Goal: Task Accomplishment & Management: Manage account settings

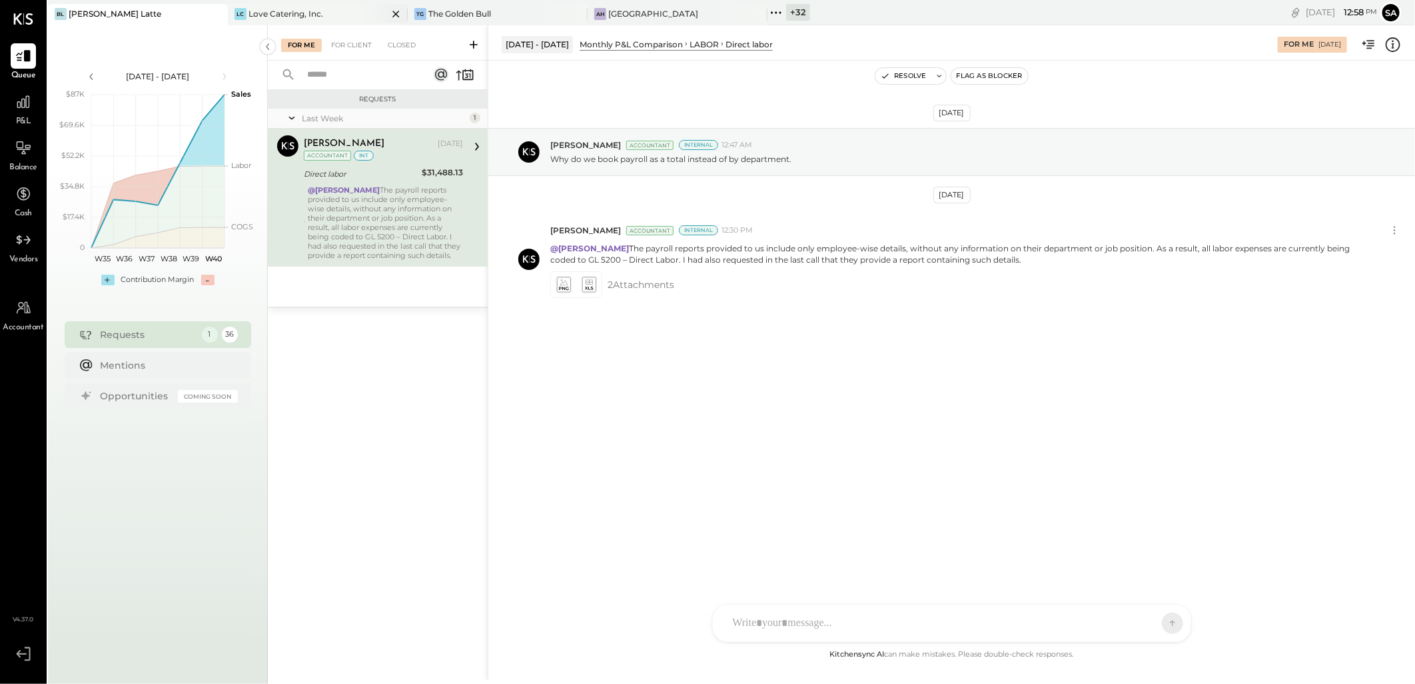
click at [304, 24] on div "LC Love Catering, Inc." at bounding box center [318, 14] width 180 height 21
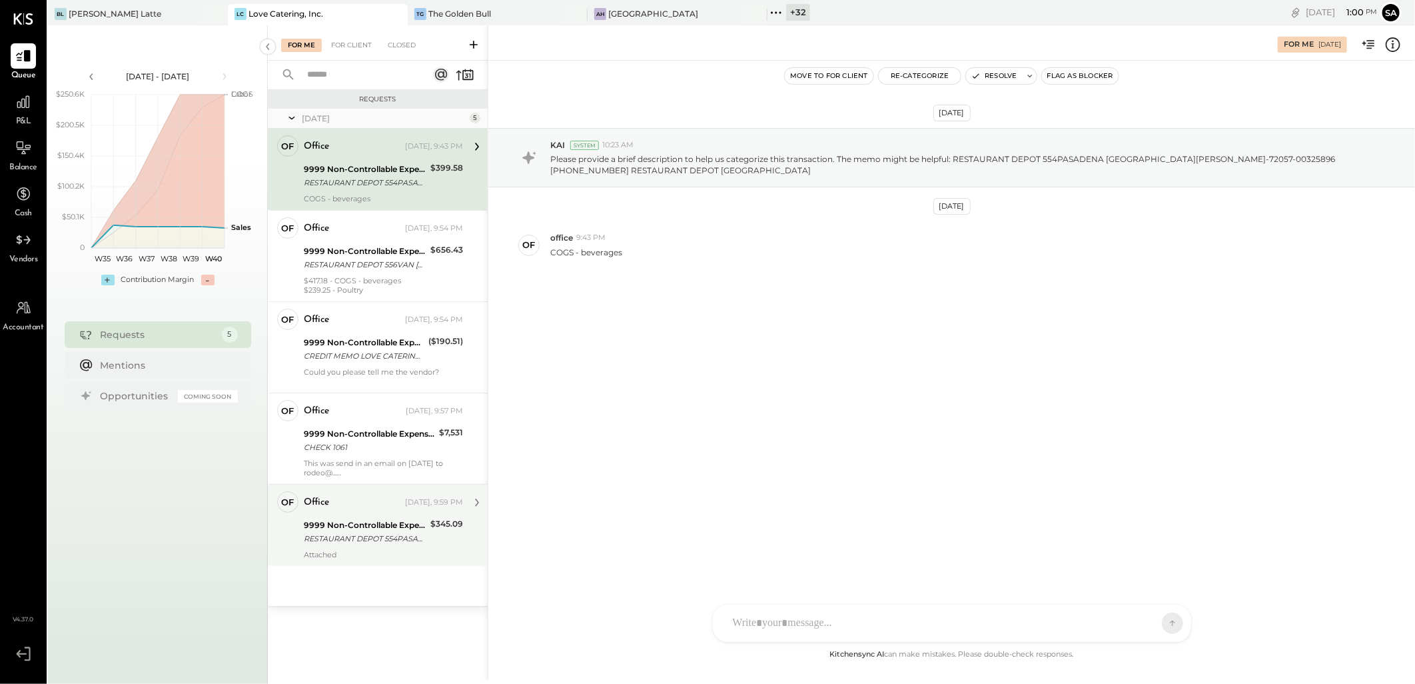
click at [368, 540] on div "RESTAURANT DEPOT 554PASADENA CA" at bounding box center [365, 538] width 123 height 13
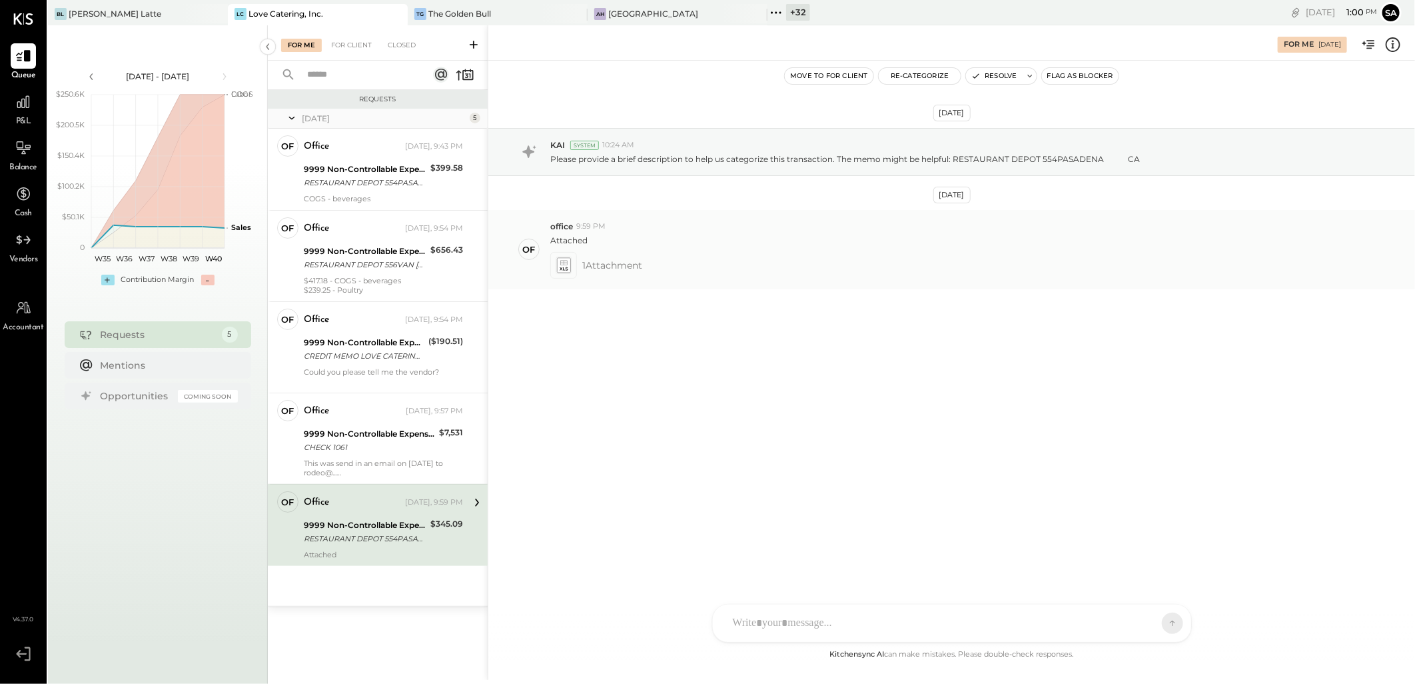
click at [564, 269] on icon at bounding box center [563, 264] width 14 height 15
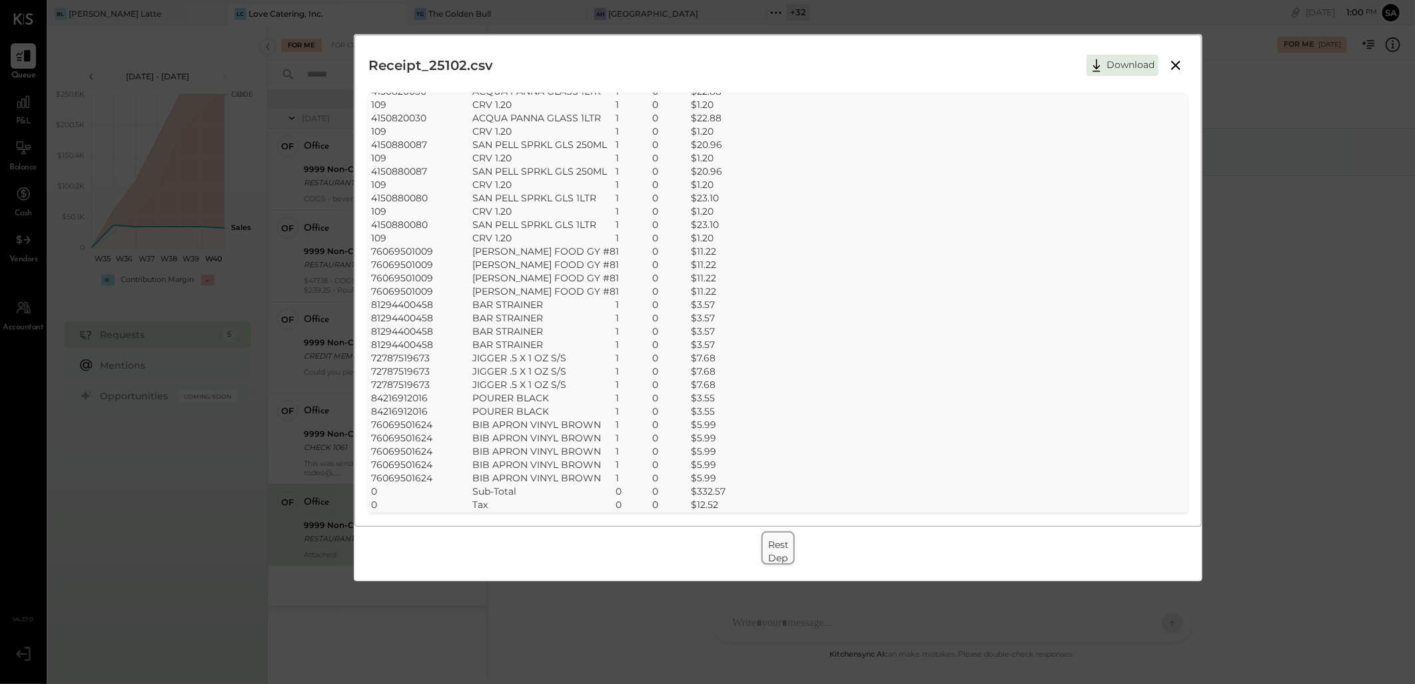
scroll to position [224, 0]
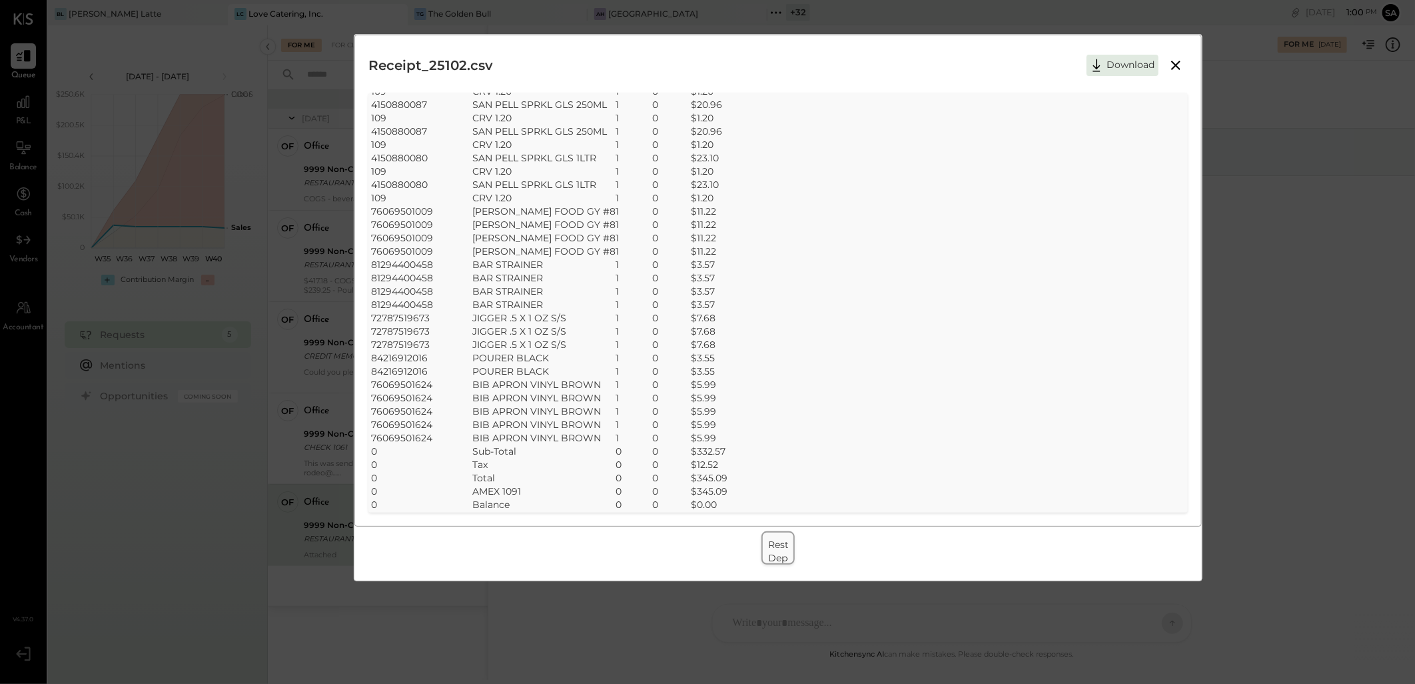
click at [1177, 67] on icon at bounding box center [1175, 65] width 9 height 9
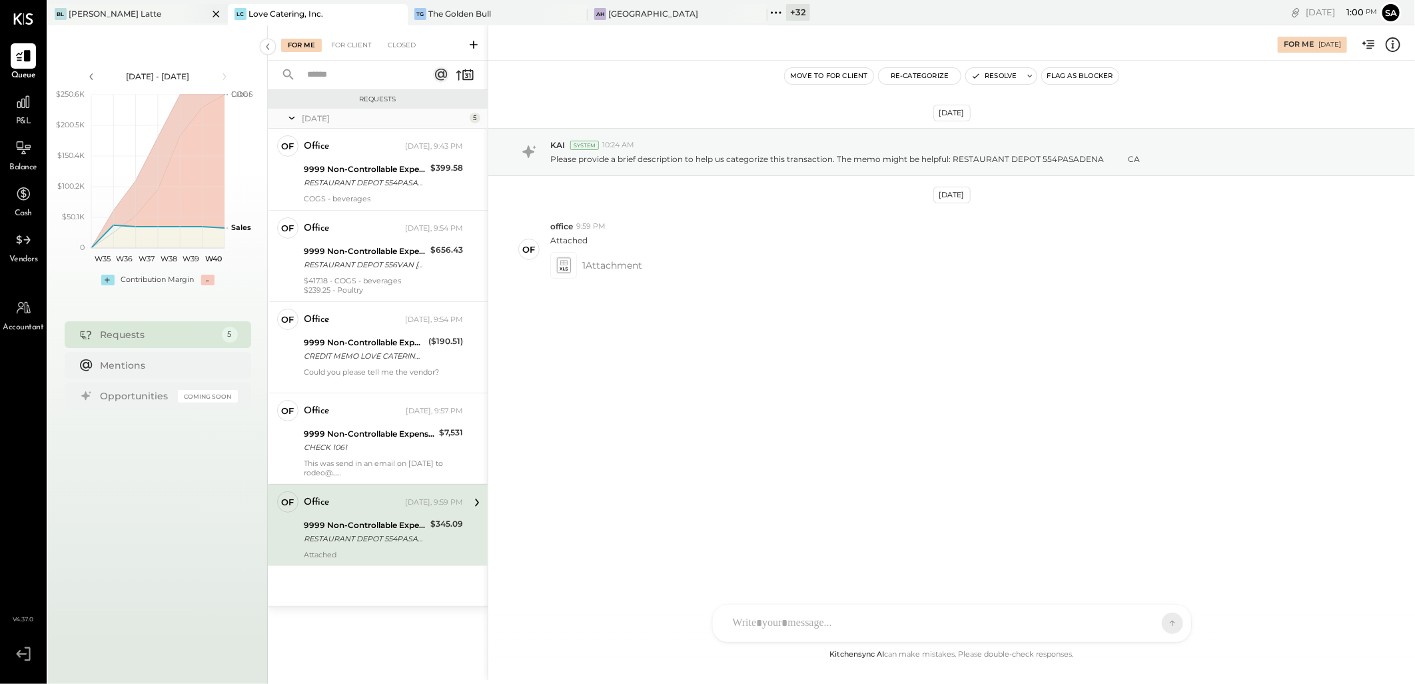
click at [113, 15] on div "[PERSON_NAME] Latte" at bounding box center [115, 13] width 93 height 11
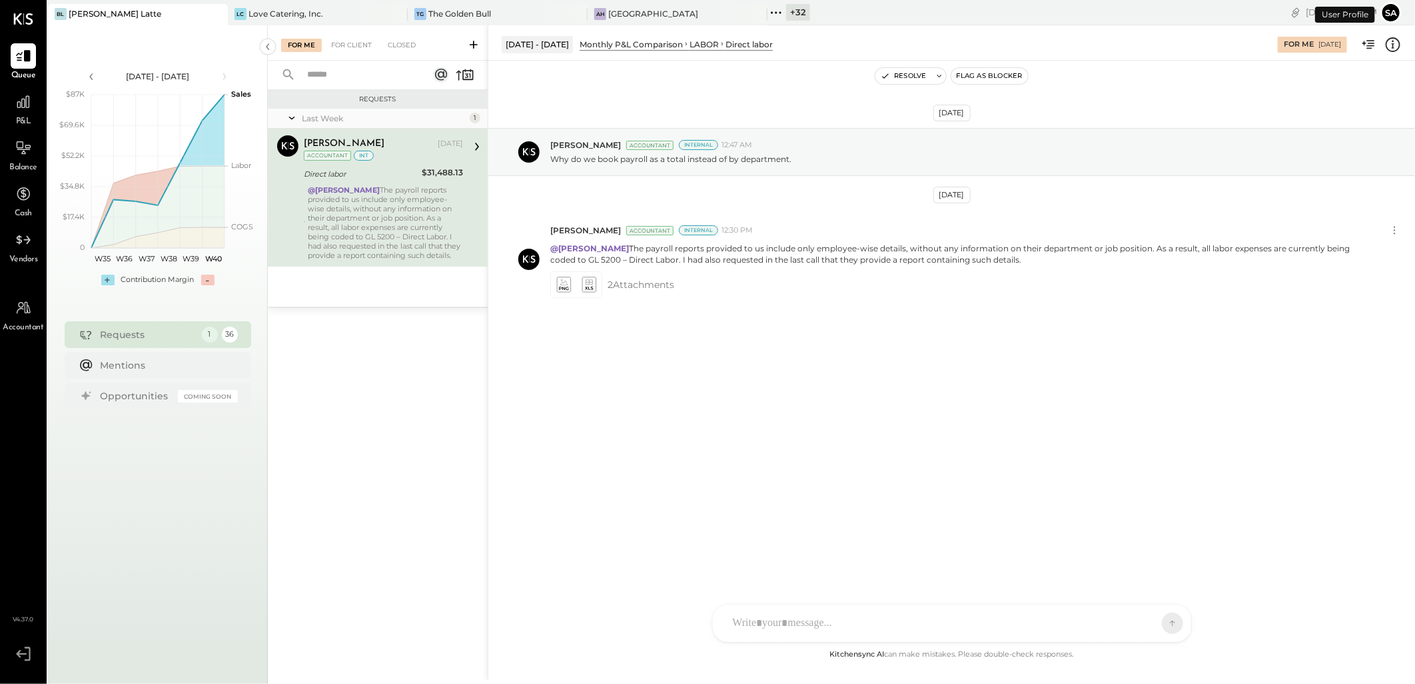
click at [377, 224] on div "@Chris Dash The payroll reports provided to us include only employee-wise detai…" at bounding box center [385, 222] width 155 height 75
click at [560, 283] on icon at bounding box center [563, 284] width 14 height 15
click at [493, 12] on div "TG The Golden Bull" at bounding box center [488, 14] width 160 height 12
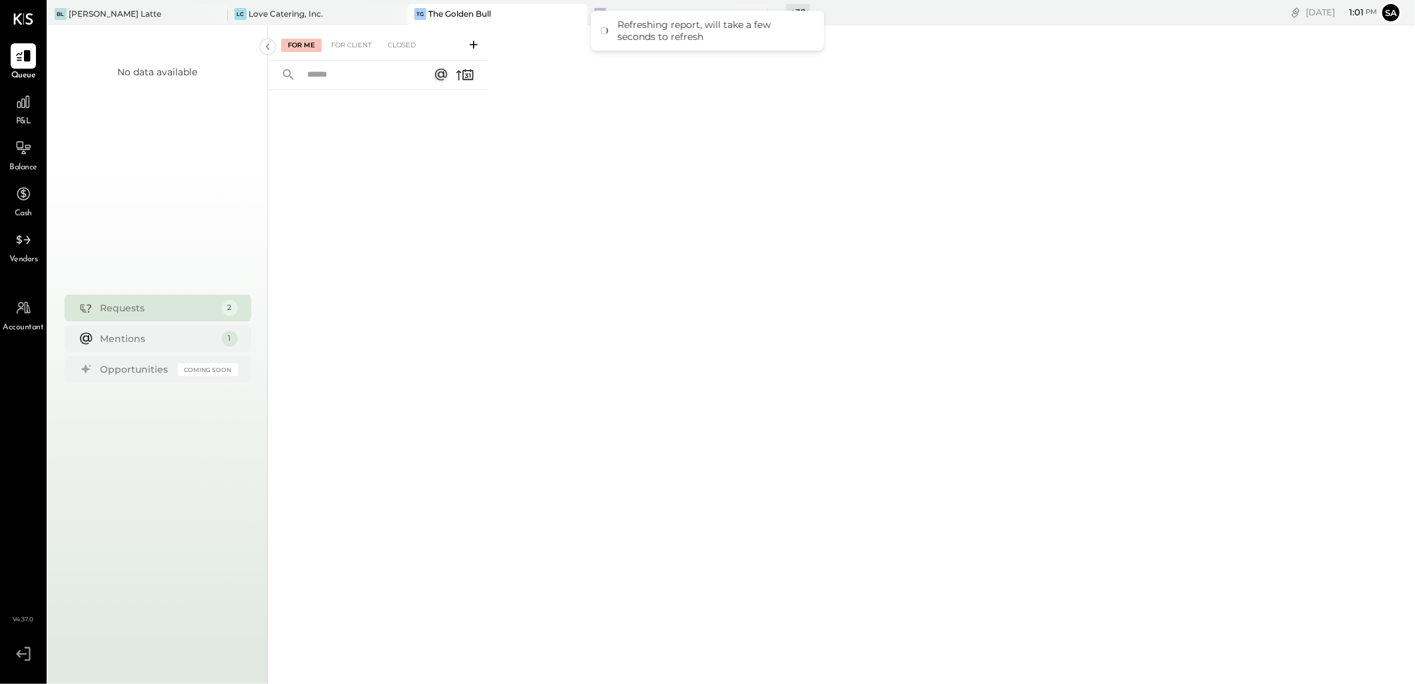
click at [821, 254] on div "For Me For Client Closed" at bounding box center [841, 352] width 1147 height 654
click at [802, 10] on div "+ 32" at bounding box center [798, 12] width 24 height 17
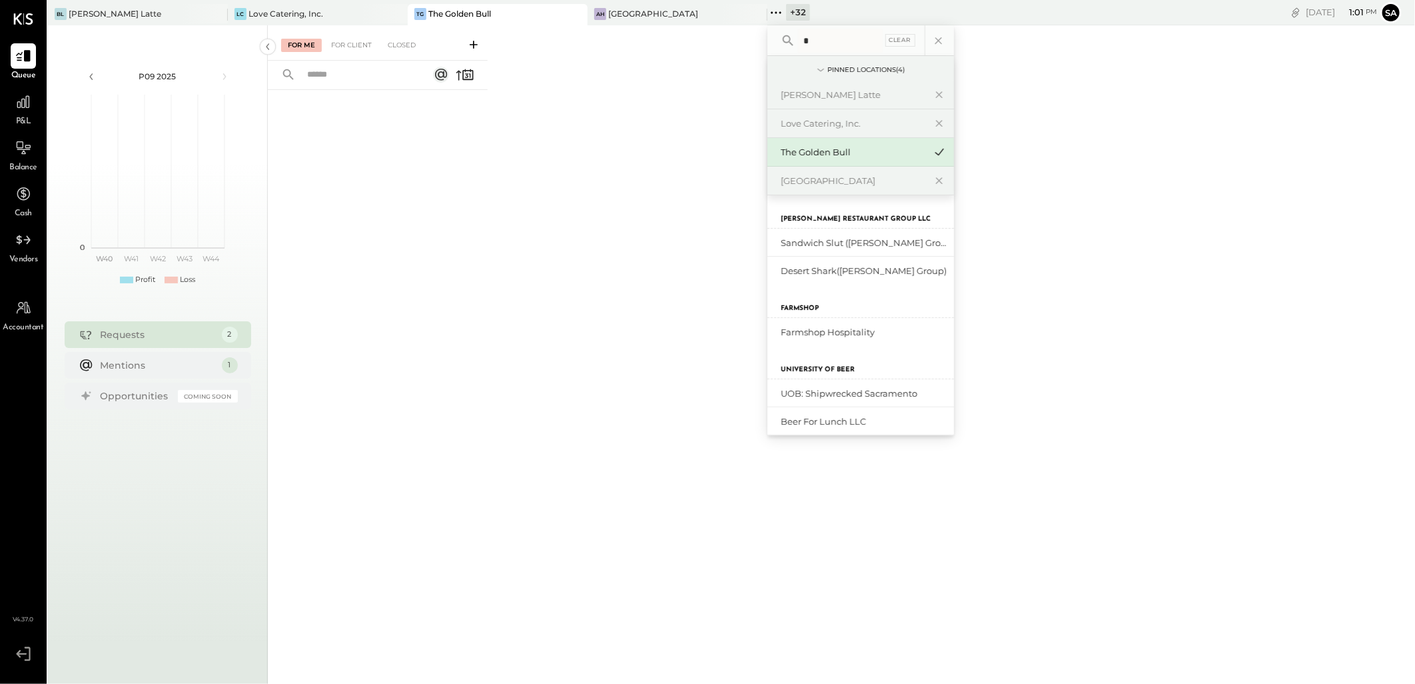
type input "**"
click at [650, 185] on div "For Me For Client Closed" at bounding box center [841, 352] width 1147 height 654
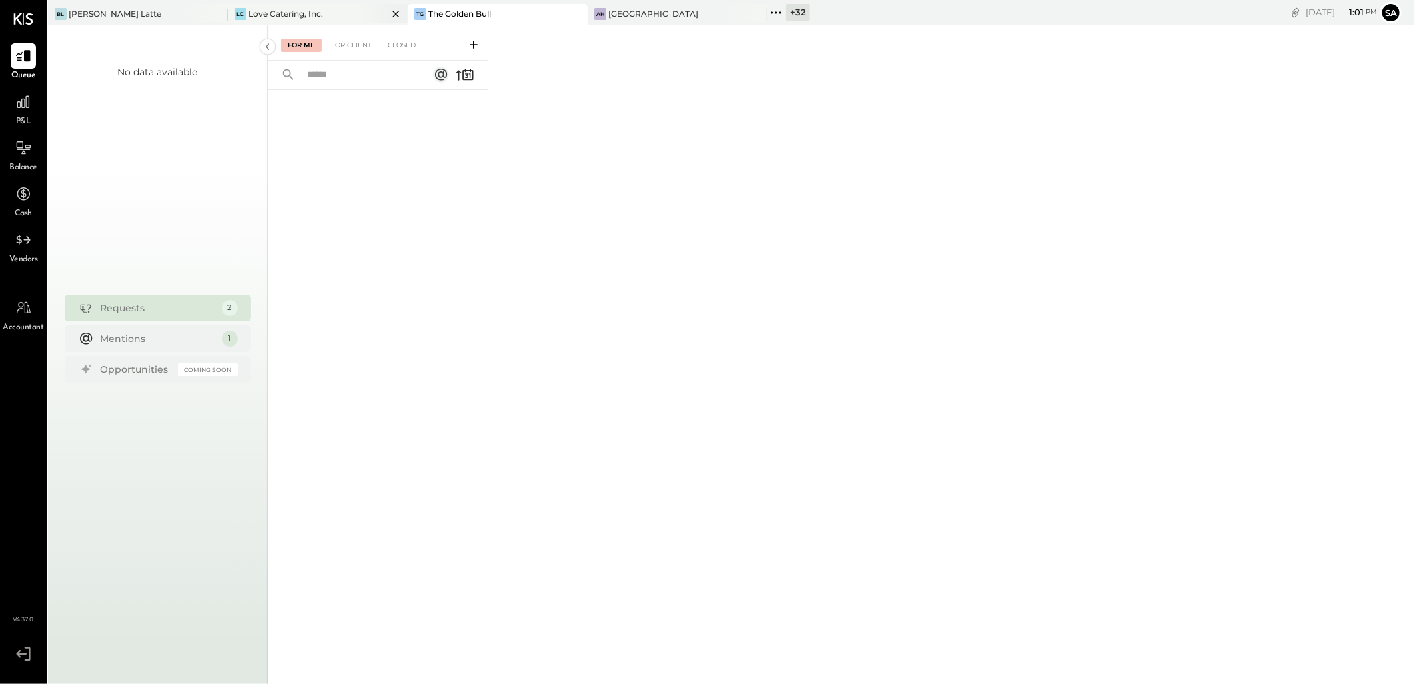
click at [396, 12] on icon at bounding box center [396, 14] width 17 height 16
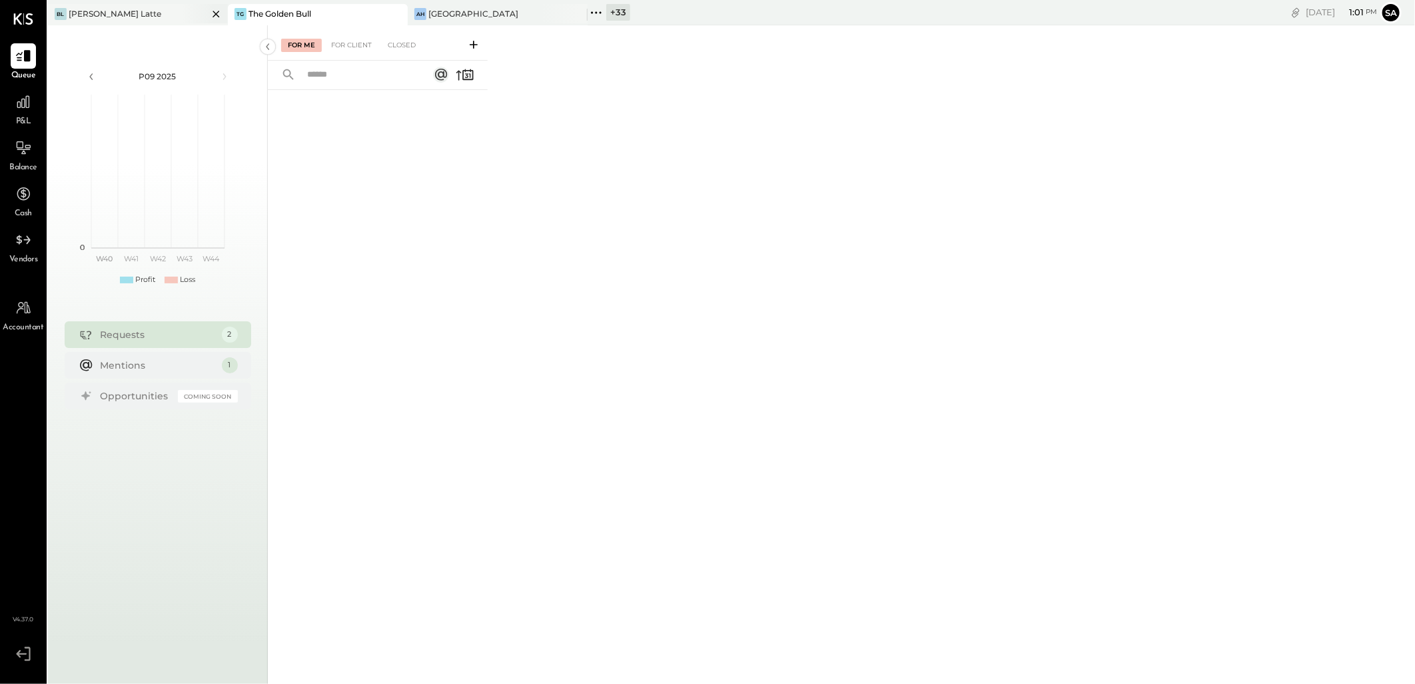
click at [212, 13] on icon at bounding box center [216, 14] width 17 height 16
click at [394, 11] on icon at bounding box center [395, 14] width 7 height 7
click at [264, 4] on div "+ 35" at bounding box center [259, 12] width 24 height 17
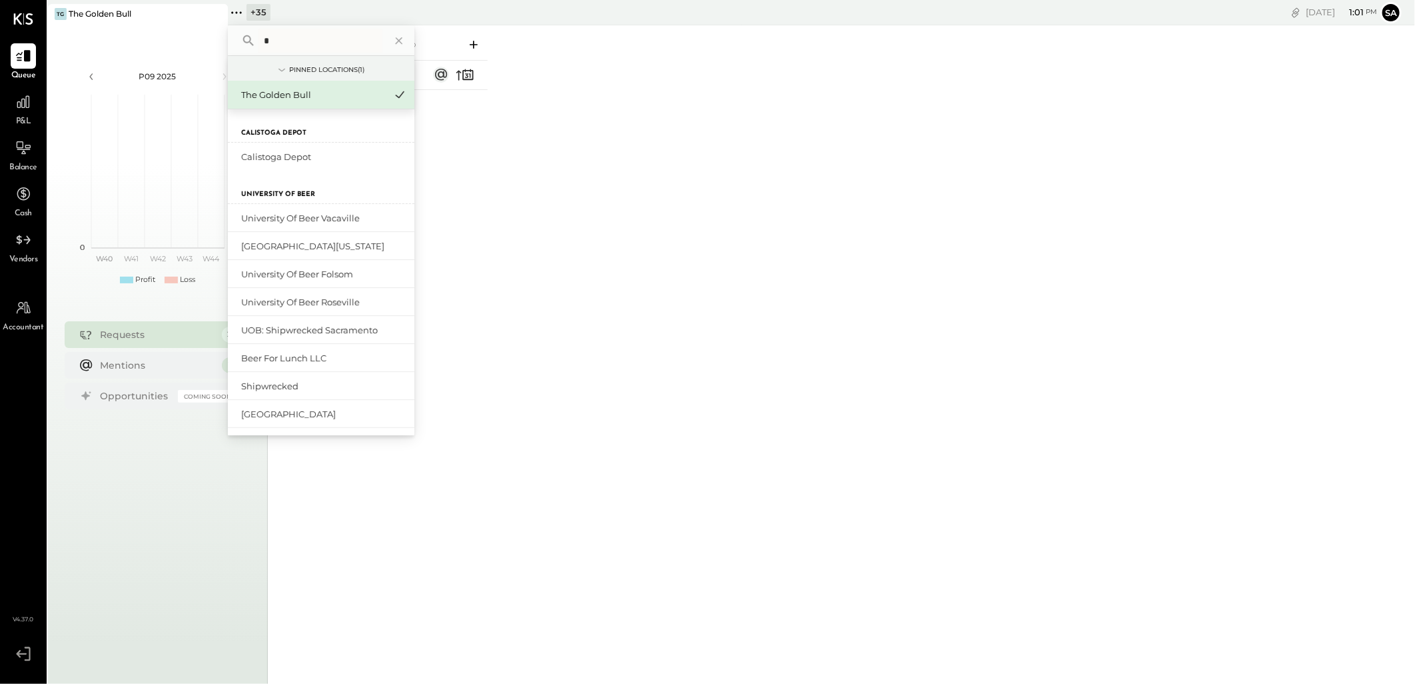
type input "**"
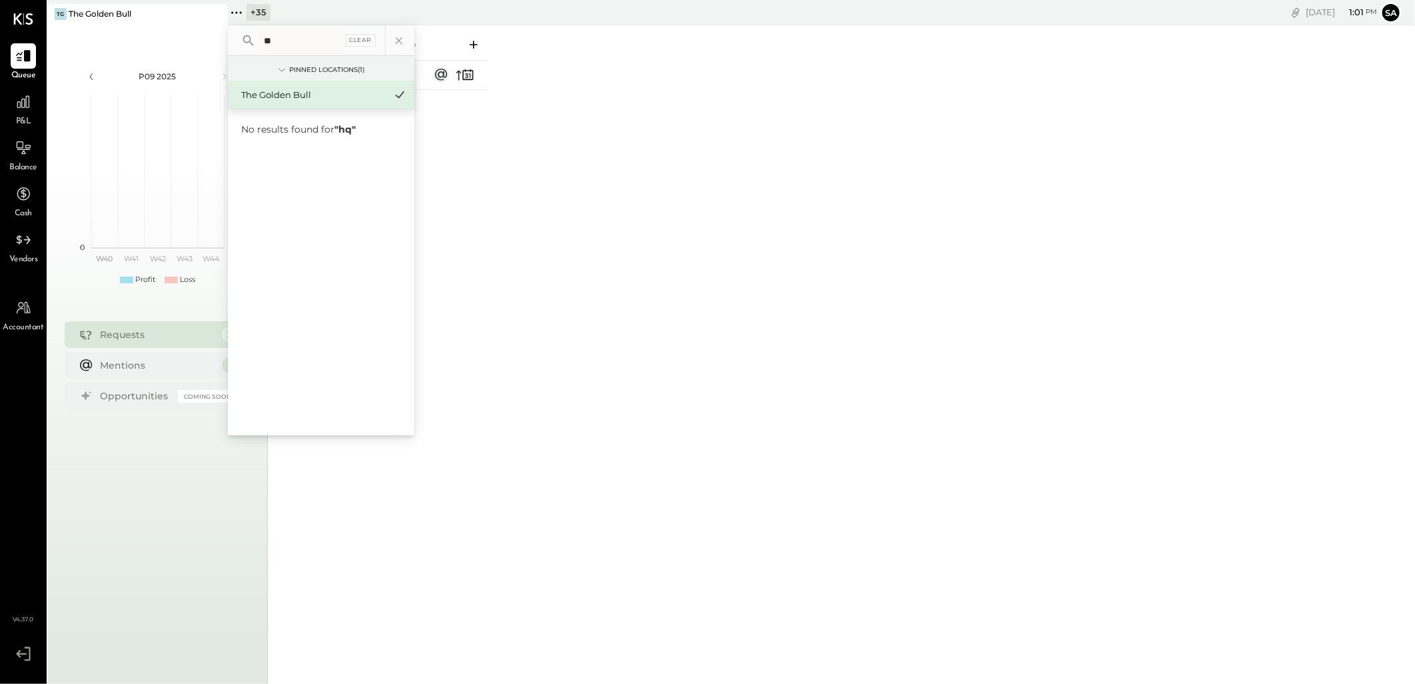
click at [926, 247] on div "For Me For Client Closed" at bounding box center [841, 352] width 1147 height 654
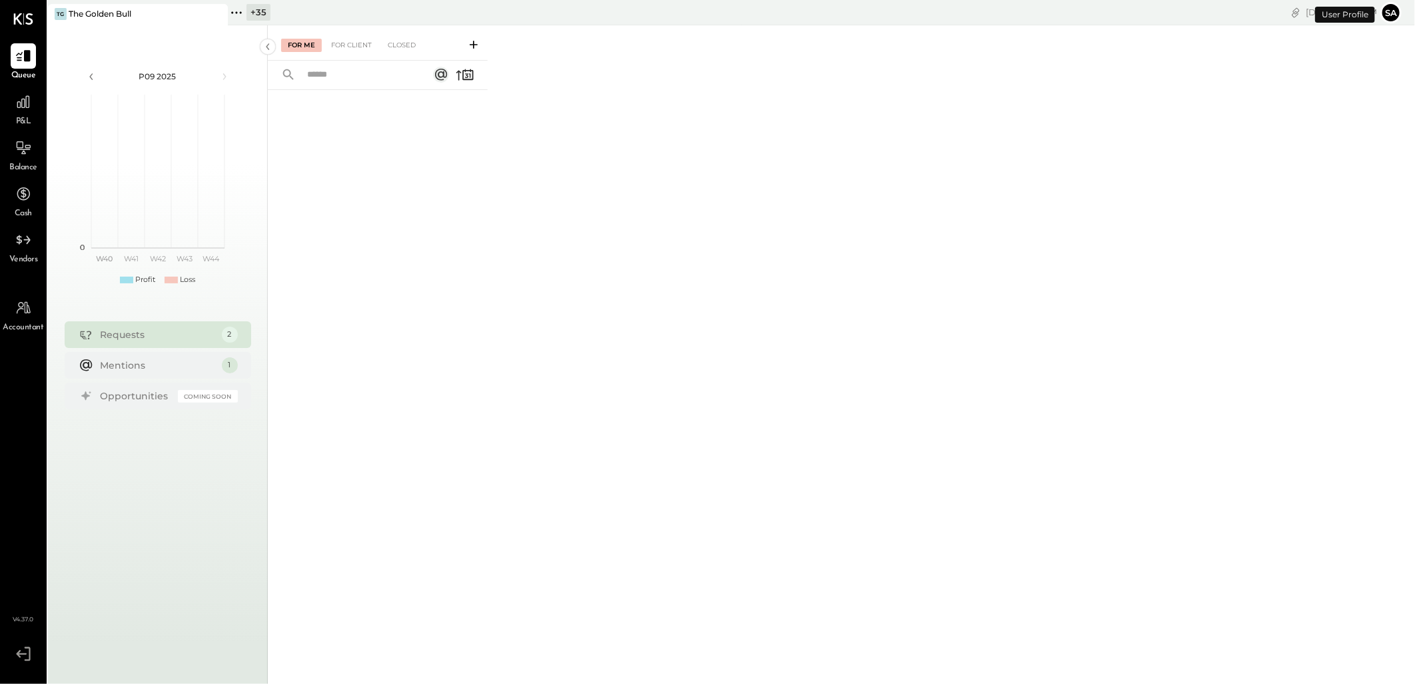
click at [1389, 9] on button "Sa" at bounding box center [1391, 12] width 21 height 21
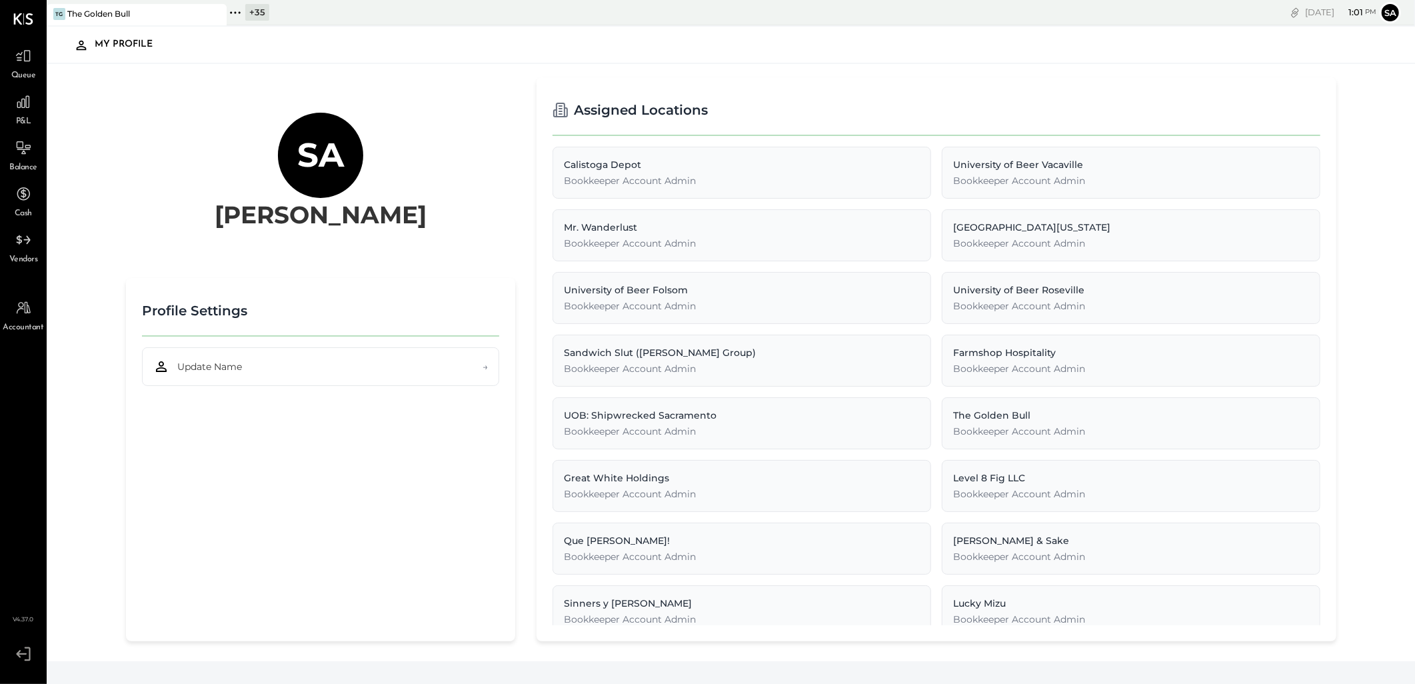
click at [17, 658] on icon at bounding box center [23, 654] width 24 height 20
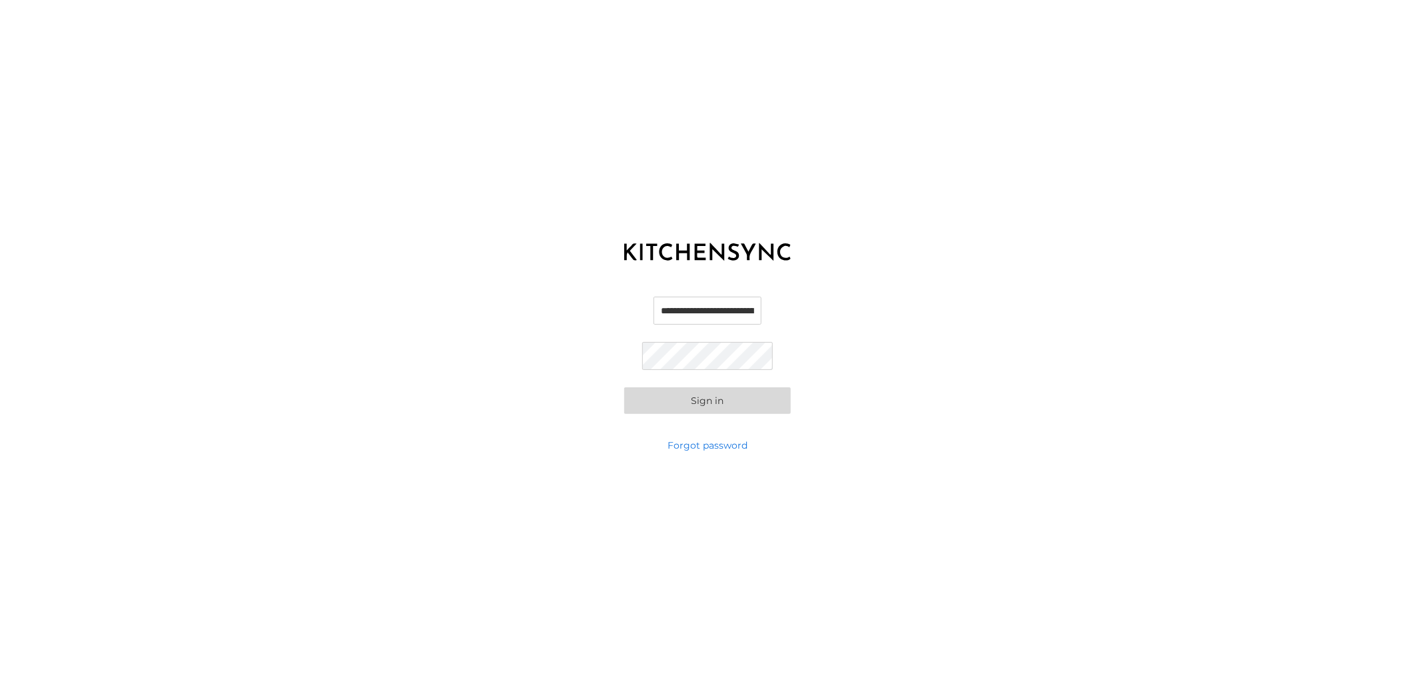
scroll to position [0, 41]
click at [708, 389] on button "Sign in" at bounding box center [707, 400] width 167 height 27
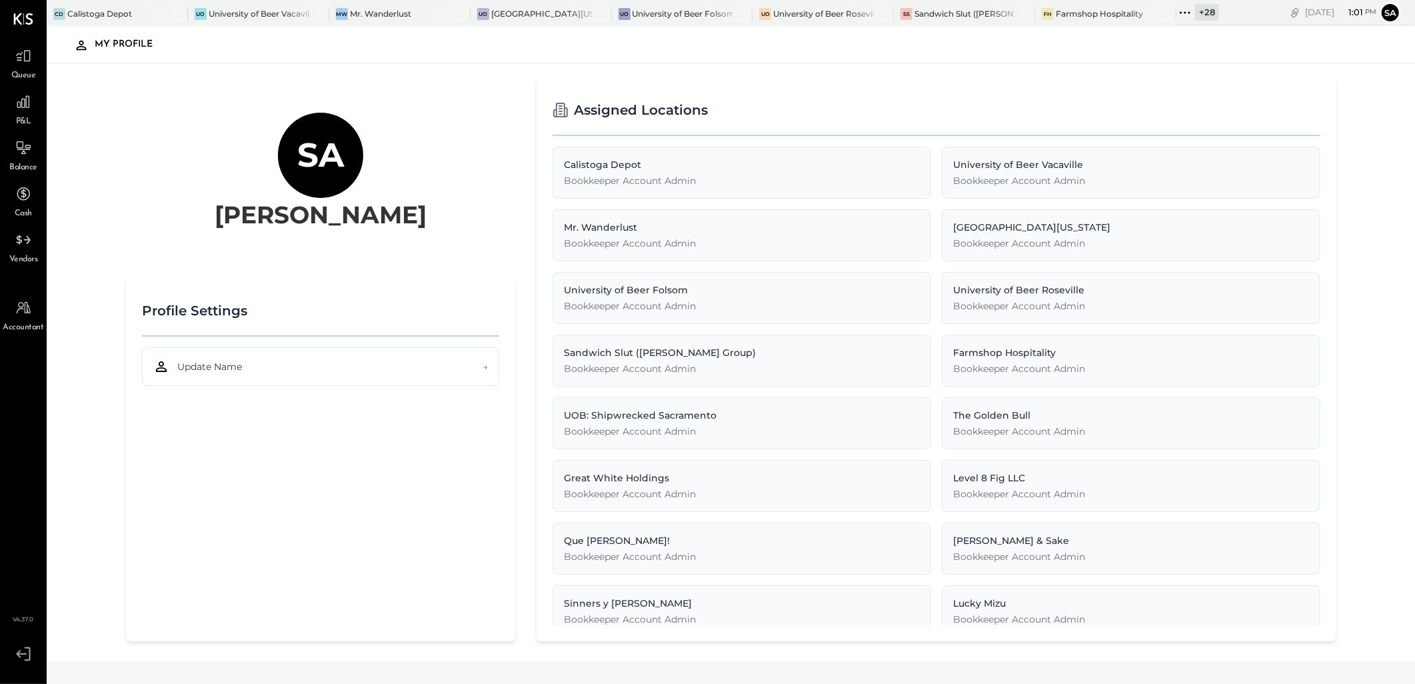
click at [1203, 9] on div "+ 28" at bounding box center [1207, 12] width 24 height 17
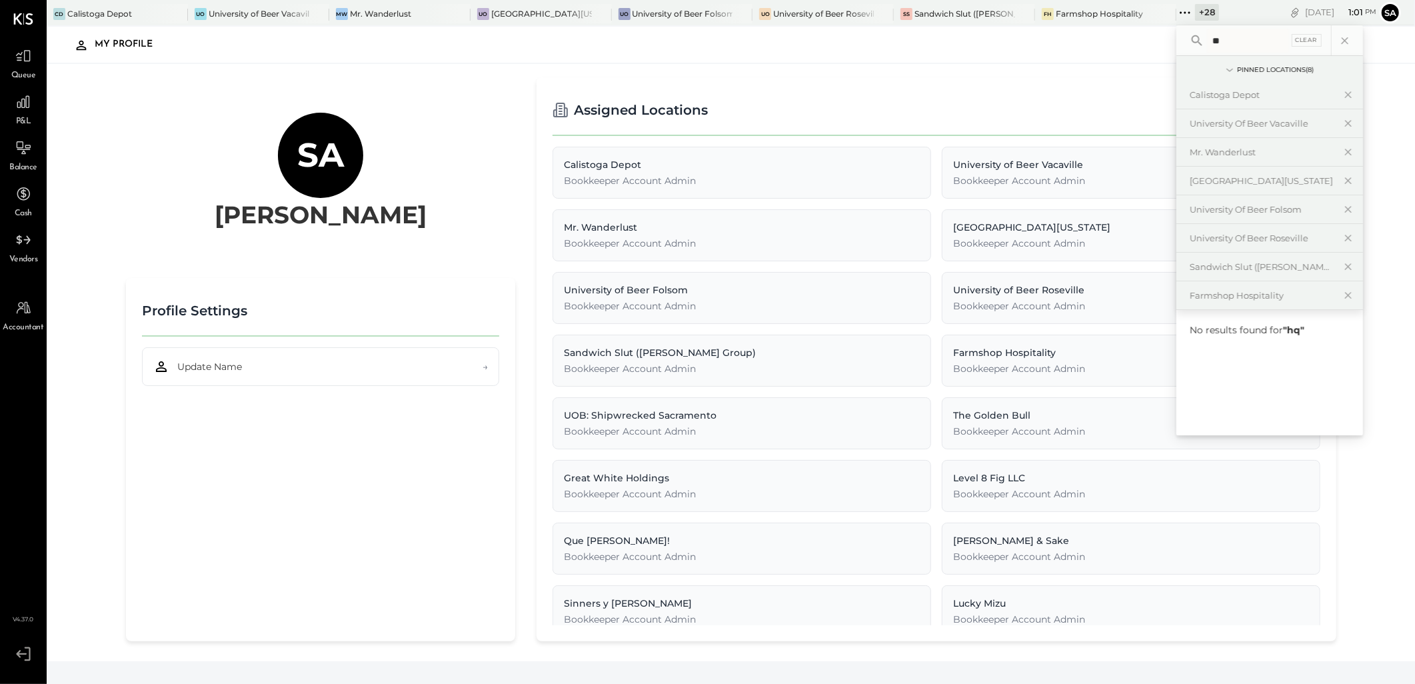
type input "**"
click at [1346, 38] on icon at bounding box center [1344, 40] width 17 height 17
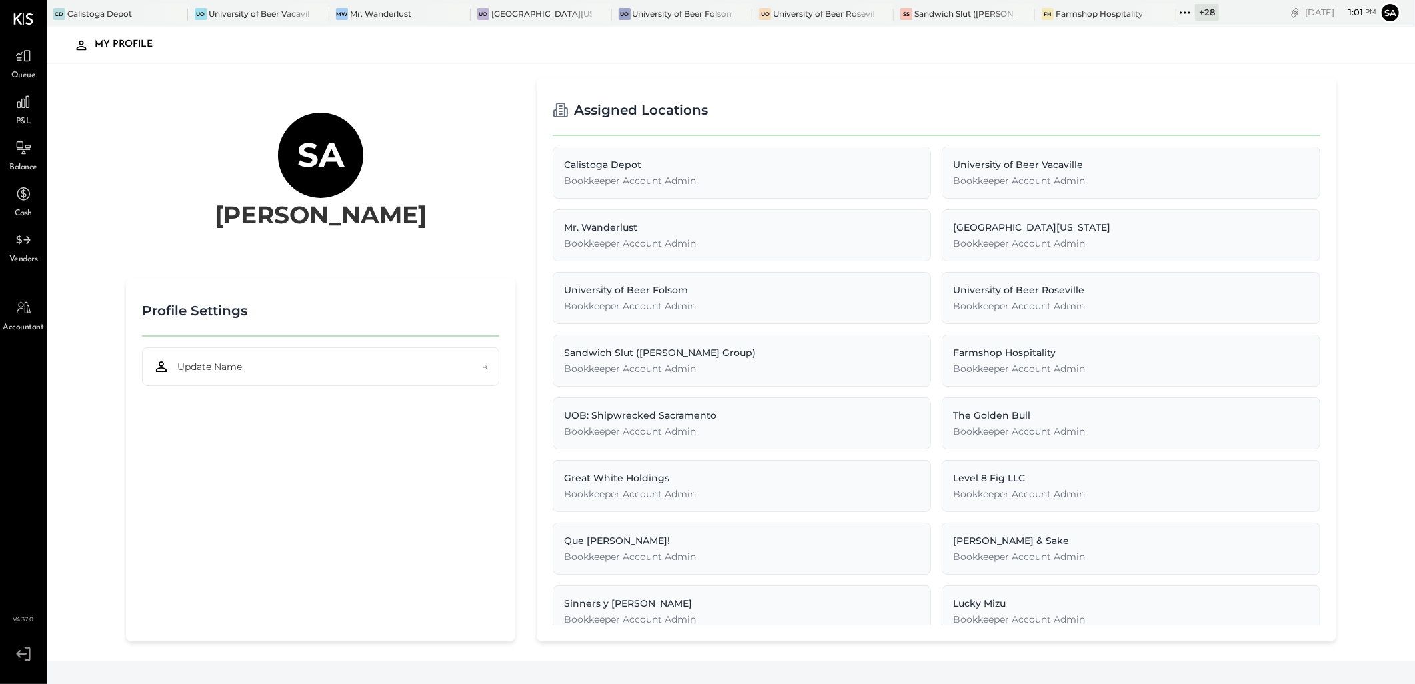
click at [1207, 12] on div "+ 28" at bounding box center [1207, 12] width 24 height 17
click at [1366, 484] on div "Sa Sarang Khandhar Profile Settings Update Name → Assigned Locations Calistoga …" at bounding box center [731, 362] width 1369 height 597
click at [176, 14] on icon at bounding box center [176, 14] width 7 height 7
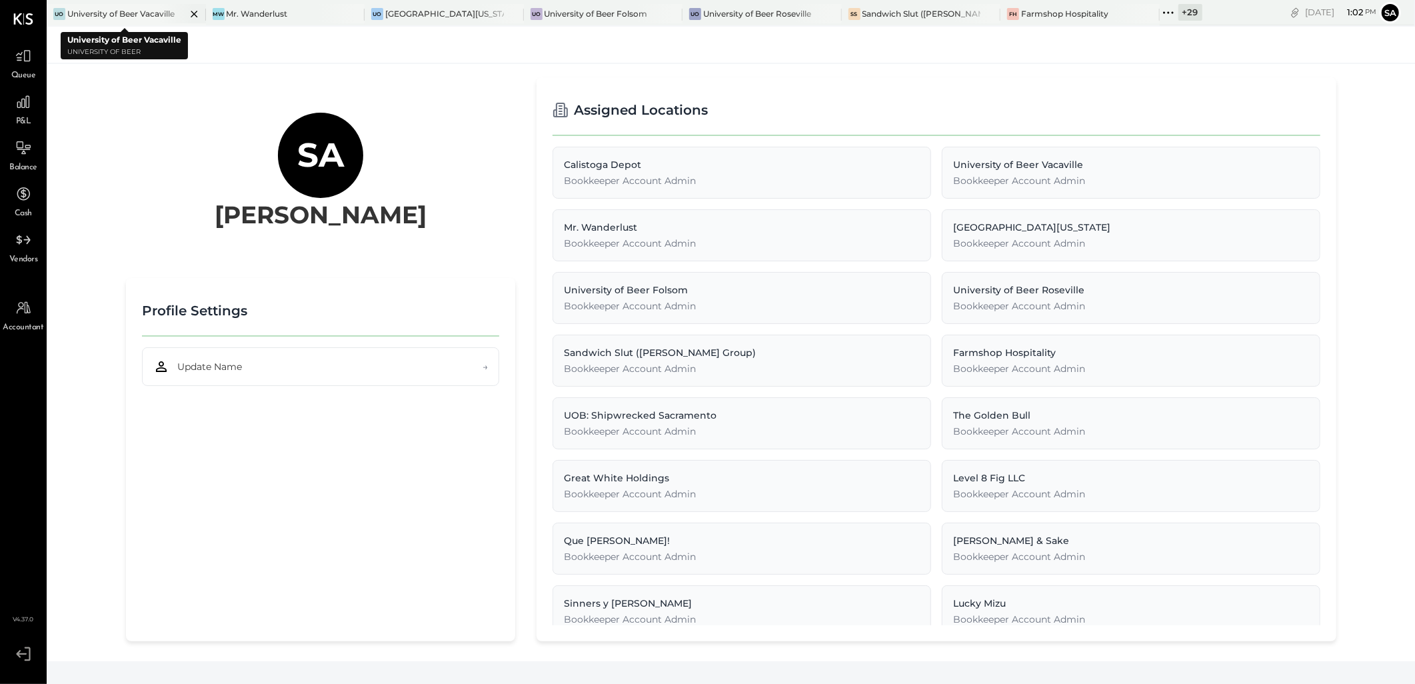
click at [186, 14] on icon at bounding box center [194, 14] width 17 height 16
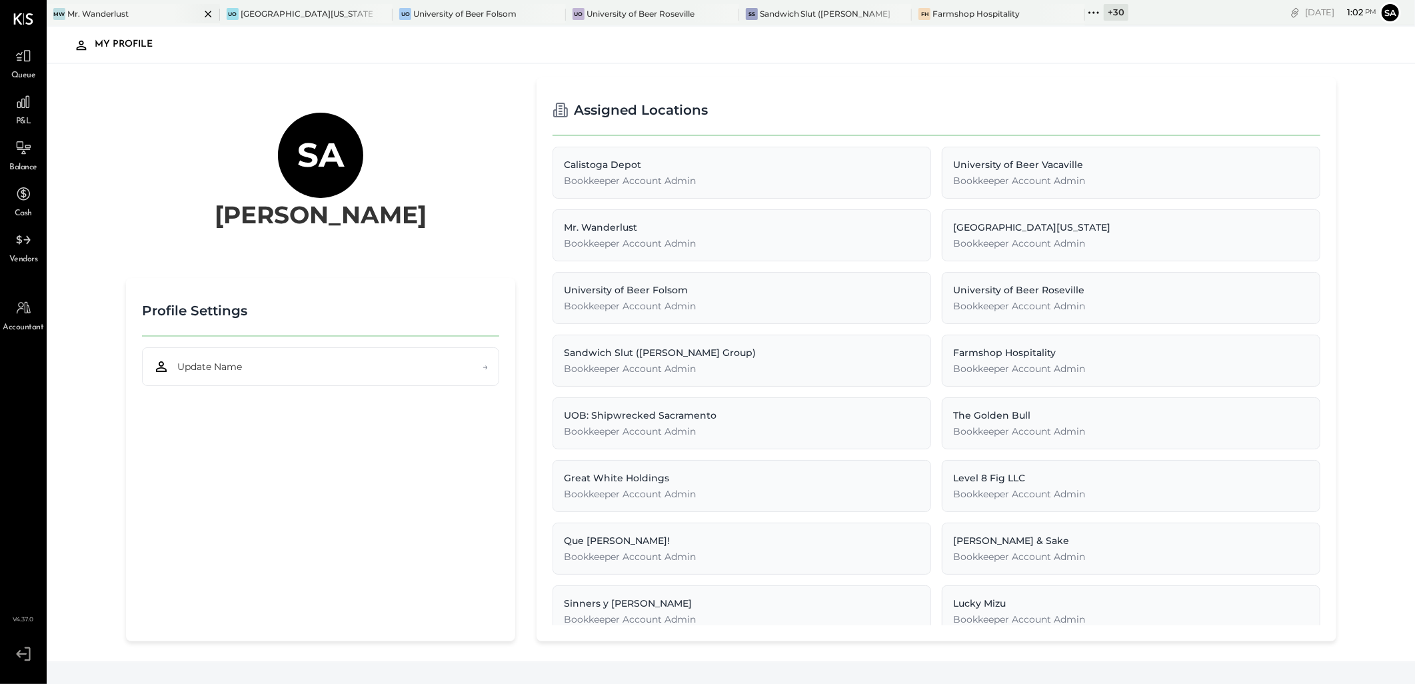
click at [201, 11] on icon at bounding box center [208, 14] width 17 height 16
click at [201, 11] on div at bounding box center [203, 13] width 47 height 19
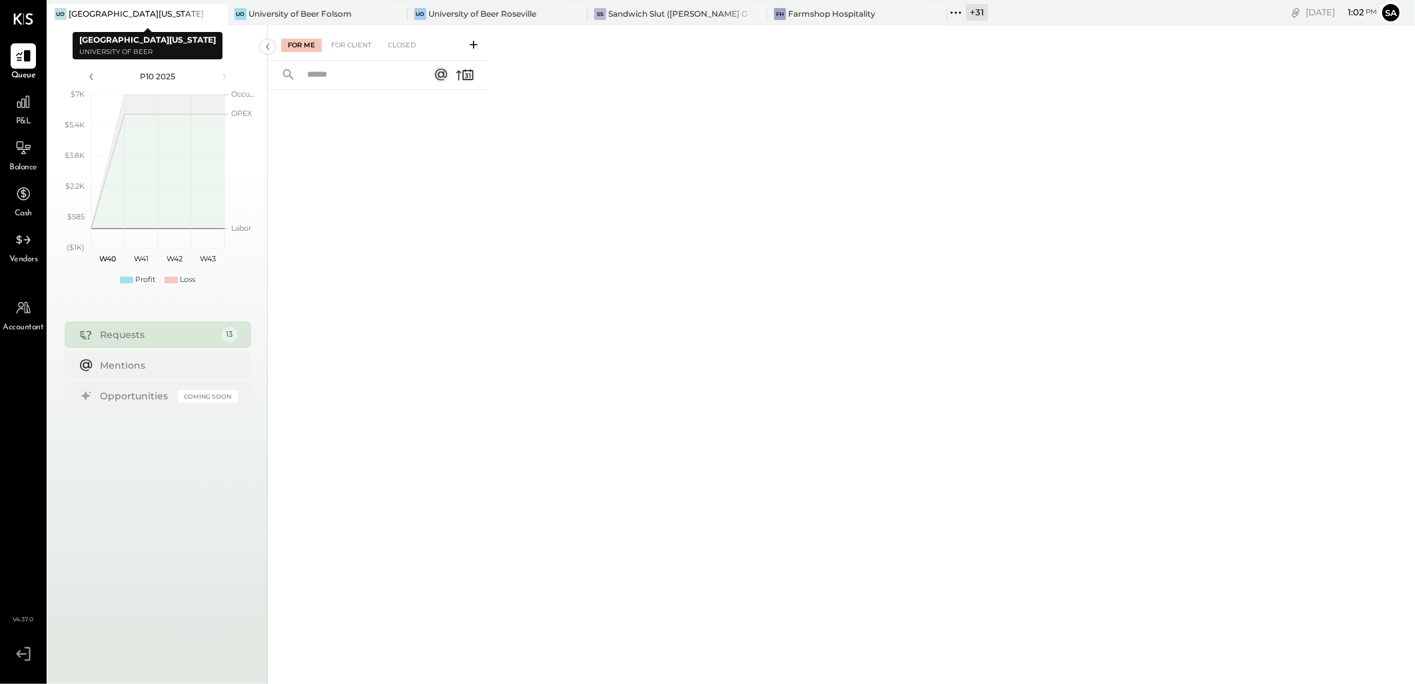
click at [217, 16] on icon at bounding box center [216, 14] width 17 height 16
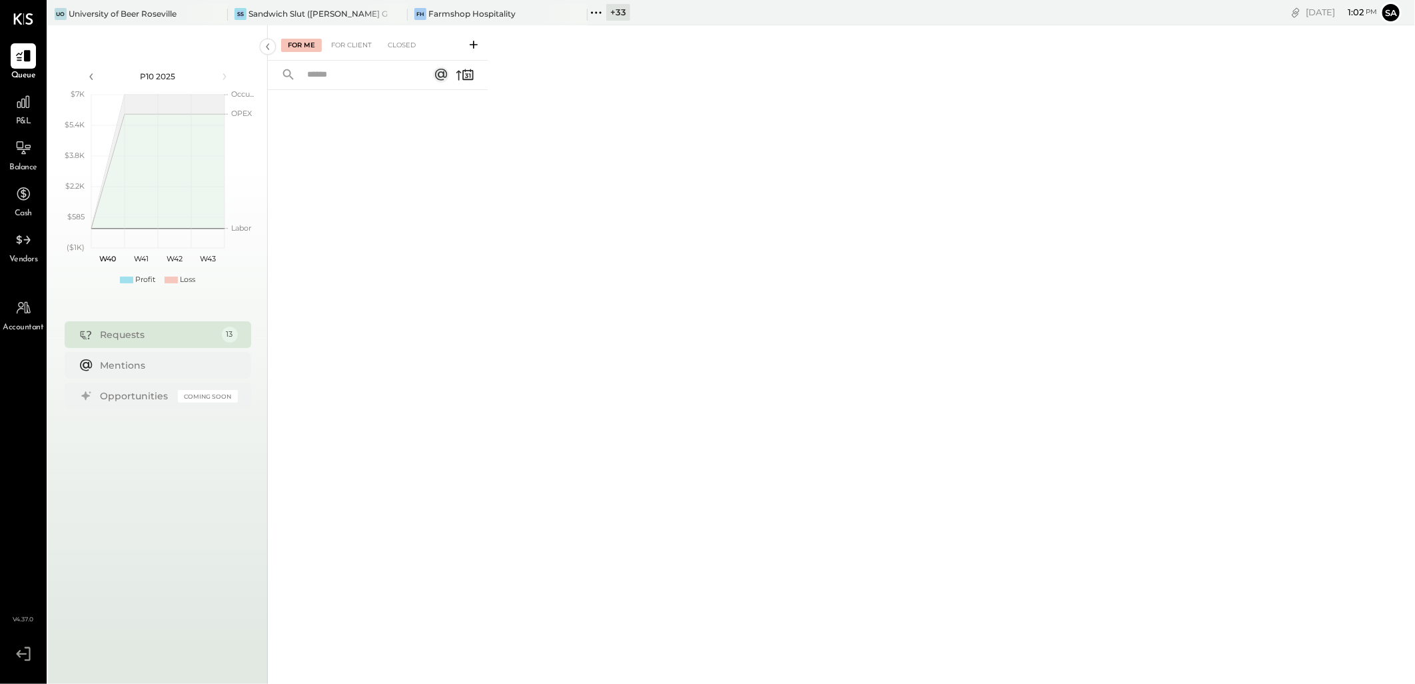
click at [217, 16] on icon at bounding box center [216, 14] width 17 height 16
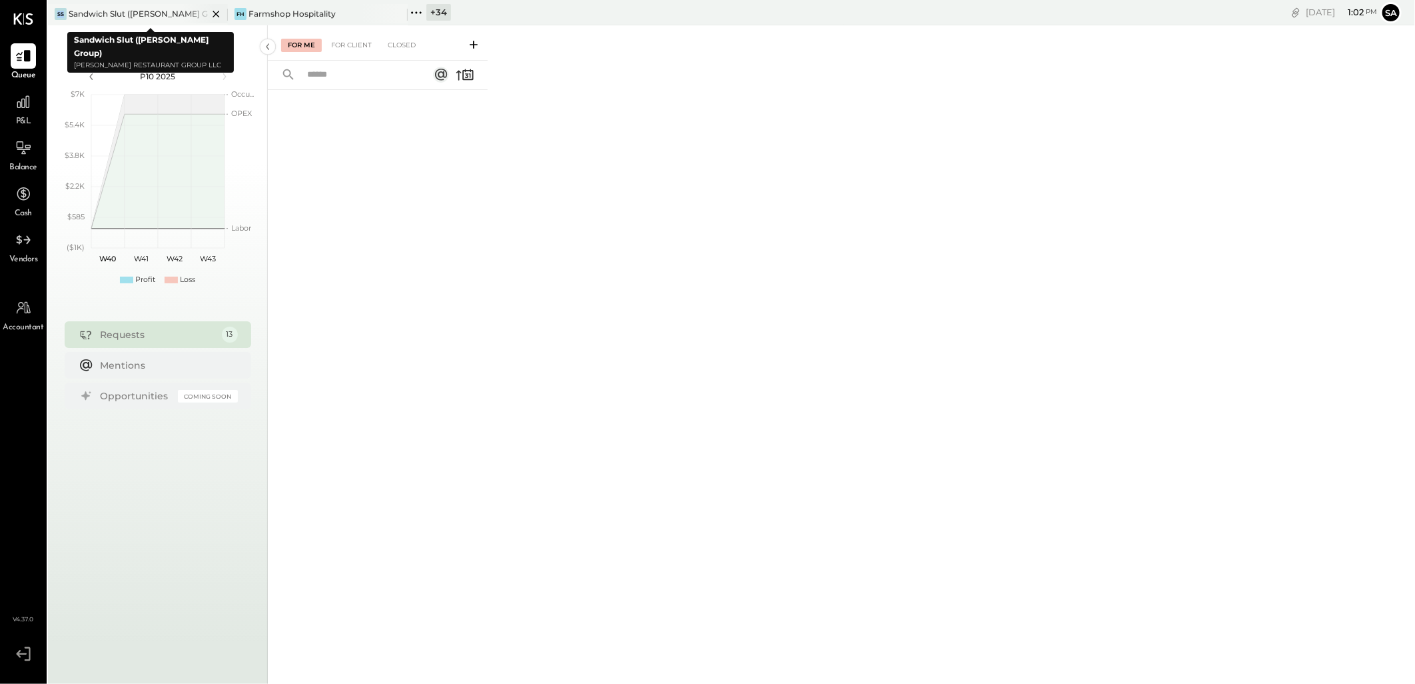
click at [217, 16] on icon at bounding box center [216, 14] width 17 height 16
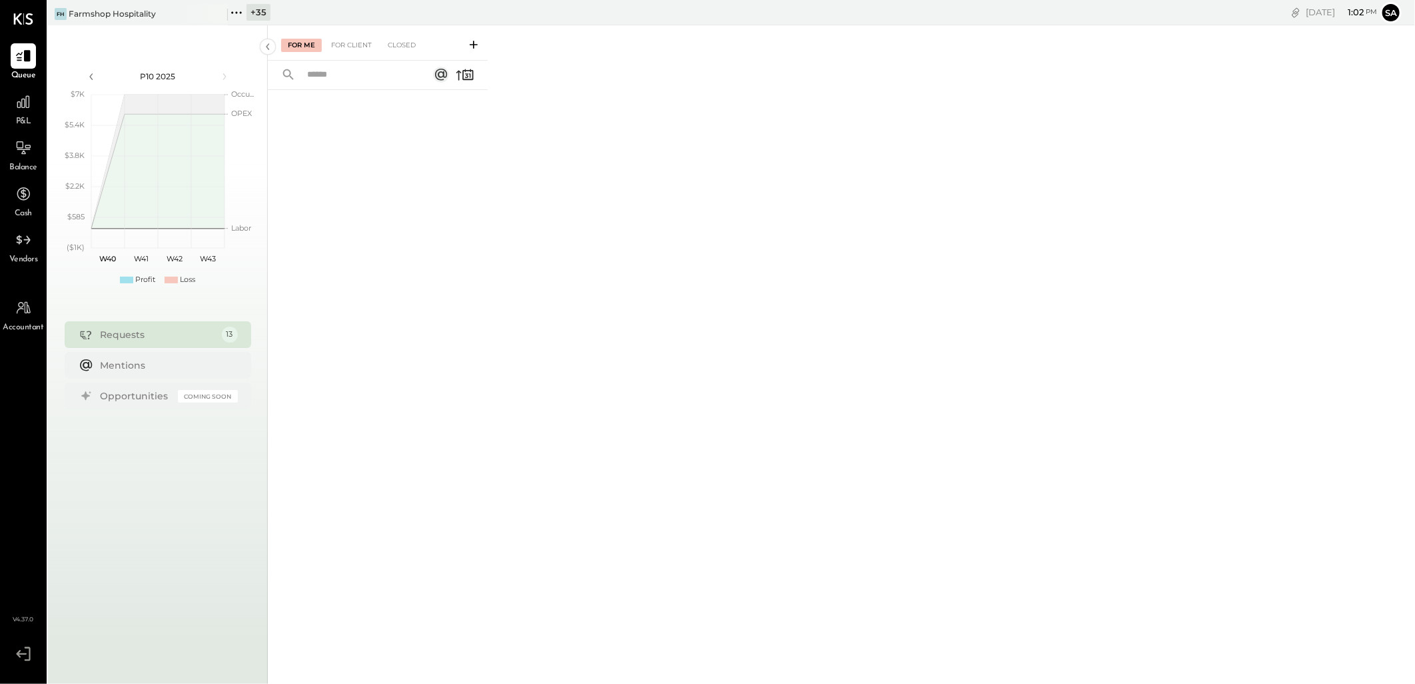
click at [253, 8] on div "+ 35" at bounding box center [259, 12] width 24 height 17
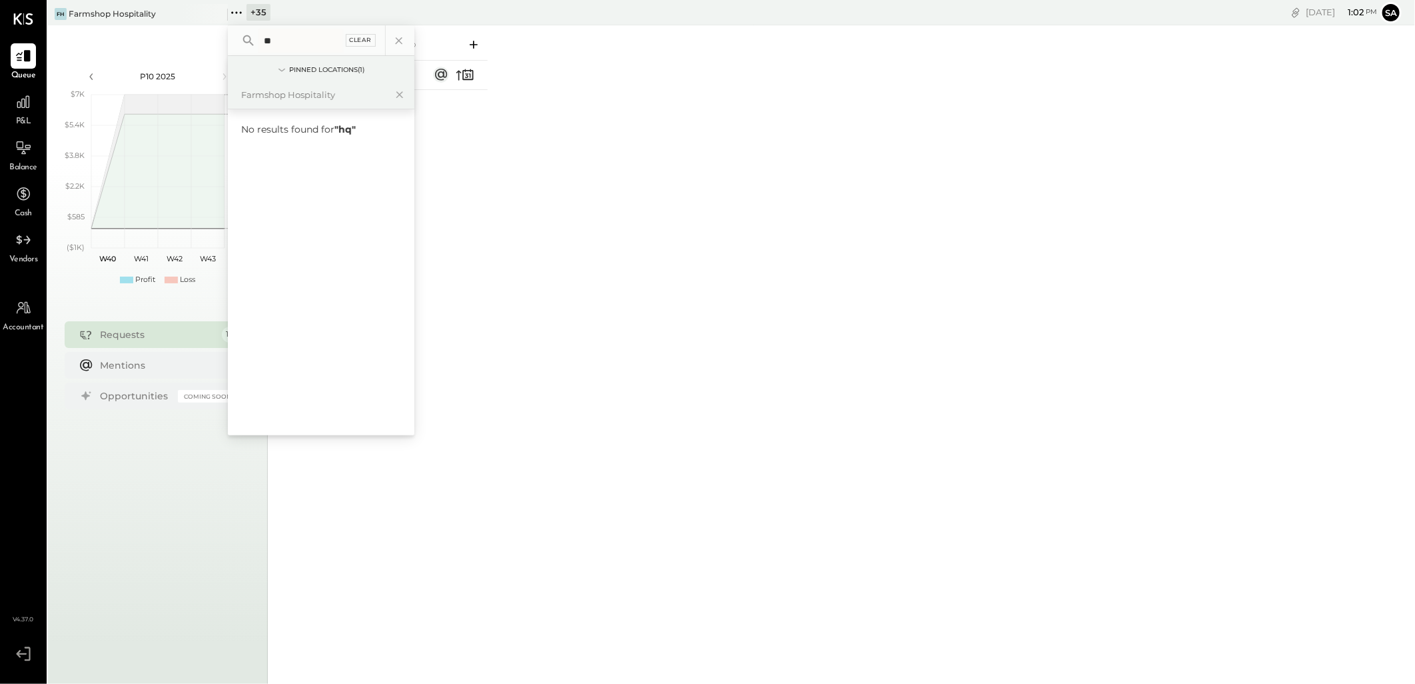
type input "**"
click at [360, 34] on div "Clear" at bounding box center [361, 40] width 31 height 13
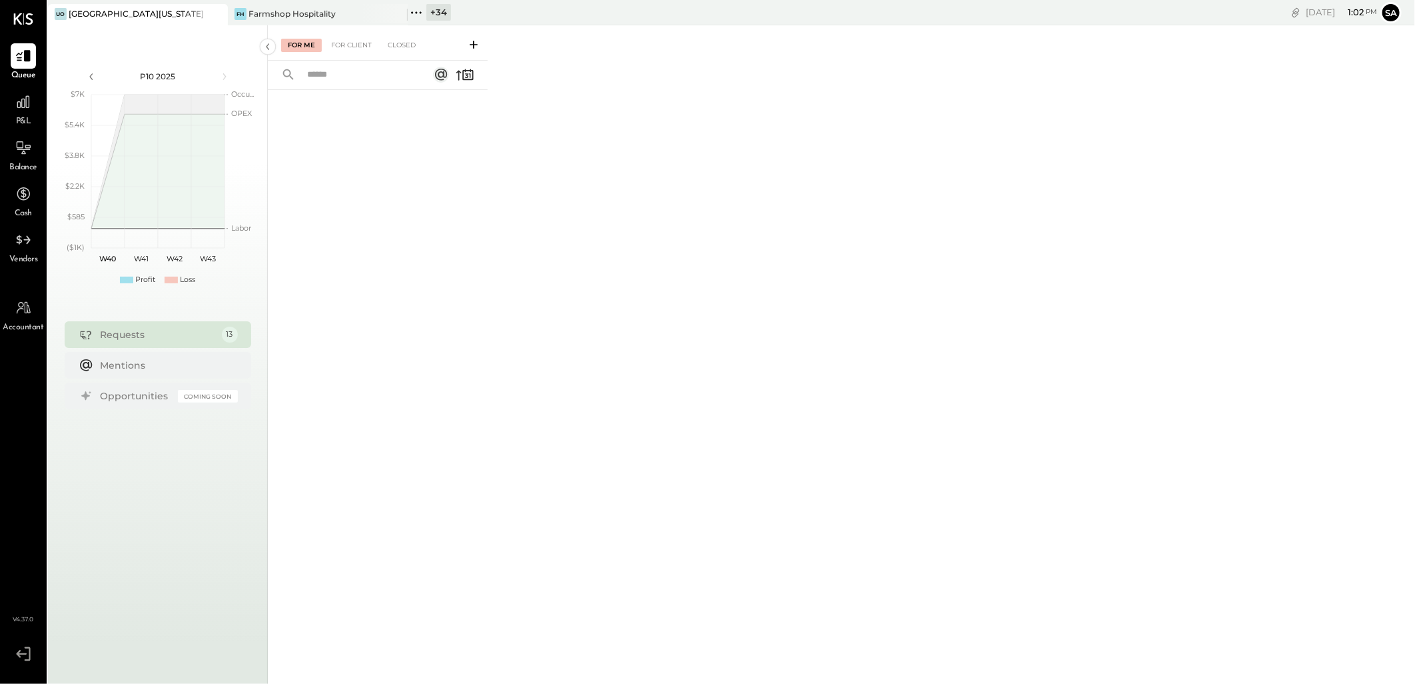
click at [434, 13] on div "+ 34" at bounding box center [438, 12] width 25 height 17
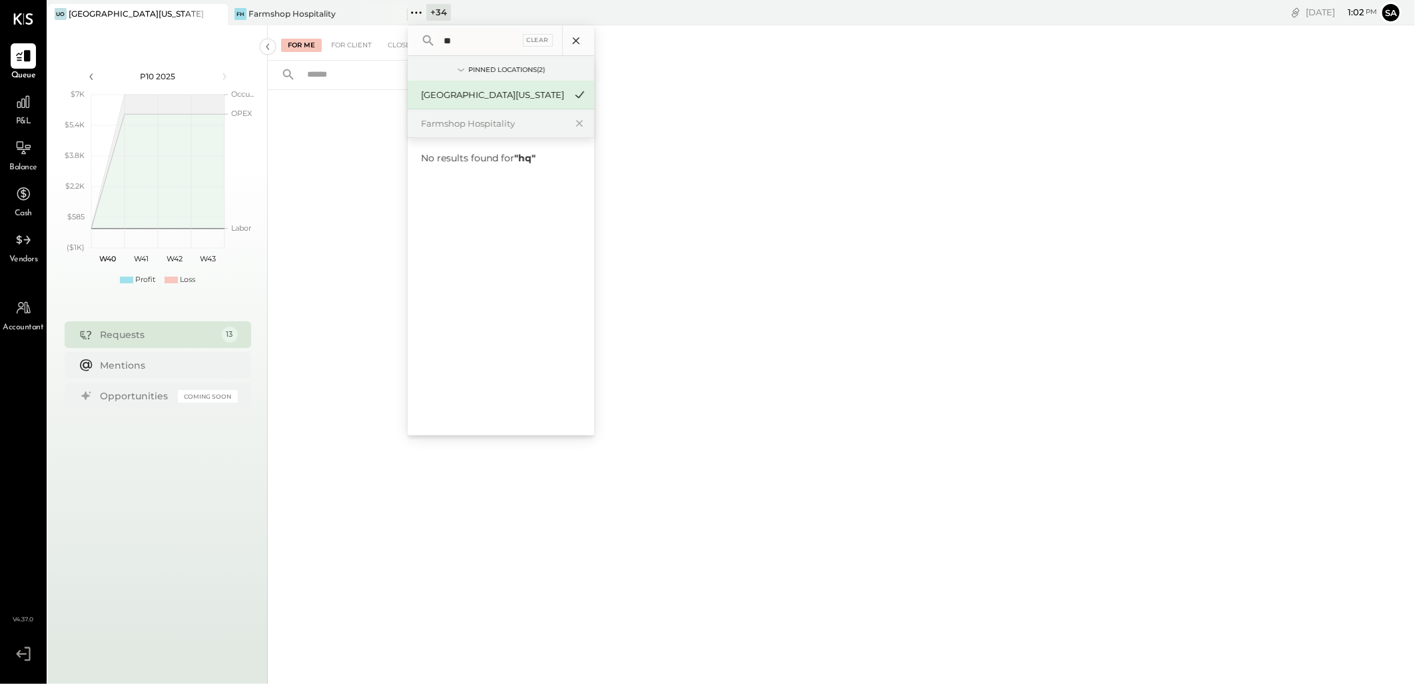
type input "**"
click at [578, 41] on icon at bounding box center [576, 40] width 17 height 17
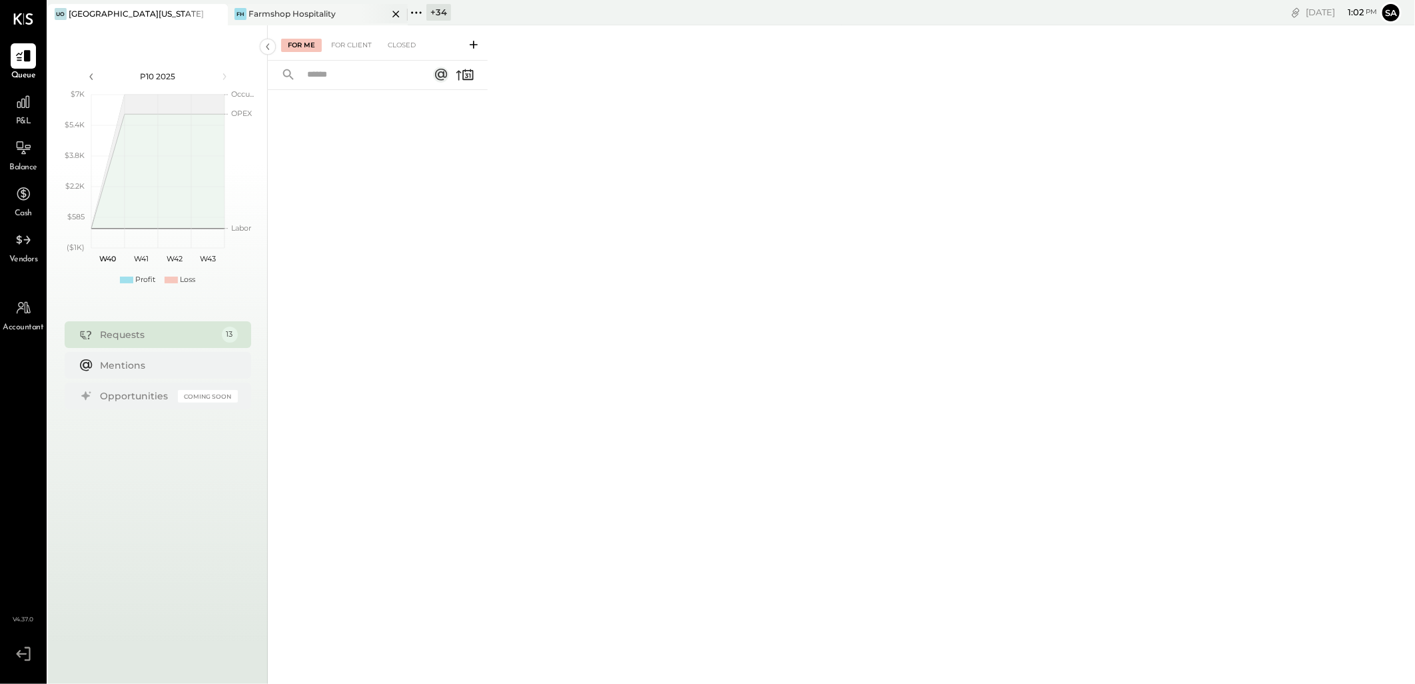
click at [356, 12] on div "FH Farmshop Hospitality" at bounding box center [308, 14] width 160 height 12
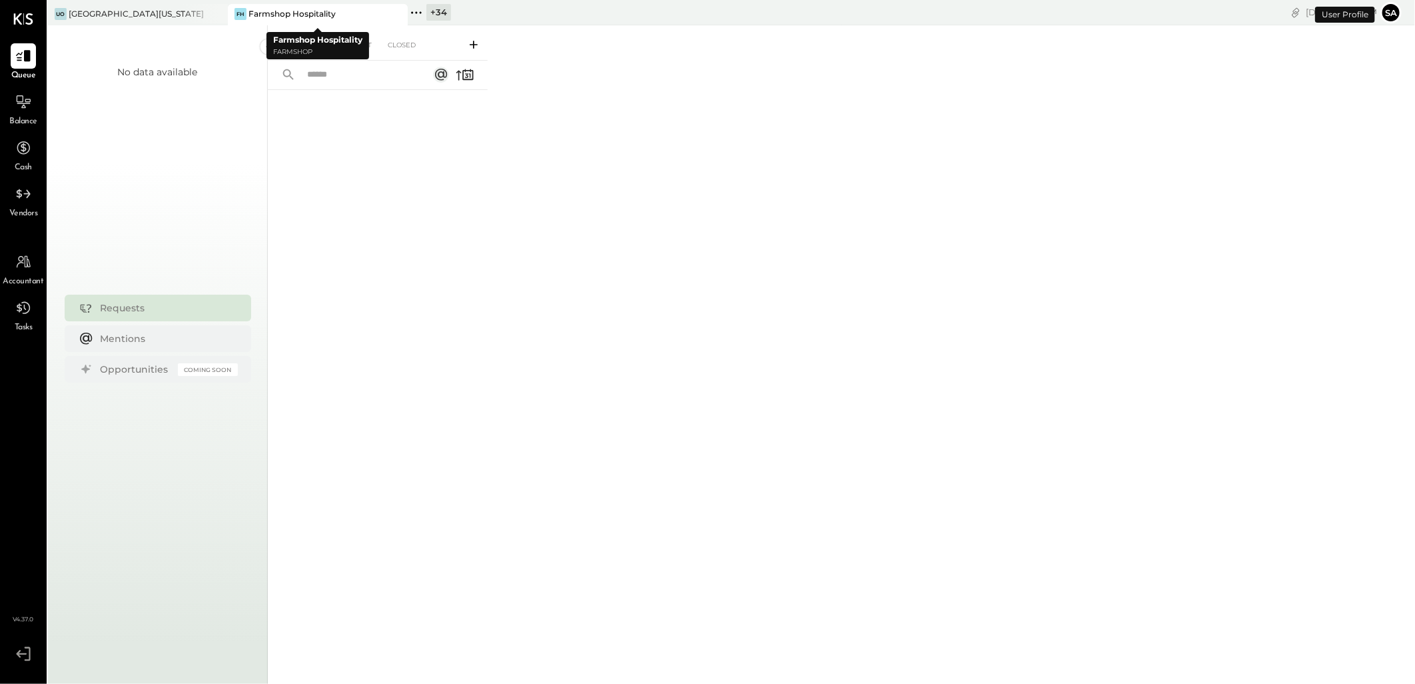
click at [393, 13] on icon at bounding box center [396, 14] width 17 height 16
click at [261, 17] on div "+ 35" at bounding box center [259, 12] width 24 height 17
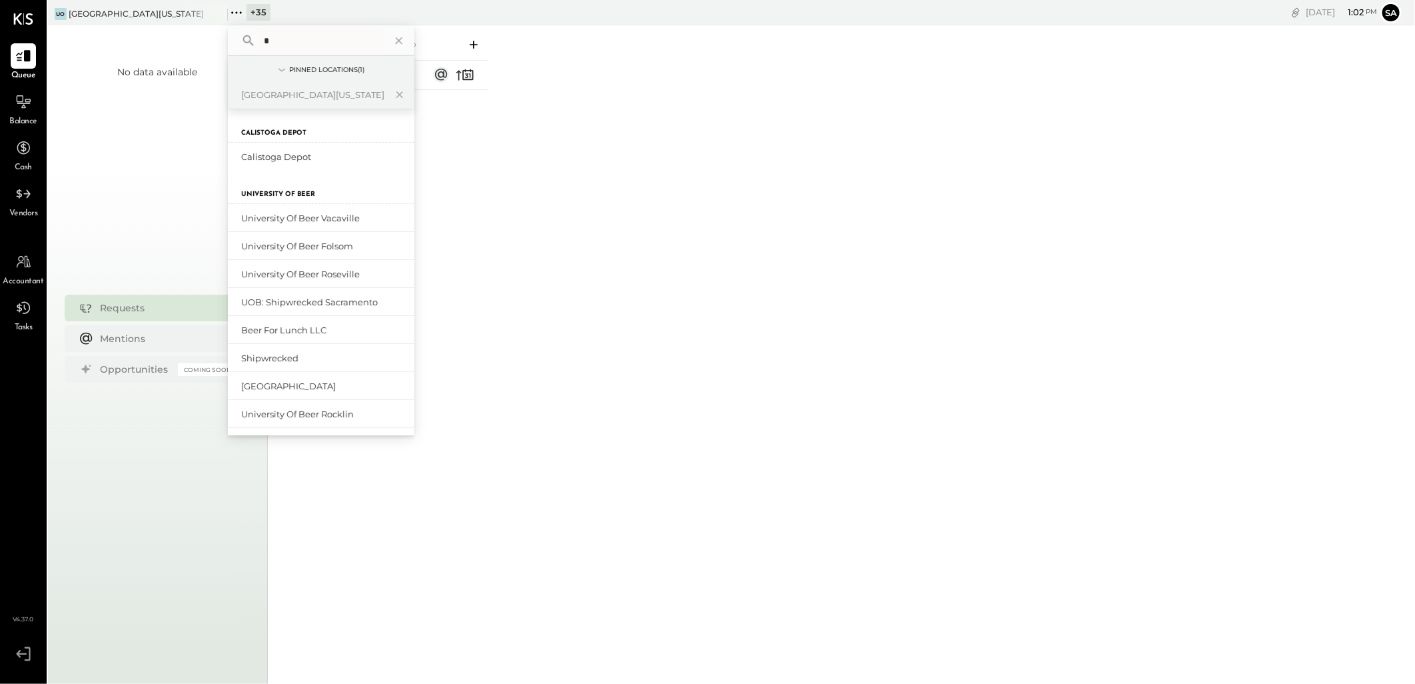
type input "**"
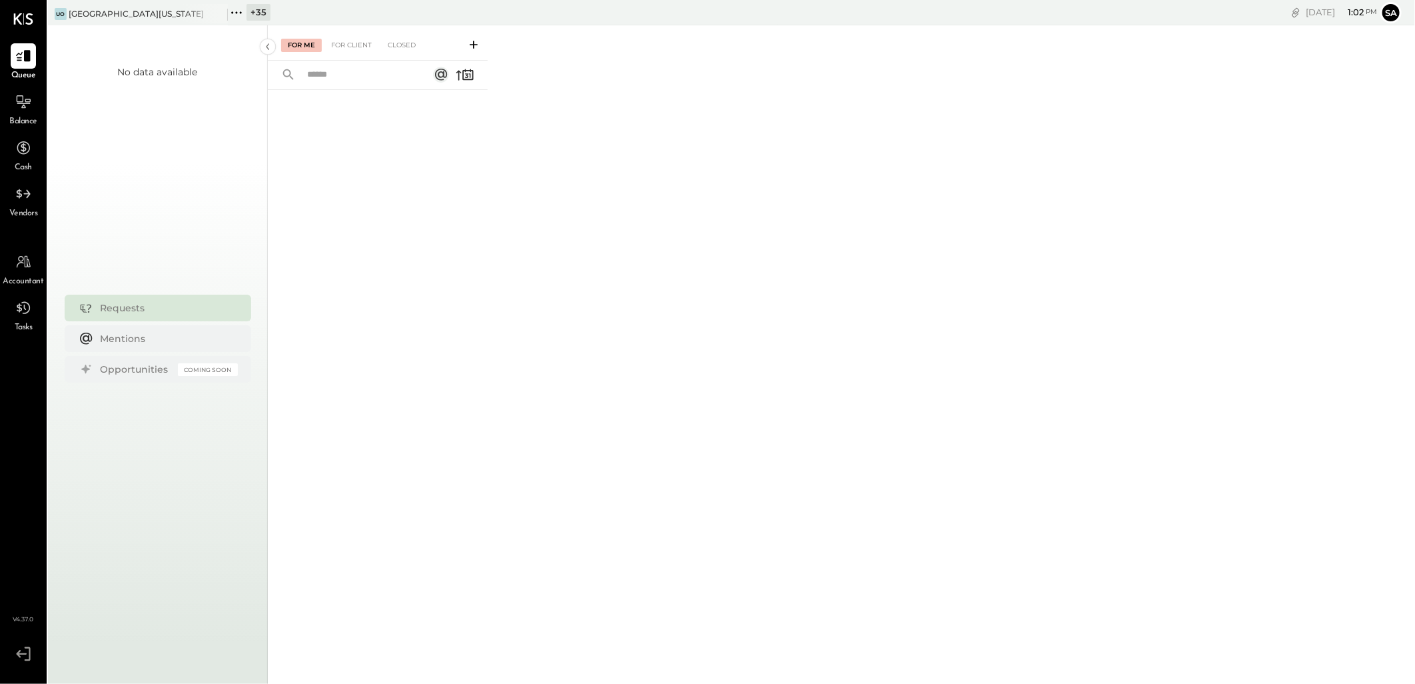
click at [904, 352] on div "For Me For Client Closed" at bounding box center [841, 352] width 1147 height 654
click at [435, 9] on div "+ 34" at bounding box center [438, 12] width 25 height 17
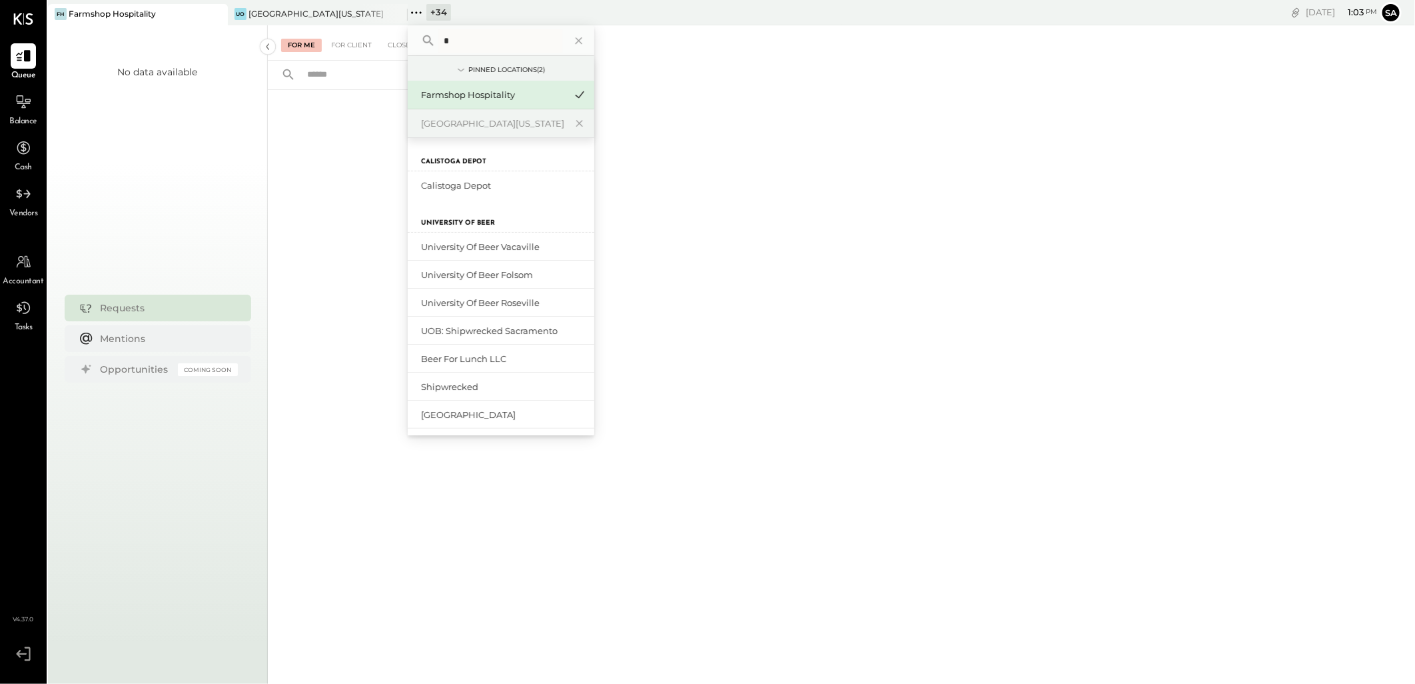
type input "**"
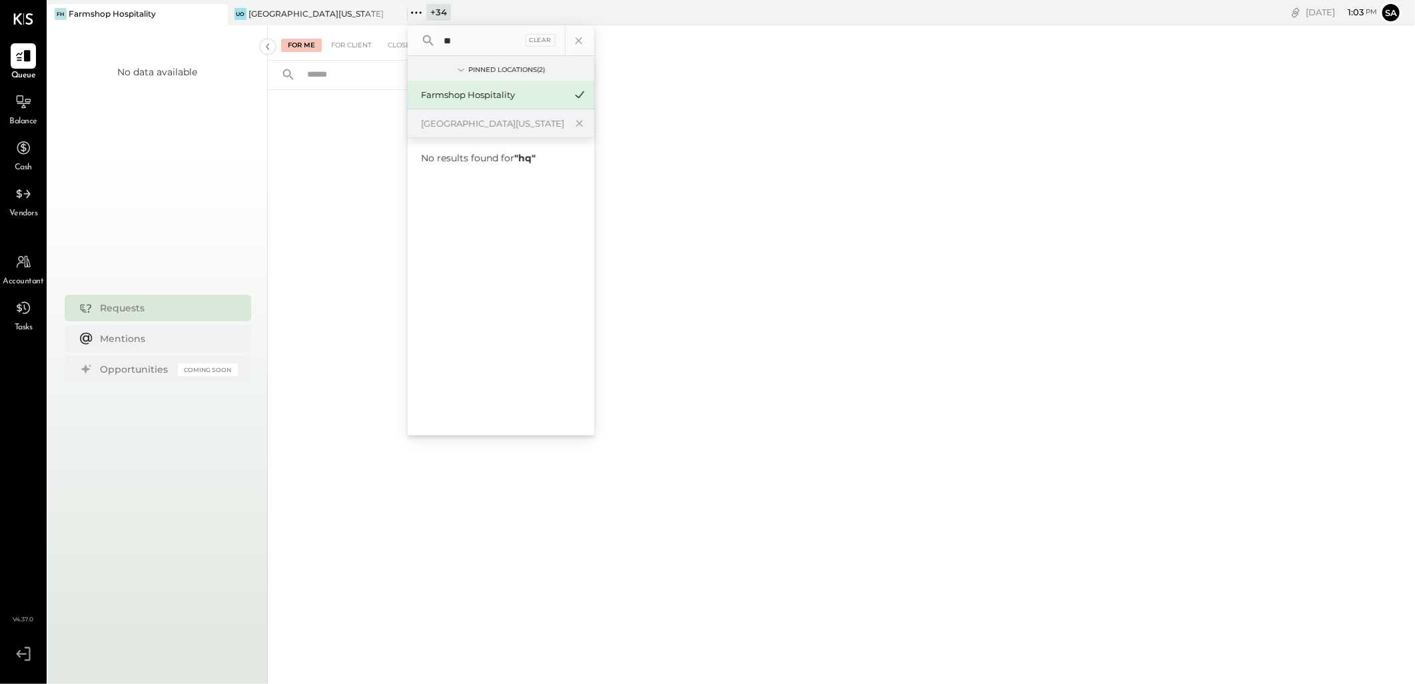
click at [763, 232] on div "For Me For Client Closed" at bounding box center [841, 352] width 1147 height 654
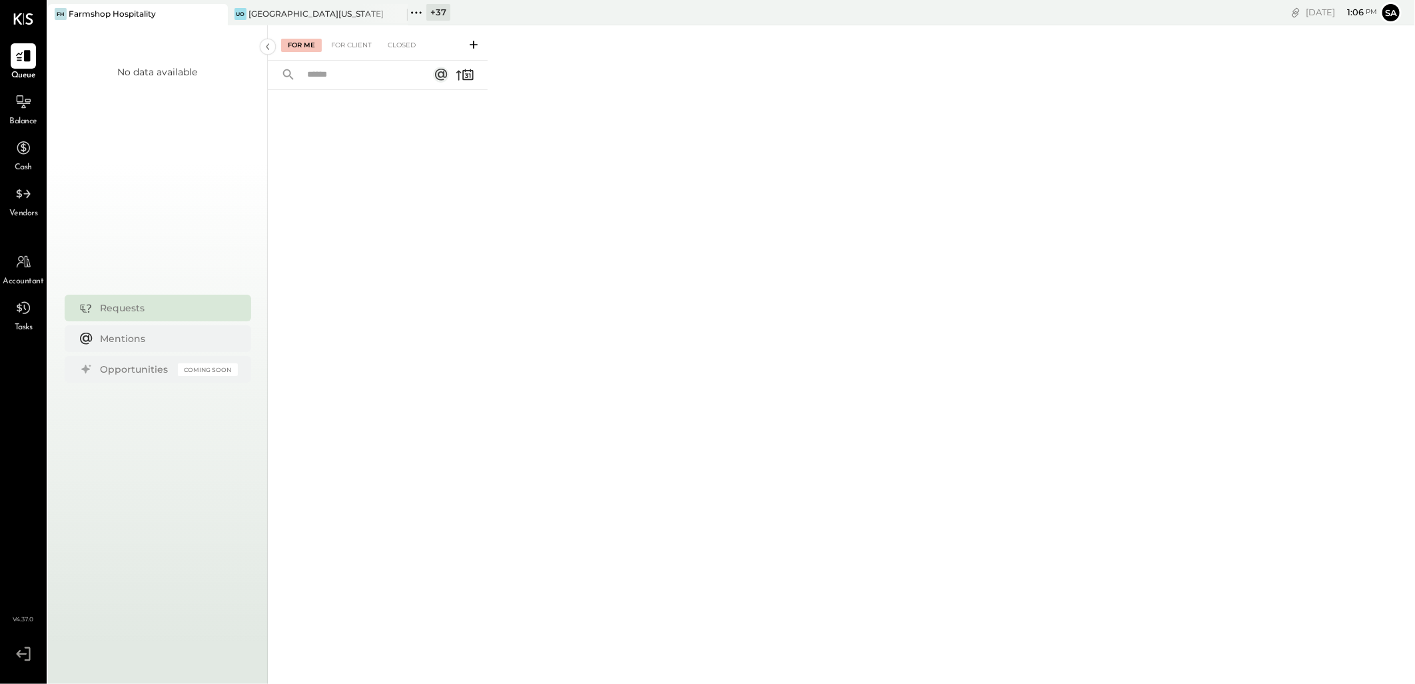
drag, startPoint x: 438, startPoint y: 14, endPoint x: 438, endPoint y: 110, distance: 95.9
click at [438, 14] on div "+ 37" at bounding box center [438, 12] width 24 height 17
type input "**"
click at [523, 187] on div "HQ Gastropub - Huntington Beach" at bounding box center [493, 185] width 144 height 13
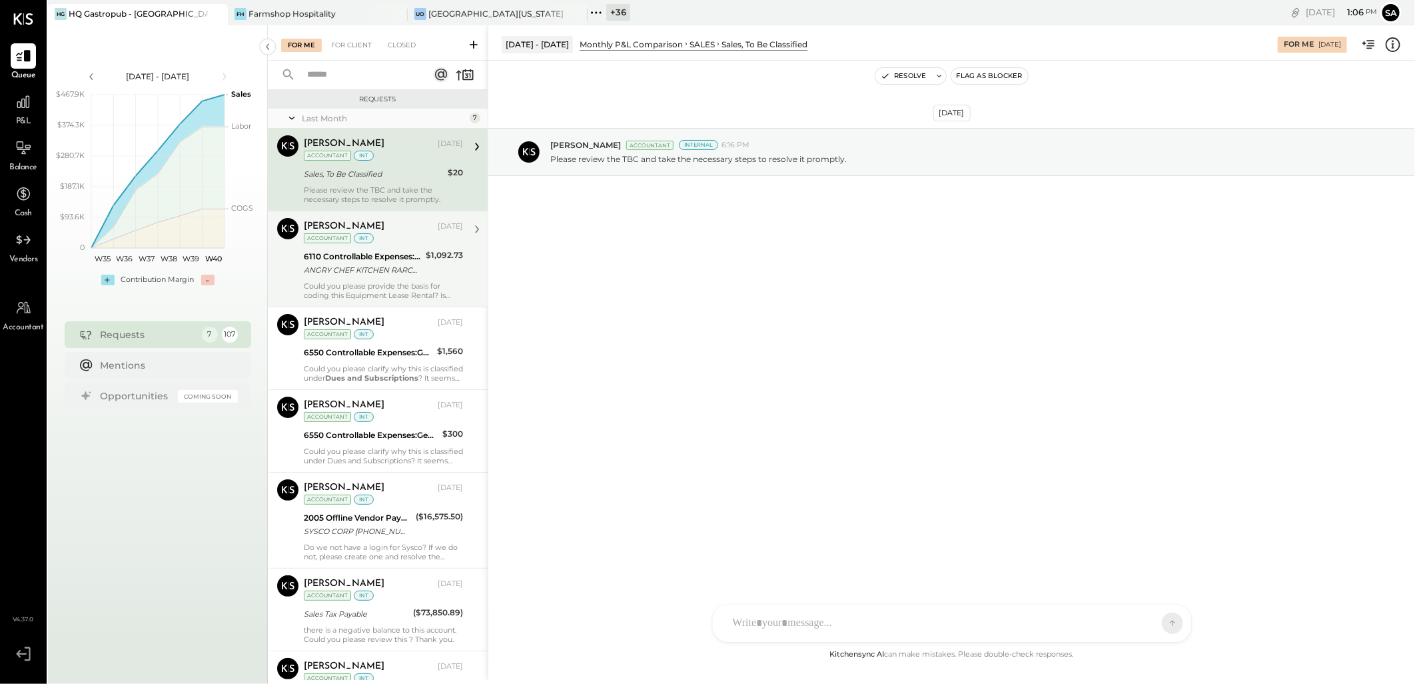
click at [376, 267] on div "ANGRY CHEF KITCHEN RARCADIA CA" at bounding box center [363, 269] width 118 height 13
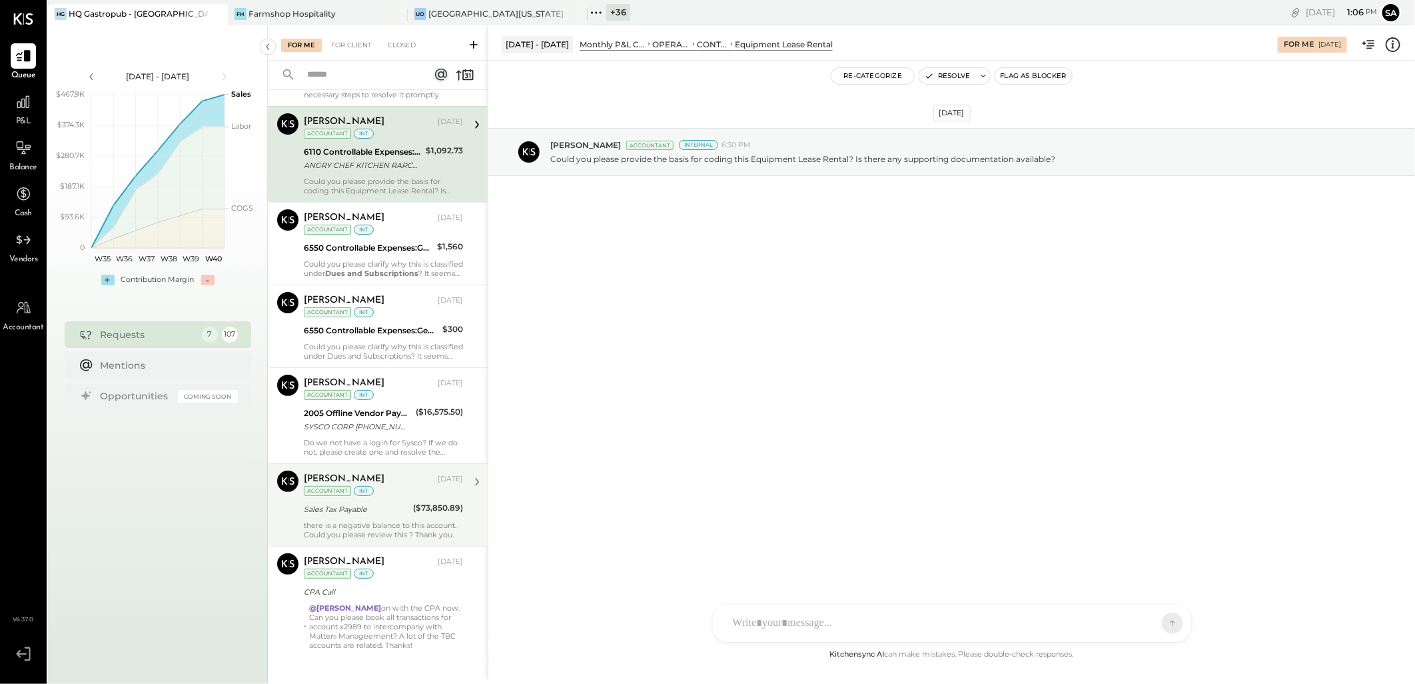
scroll to position [123, 0]
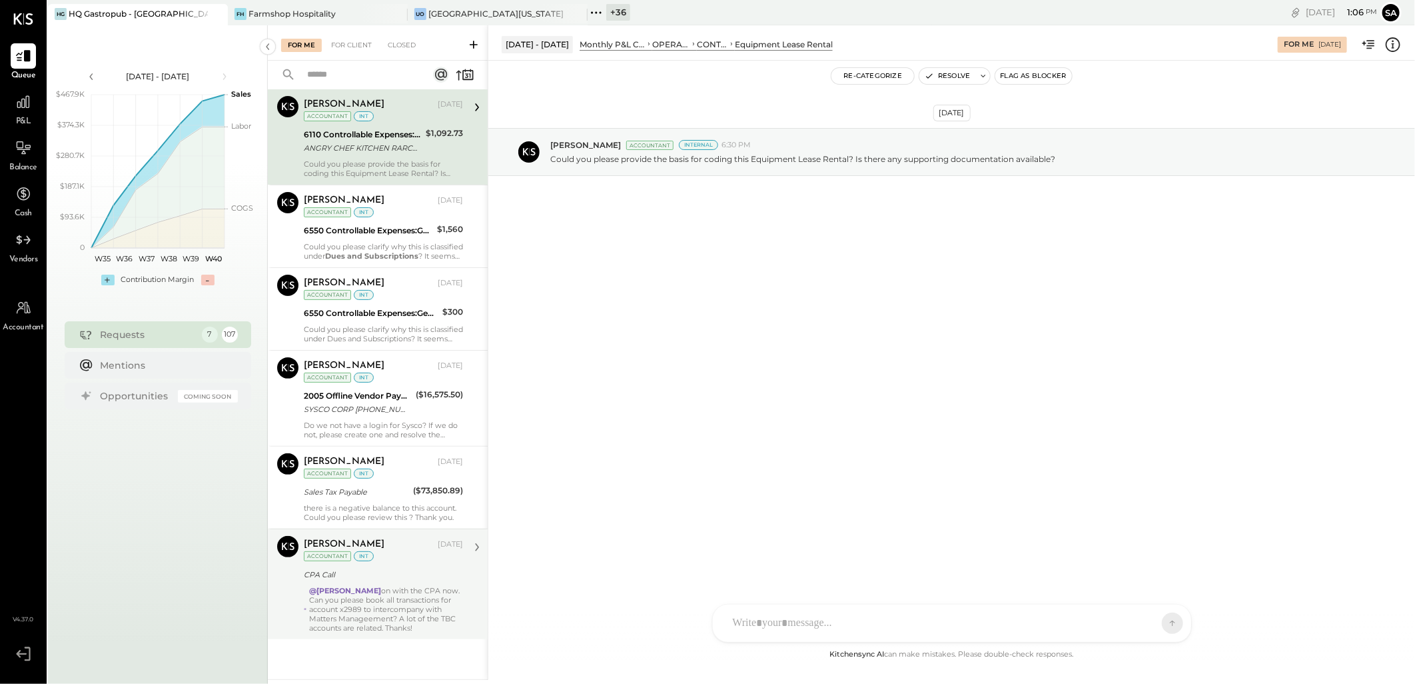
click at [404, 577] on div "CPA Call" at bounding box center [381, 574] width 155 height 13
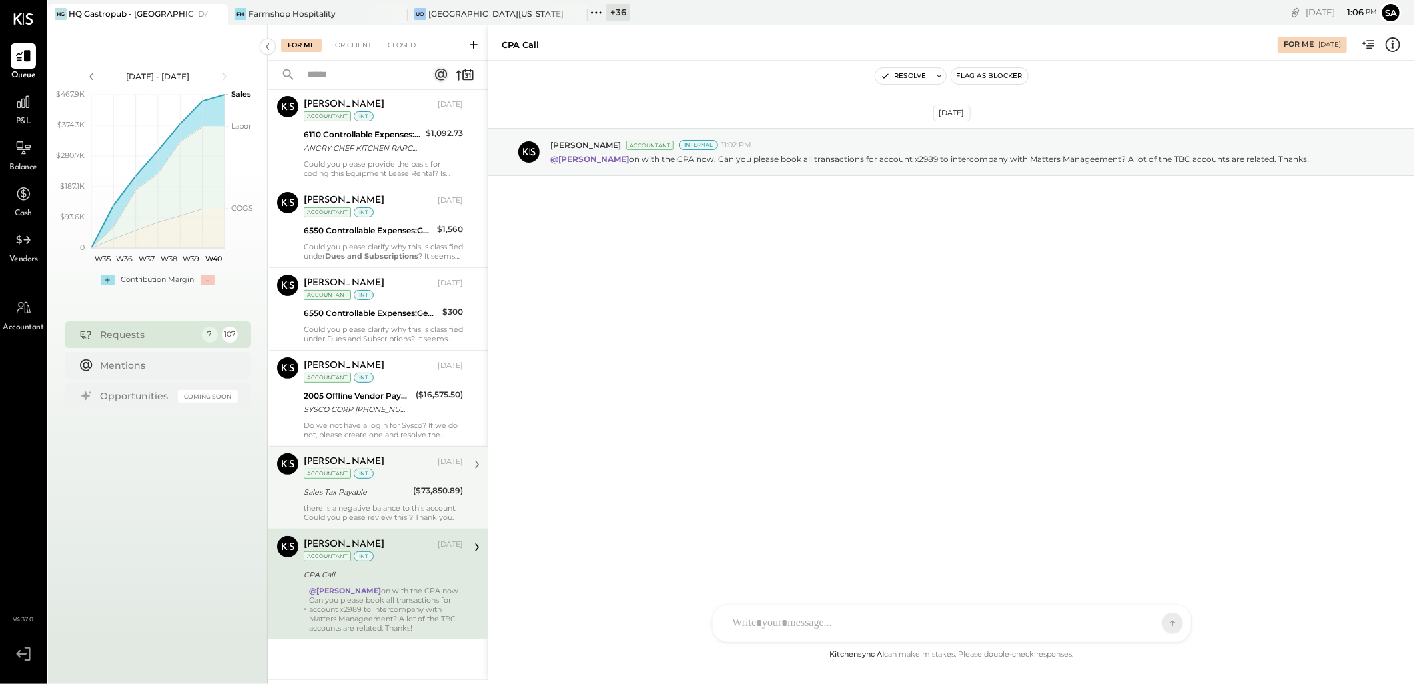
click at [332, 496] on div "Sales Tax Payable" at bounding box center [356, 491] width 105 height 13
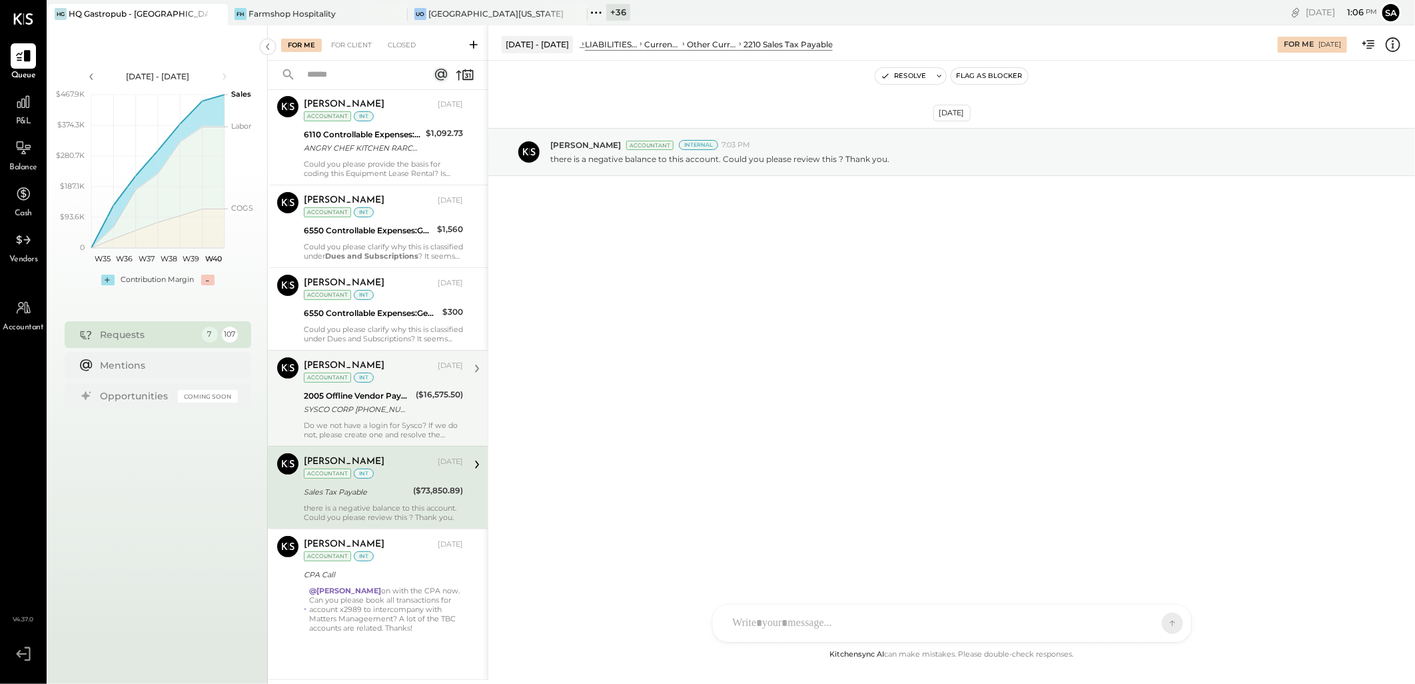
click at [368, 404] on div "SYSCO CORP 888-264-7647 TX" at bounding box center [358, 408] width 108 height 13
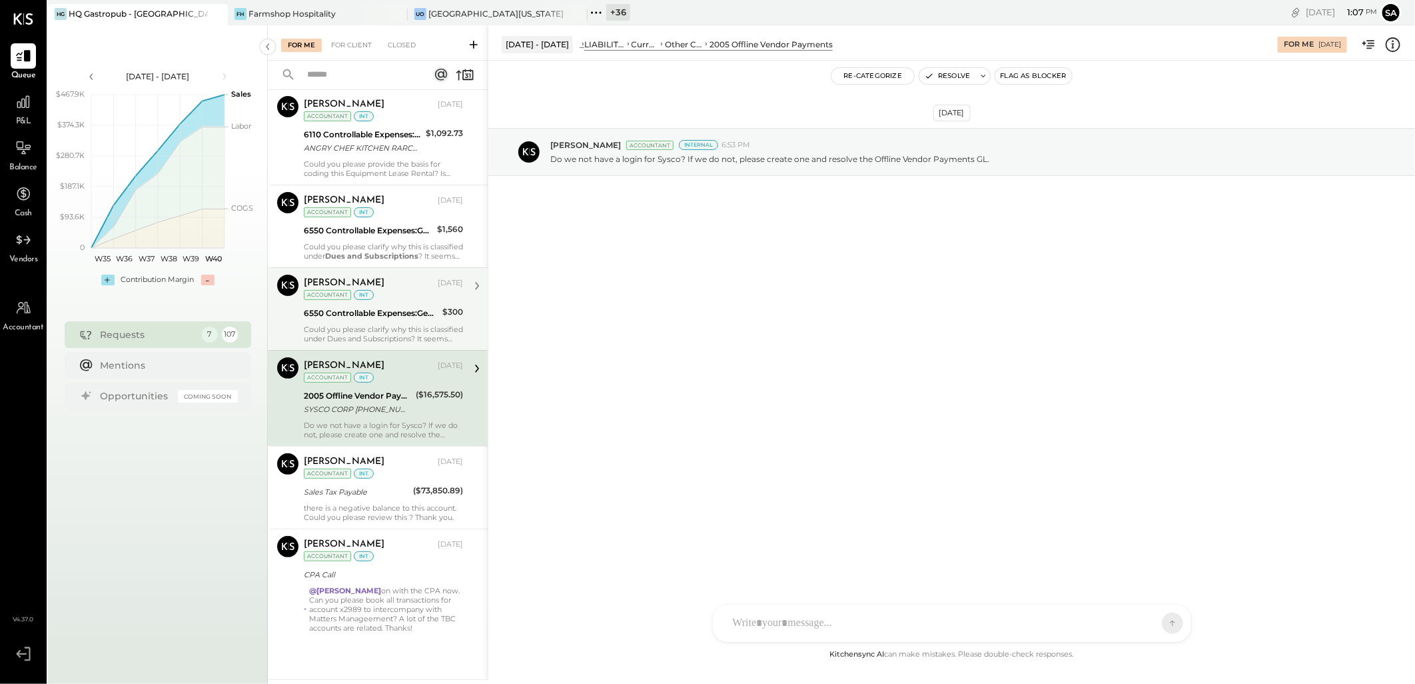
click at [346, 314] on div "6550 Controllable Expenses:General & Administrative Expenses:Dues and Subscript…" at bounding box center [371, 312] width 135 height 13
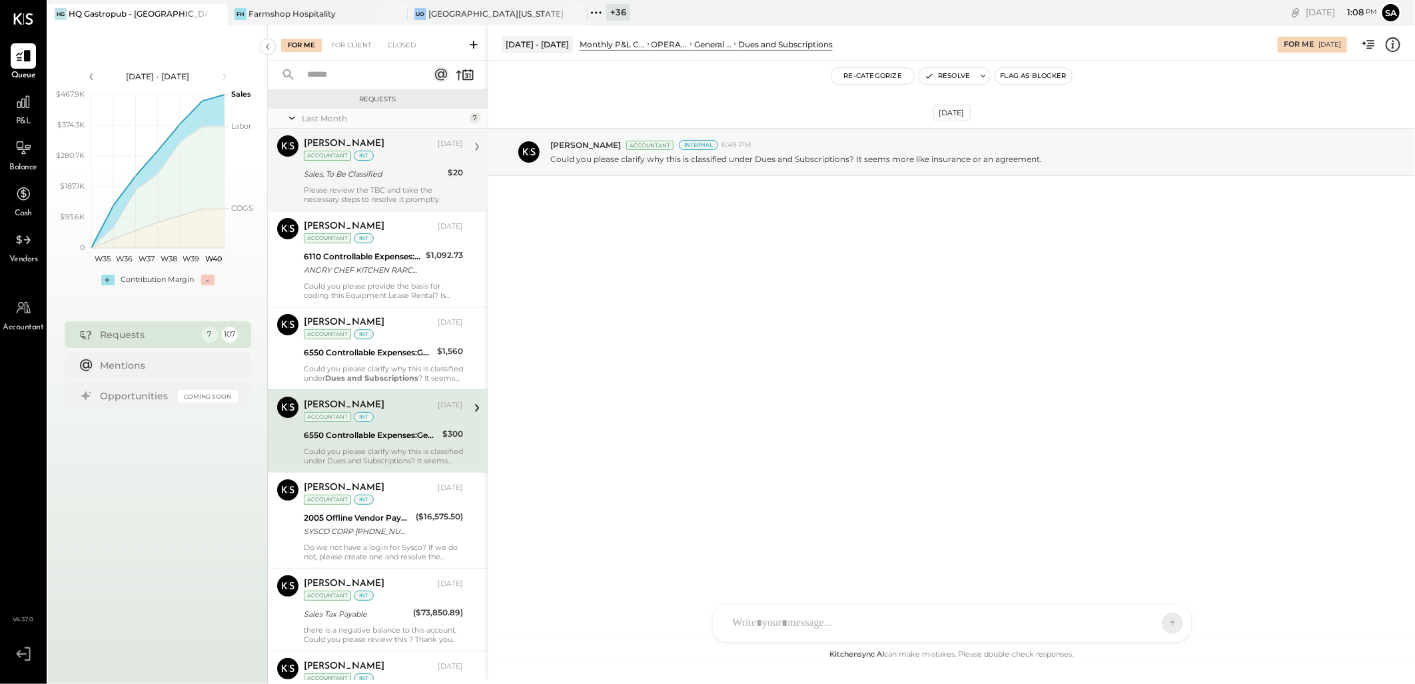
click at [389, 187] on div "Please review the TBC and take the necessary steps to resolve it promptly." at bounding box center [383, 194] width 159 height 19
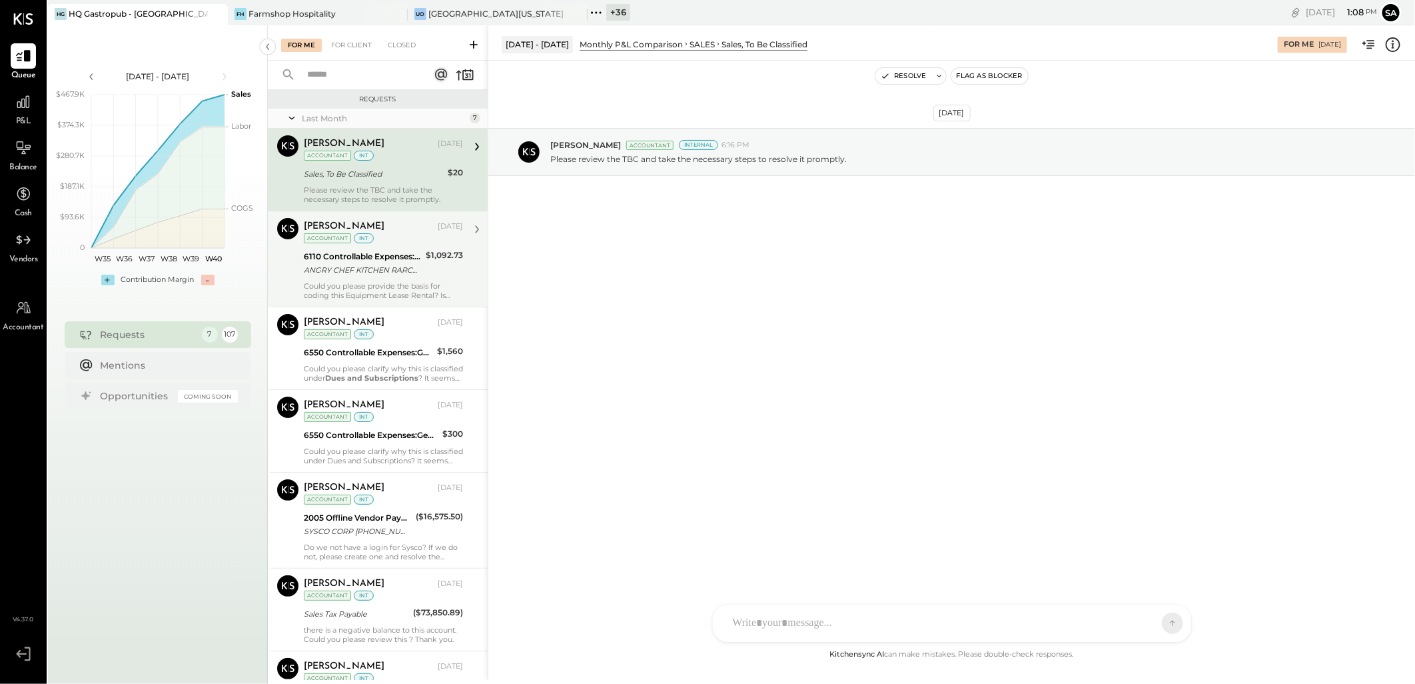
drag, startPoint x: 401, startPoint y: 181, endPoint x: 375, endPoint y: 257, distance: 80.3
click at [401, 181] on div "Sales, To Be Classified" at bounding box center [374, 174] width 140 height 16
click at [1390, 44] on icon at bounding box center [1393, 44] width 17 height 17
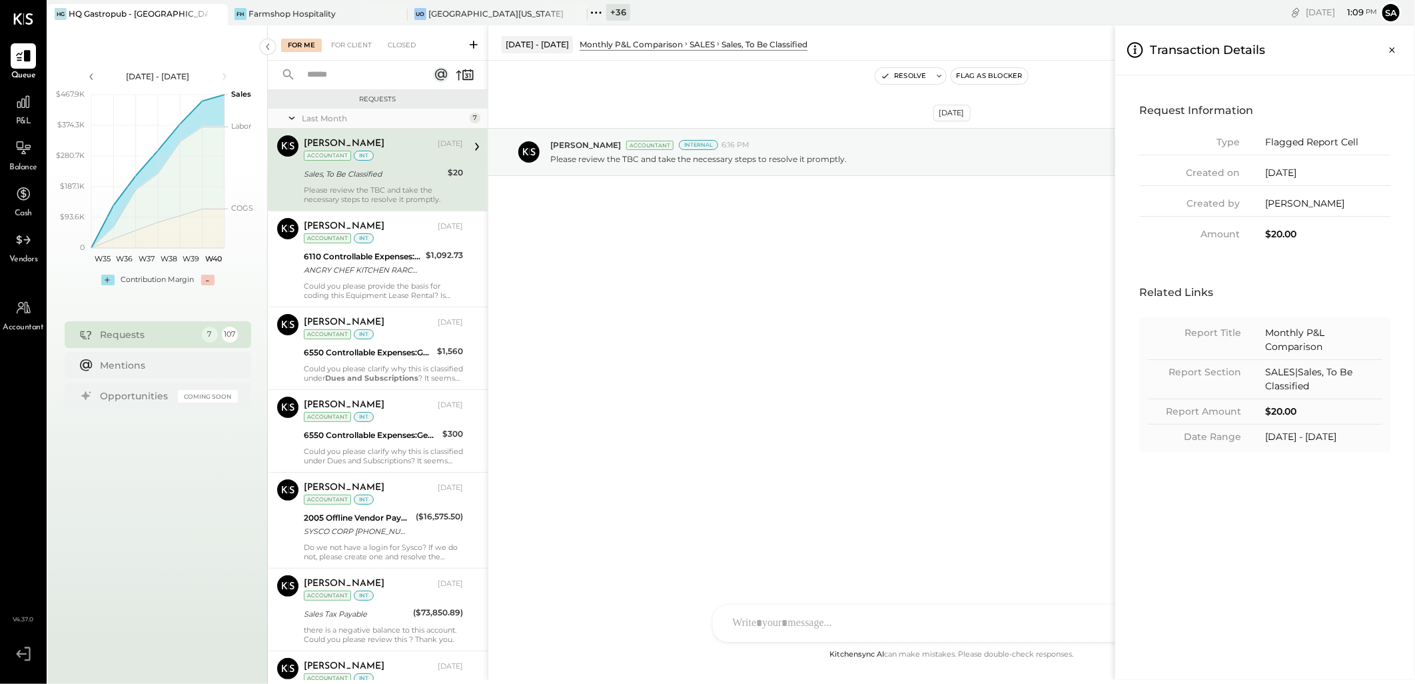
click at [716, 334] on div "For Me For Client Closed Requests Last Month 7 Ajay Prajapati Accountant Ajay P…" at bounding box center [841, 352] width 1147 height 654
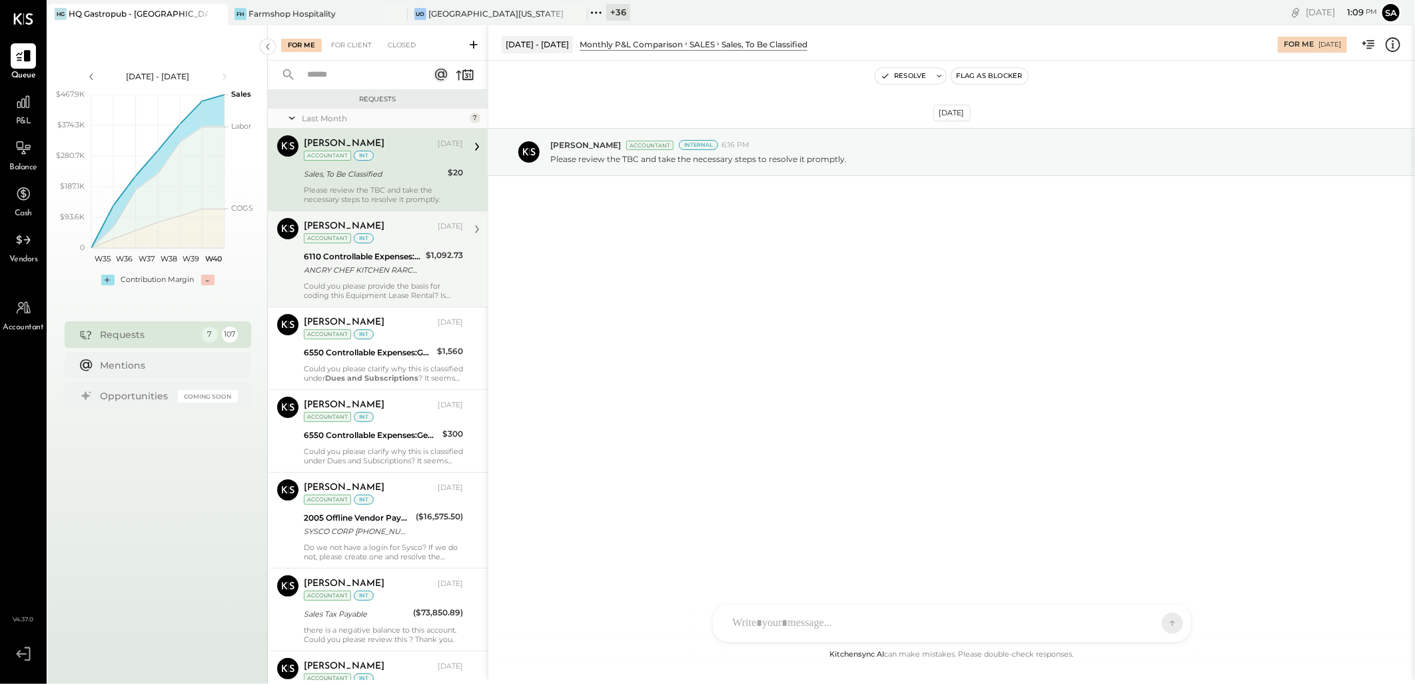
click at [376, 287] on div "Could you please provide the basis for coding this Equipment Lease Rental? Is t…" at bounding box center [383, 290] width 159 height 19
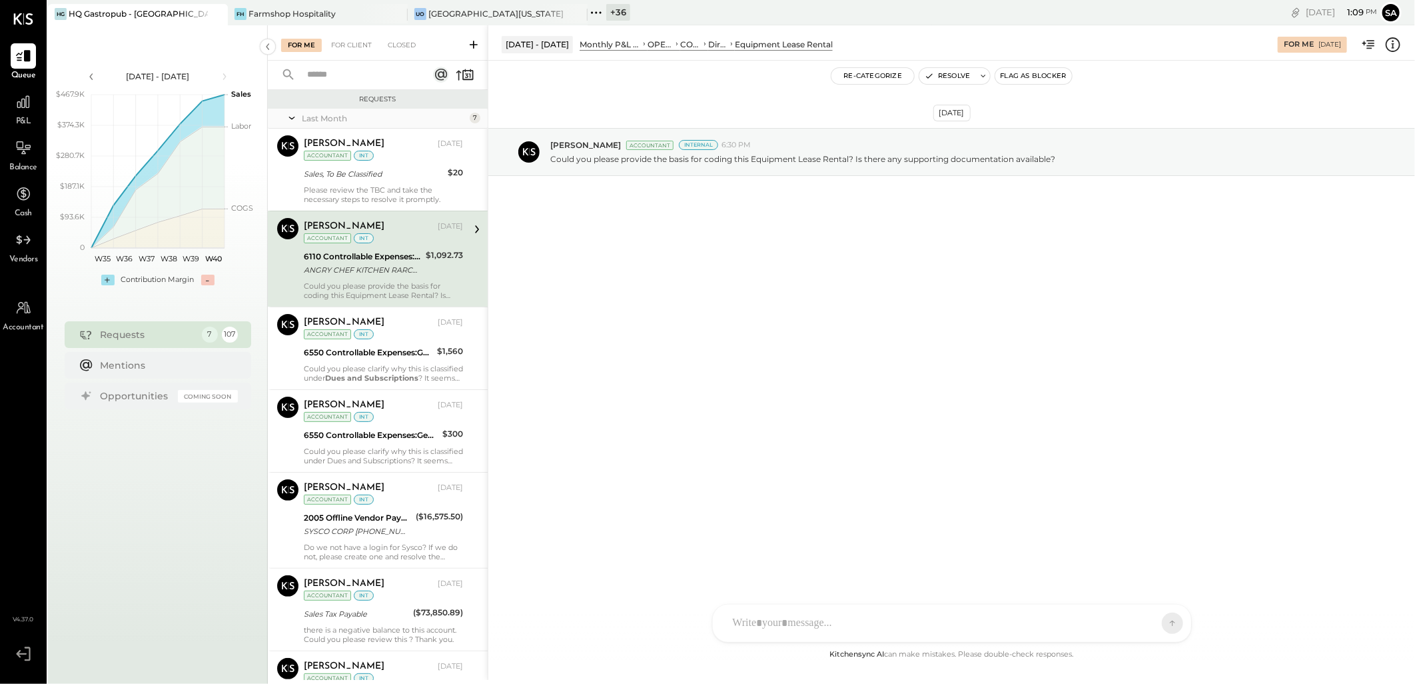
click at [1400, 38] on icon at bounding box center [1393, 44] width 17 height 17
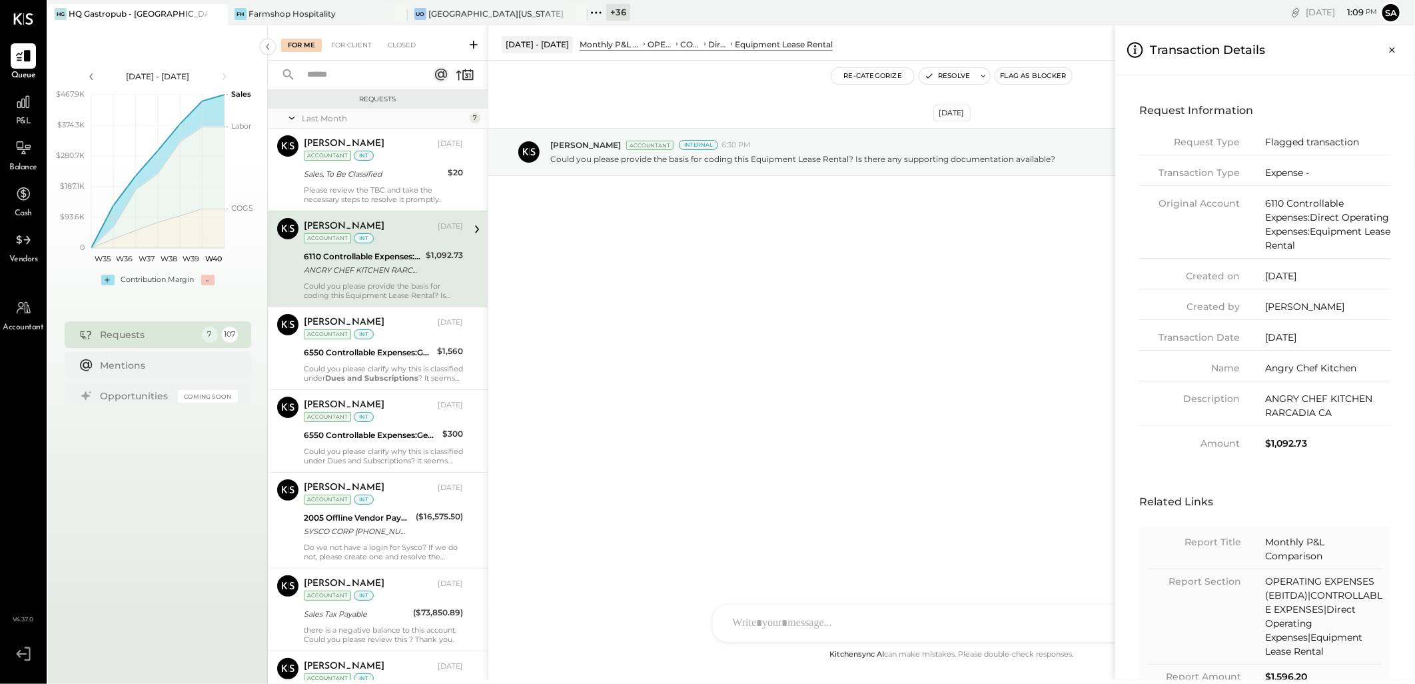
click at [966, 405] on div "For Me For Client Closed Requests Last Month 7 Ajay Prajapati Accountant Ajay P…" at bounding box center [841, 352] width 1147 height 654
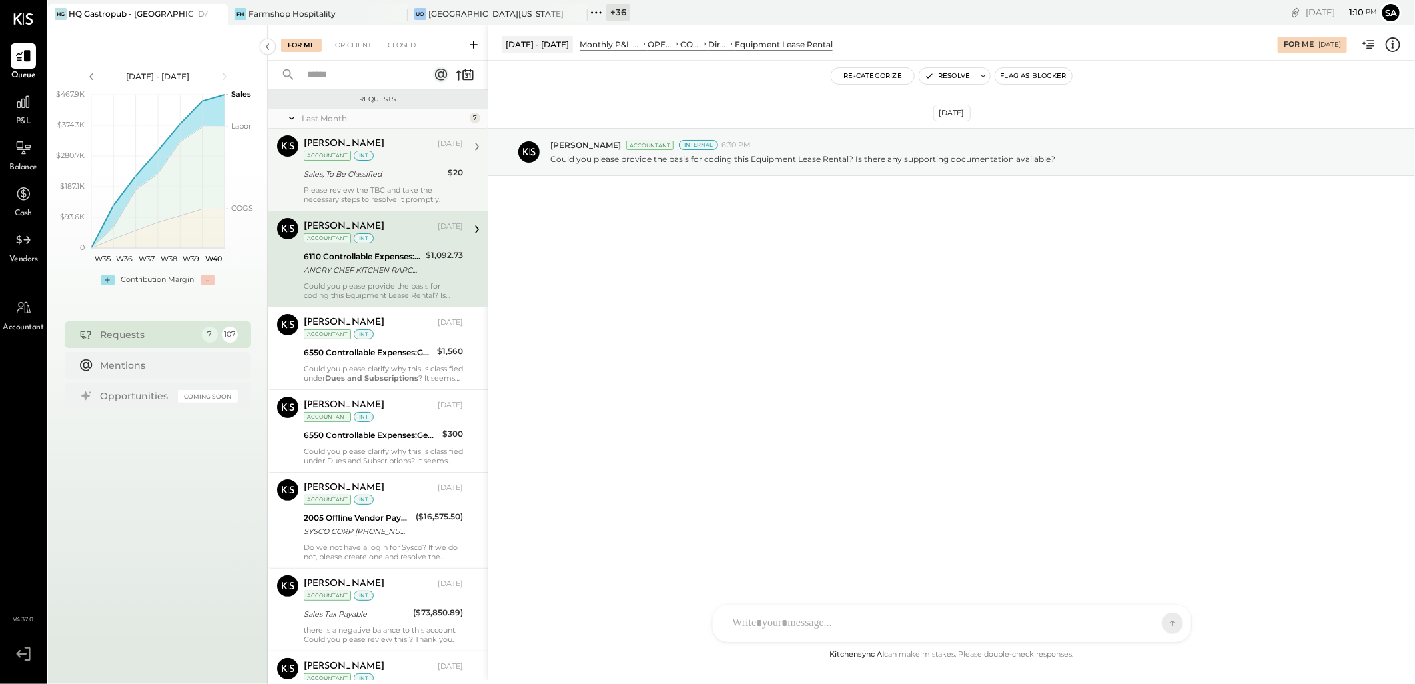
click at [384, 173] on div "Sales, To Be Classified" at bounding box center [374, 173] width 140 height 13
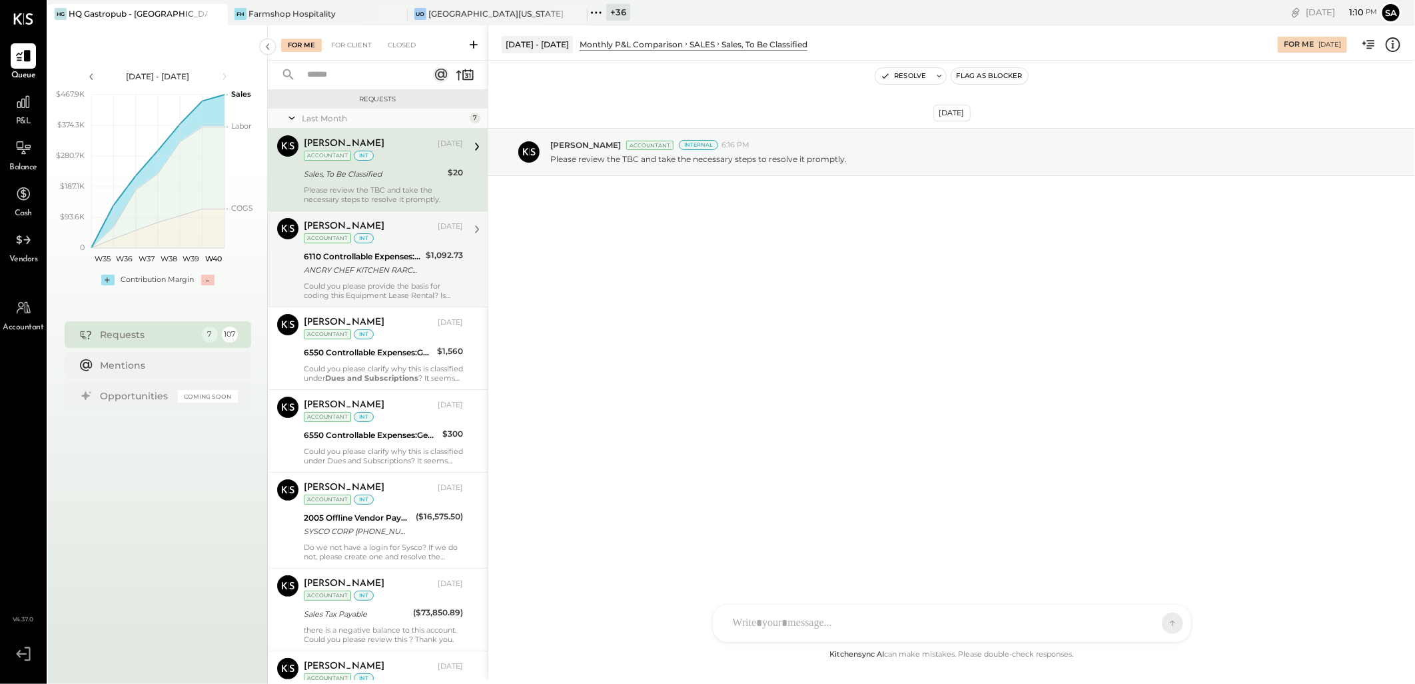
drag, startPoint x: 384, startPoint y: 169, endPoint x: 387, endPoint y: 184, distance: 14.9
click at [384, 169] on div "Sales, To Be Classified" at bounding box center [374, 173] width 140 height 13
click at [370, 272] on div "ANGRY CHEF KITCHEN RARCADIA CA" at bounding box center [363, 269] width 118 height 13
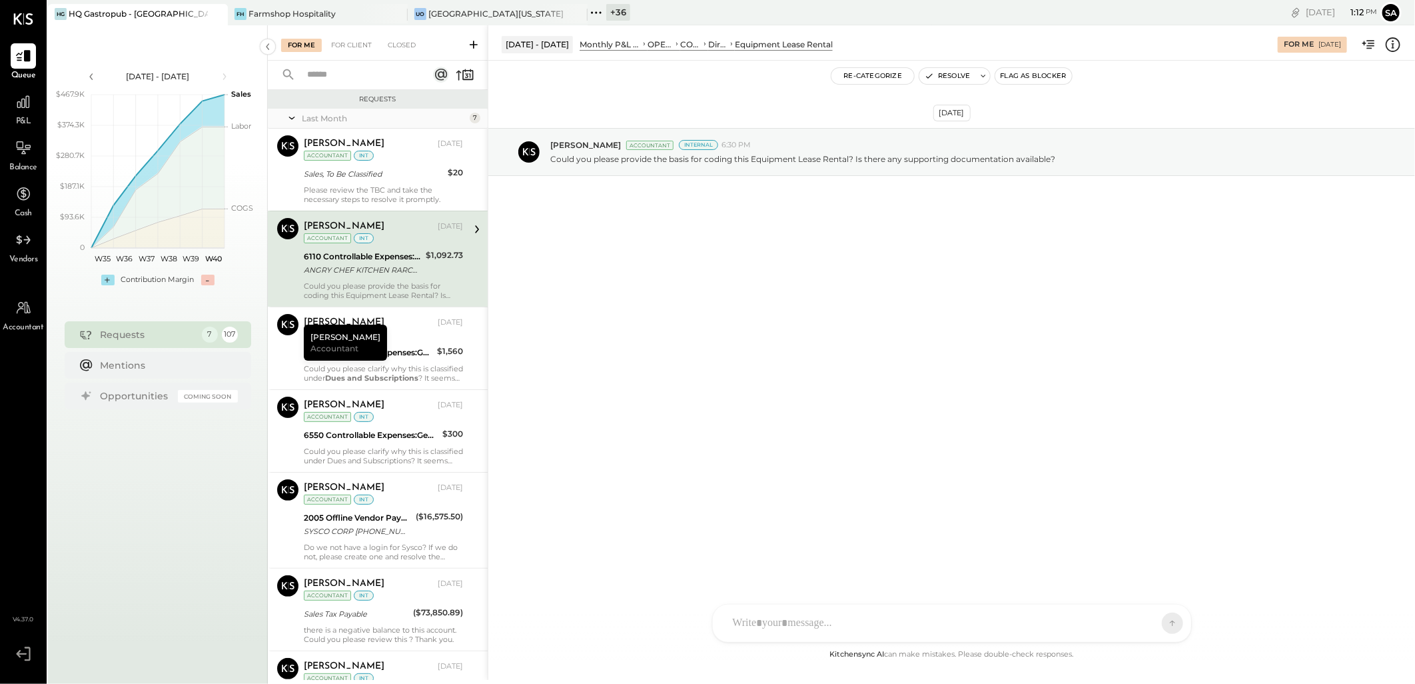
click at [396, 289] on div "Could you please provide the basis for coding this Equipment Lease Rental? Is t…" at bounding box center [383, 290] width 159 height 19
click at [368, 284] on div "Could you please provide the basis for coding this Equipment Lease Rental? Is t…" at bounding box center [383, 290] width 159 height 19
click at [396, 45] on div "Closed" at bounding box center [401, 45] width 41 height 13
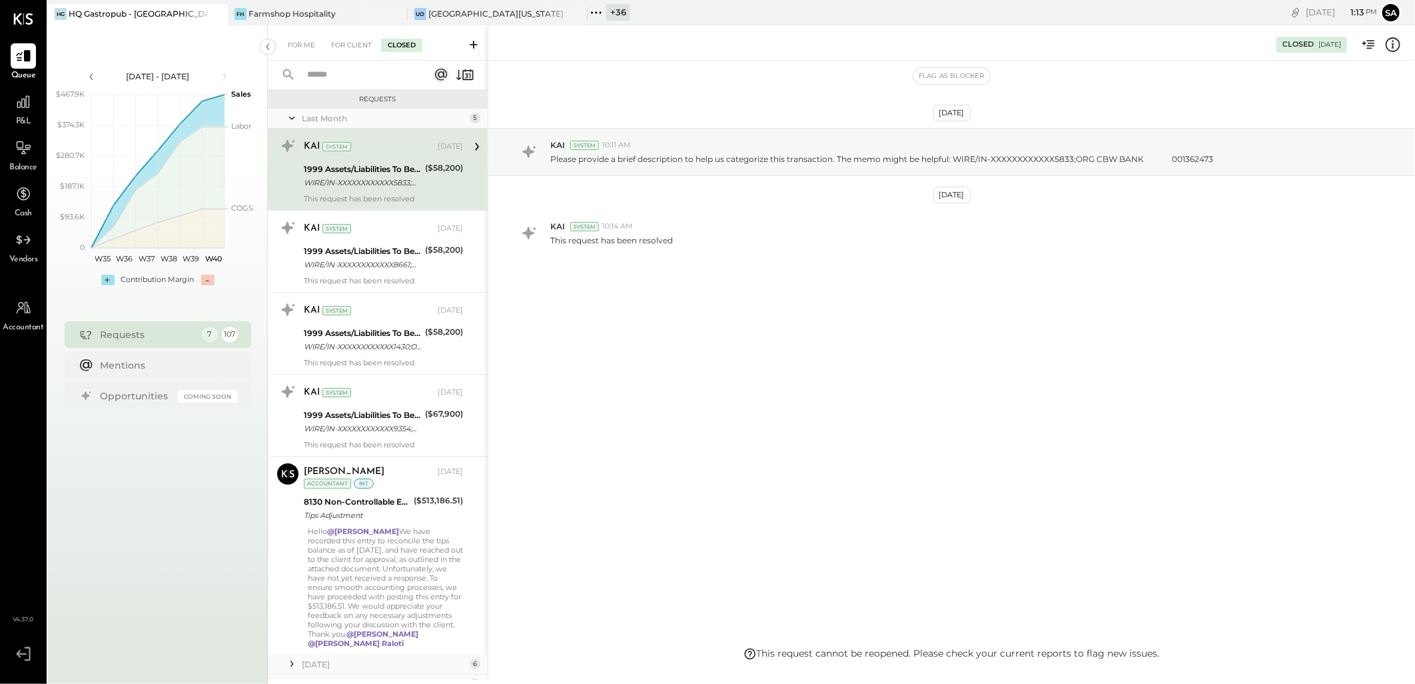
click at [348, 75] on input "text" at bounding box center [359, 75] width 121 height 22
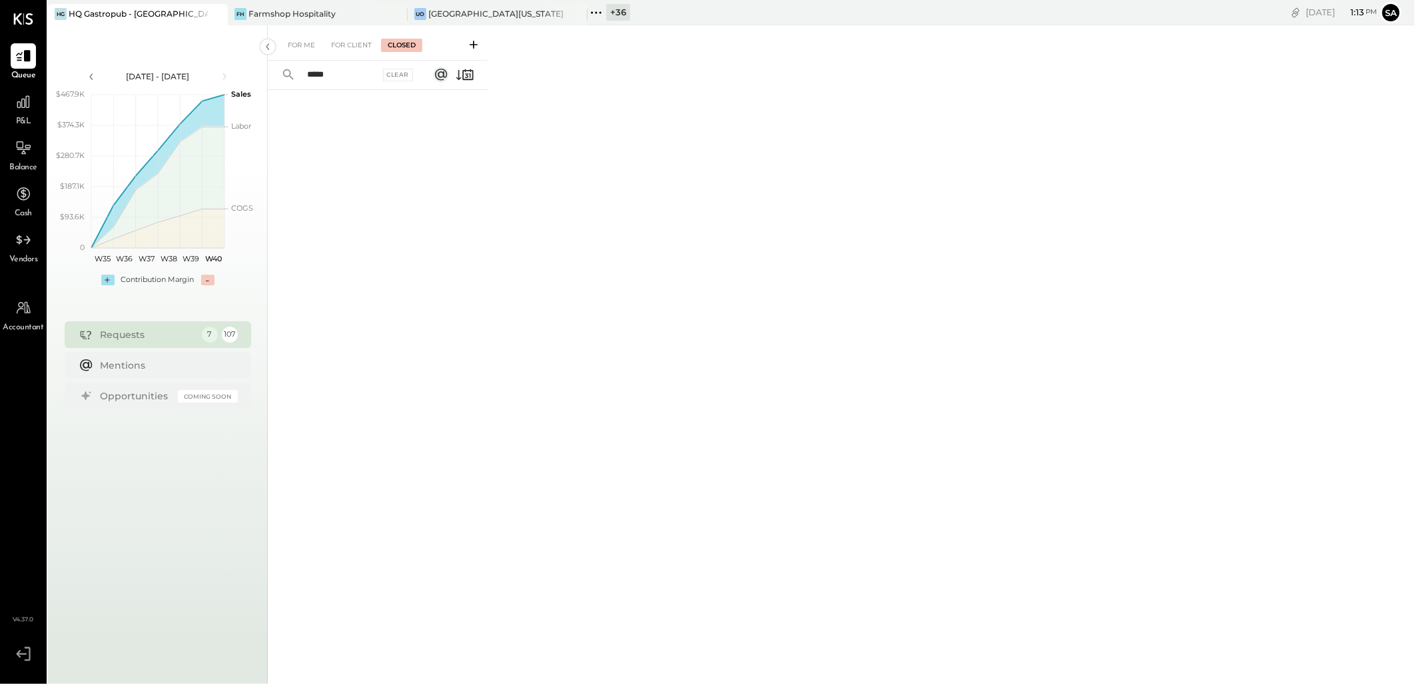
click at [352, 78] on input "*****" at bounding box center [339, 75] width 81 height 22
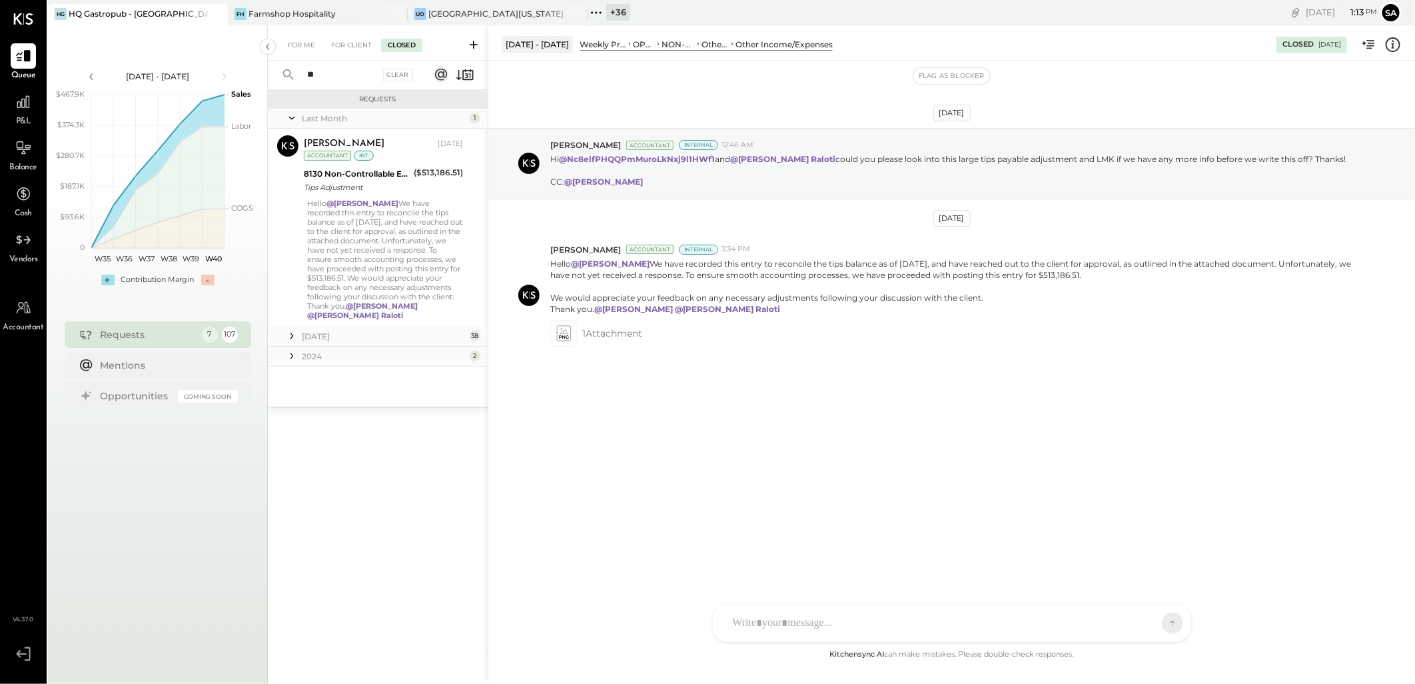
type input "*"
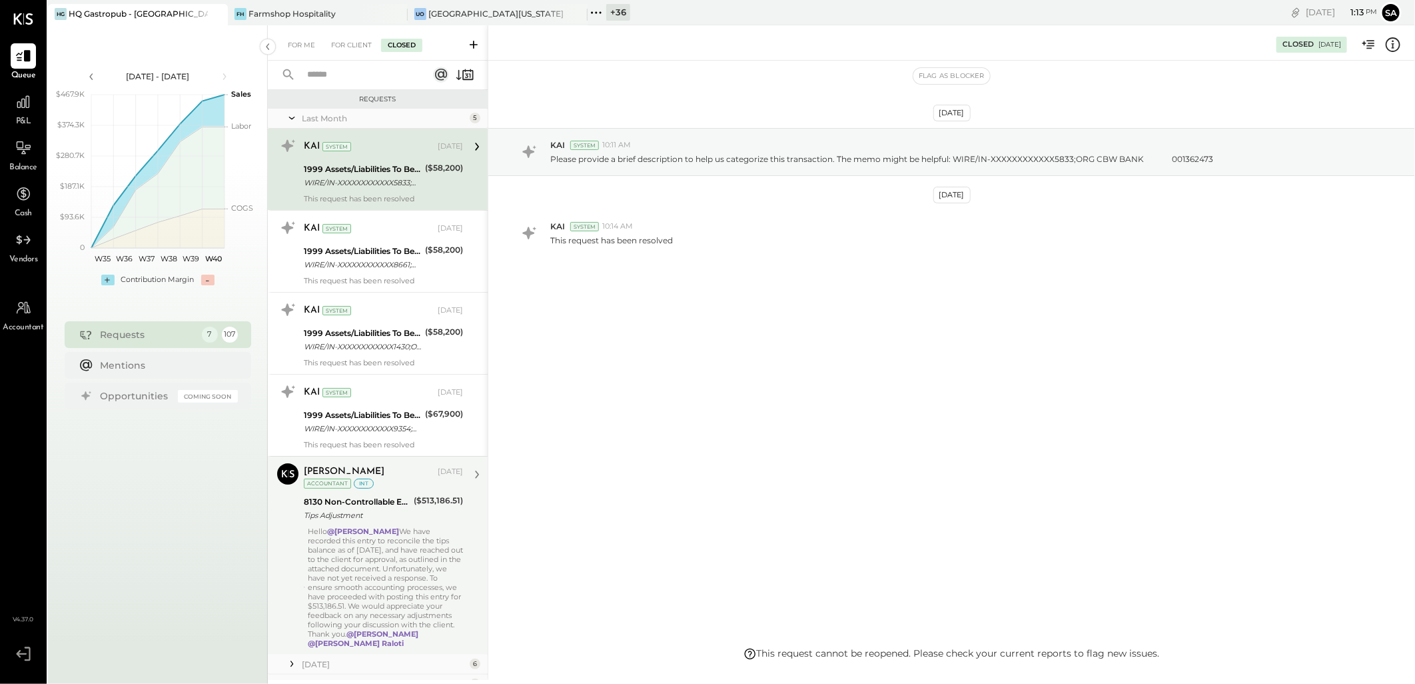
scroll to position [135, 0]
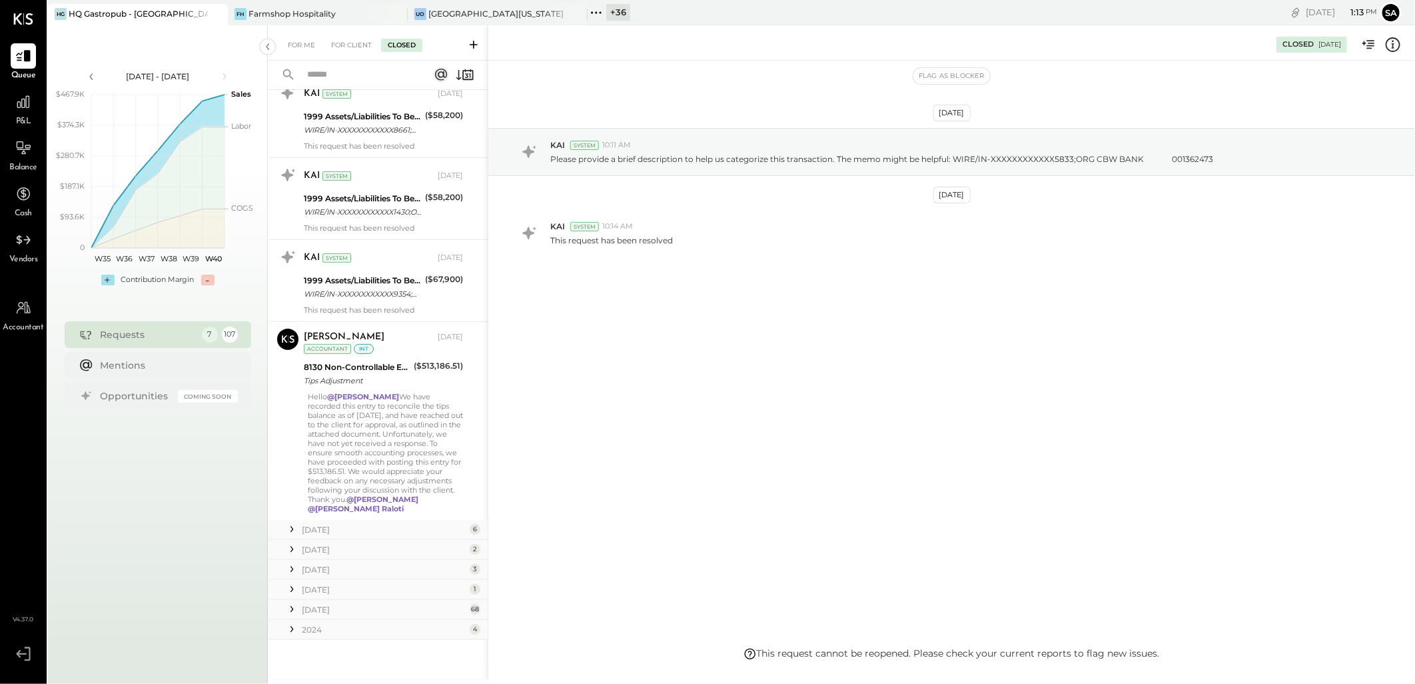
click at [289, 528] on icon at bounding box center [291, 528] width 13 height 13
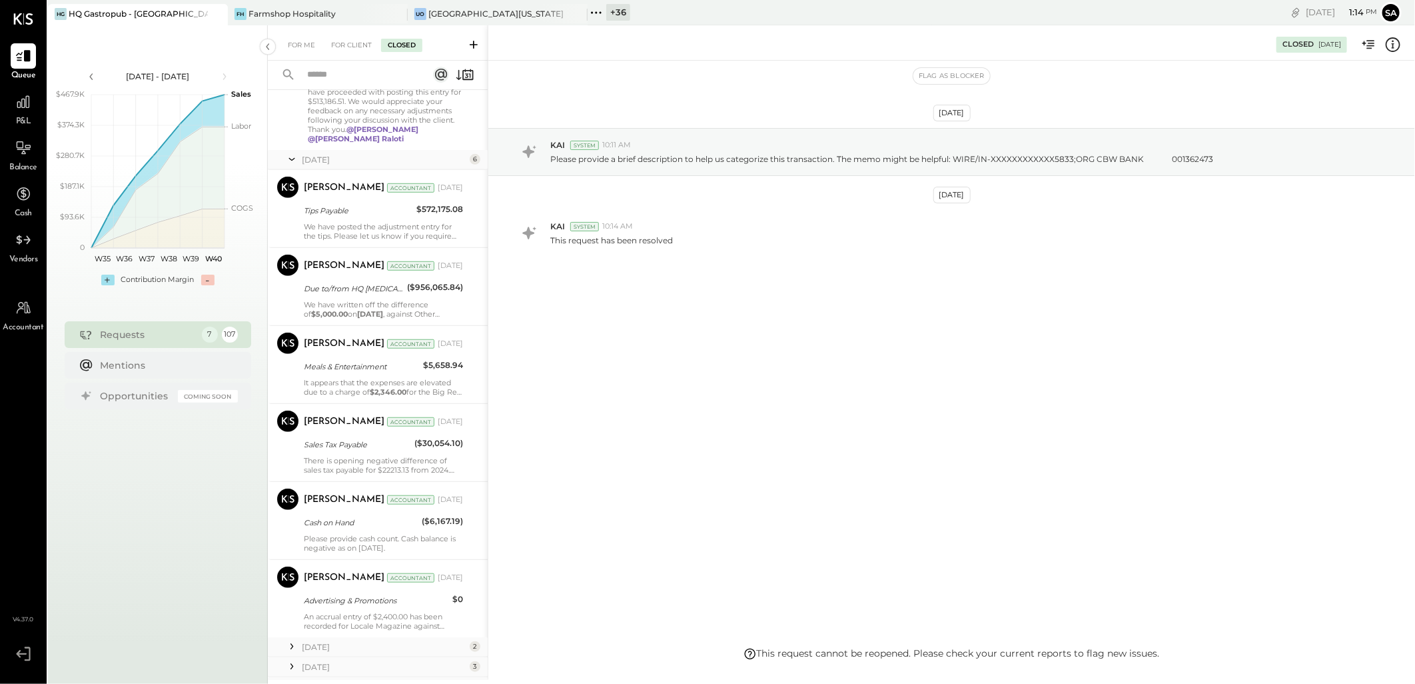
scroll to position [578, 0]
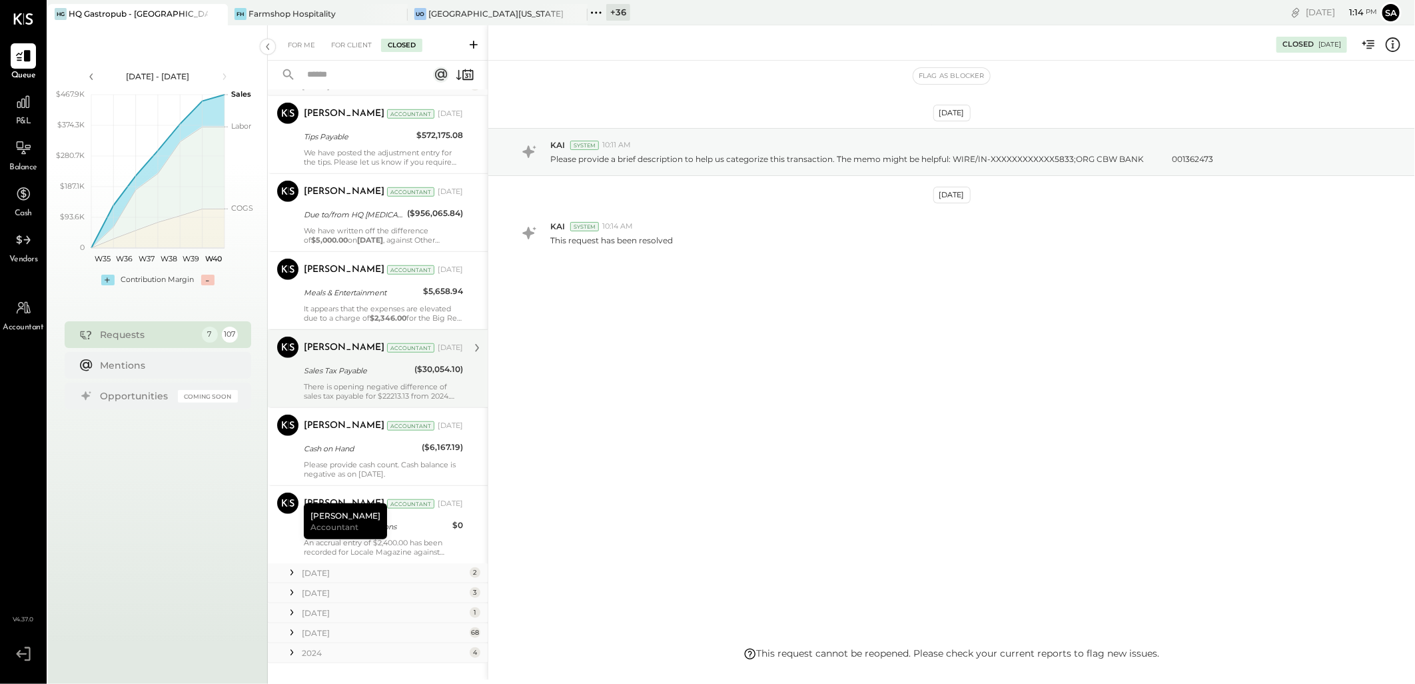
click at [320, 370] on div "Sales Tax Payable" at bounding box center [357, 370] width 107 height 13
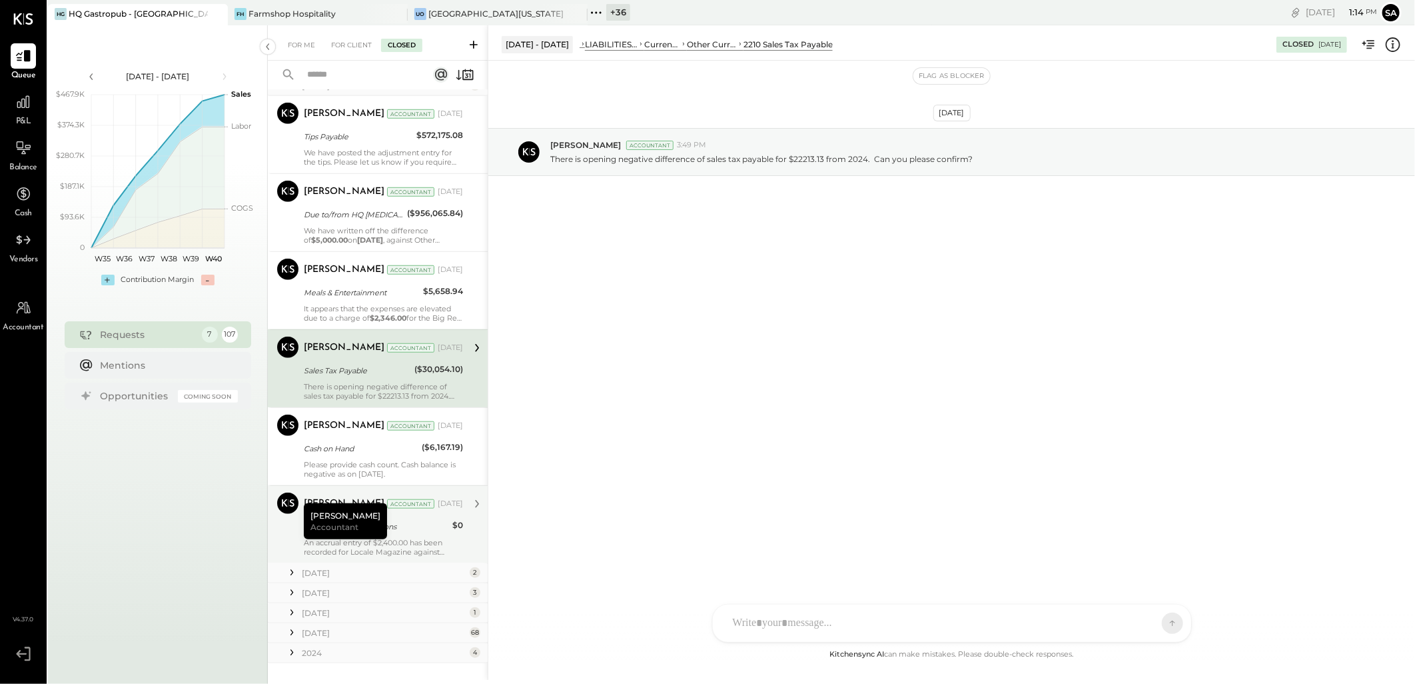
click at [400, 545] on div "An accrual entry of $2,400.00 has been recorded for Locale Magazine against mis…" at bounding box center [383, 547] width 159 height 19
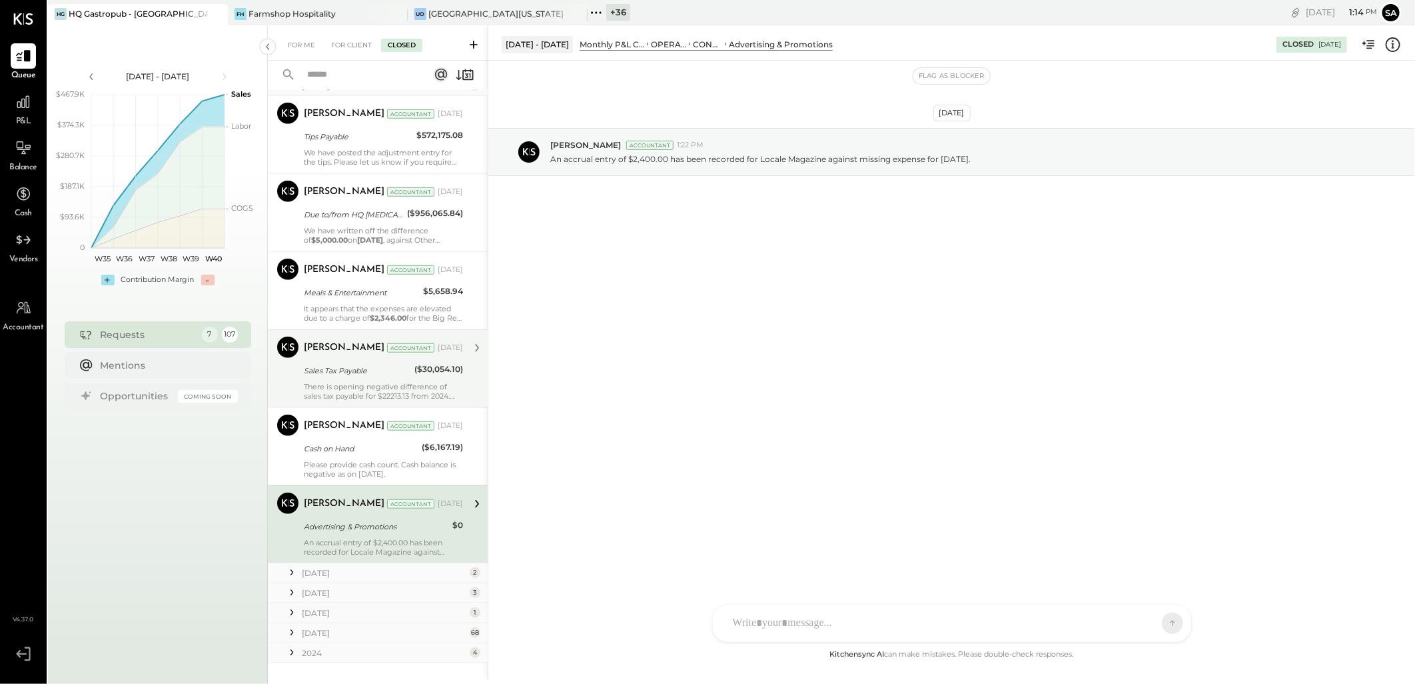
click at [352, 382] on div "There is opening negative difference of sales tax payable for $22213.13 from 20…" at bounding box center [383, 391] width 159 height 19
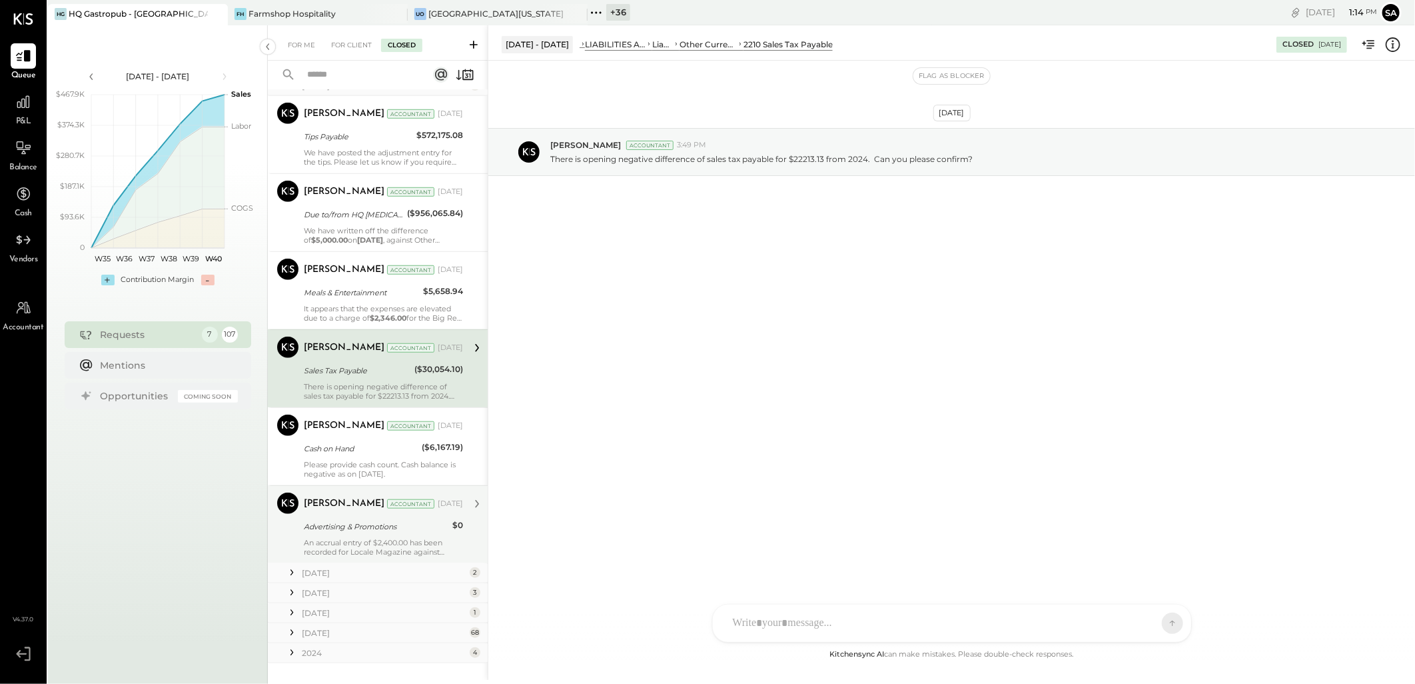
click at [287, 574] on icon at bounding box center [291, 572] width 13 height 13
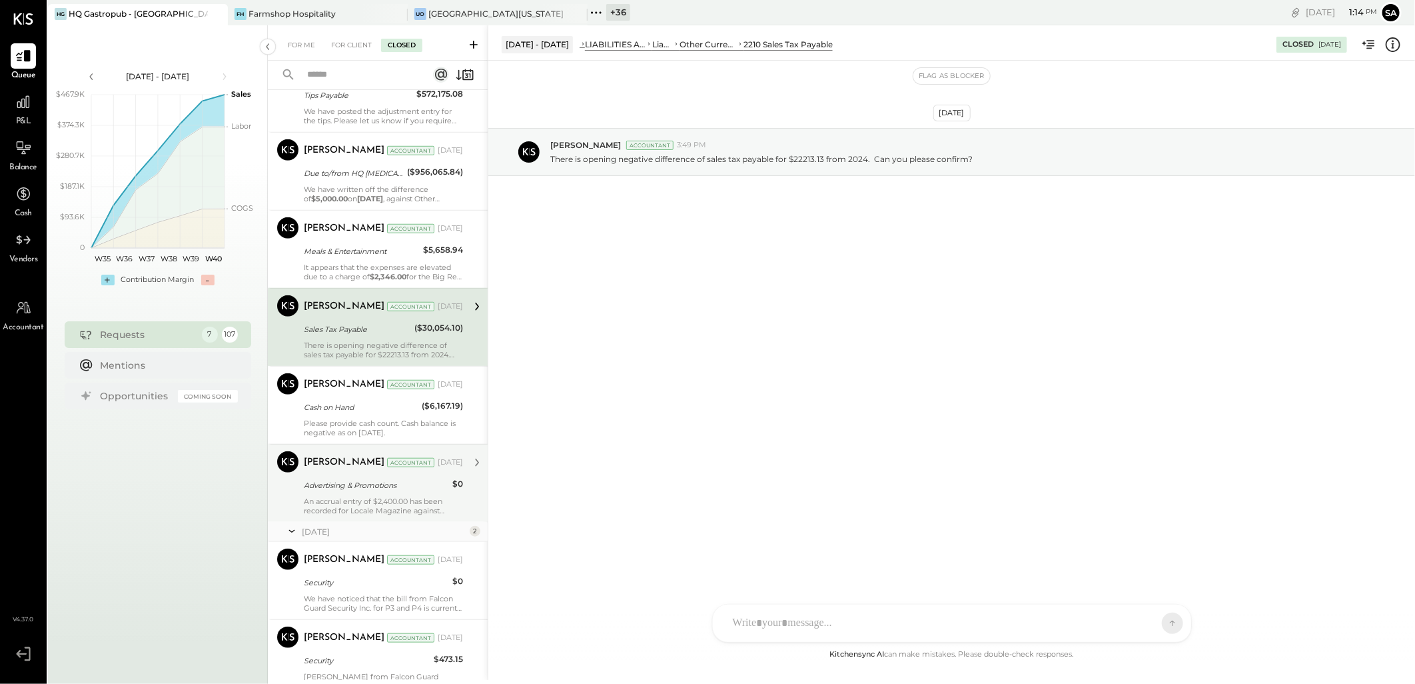
scroll to position [757, 0]
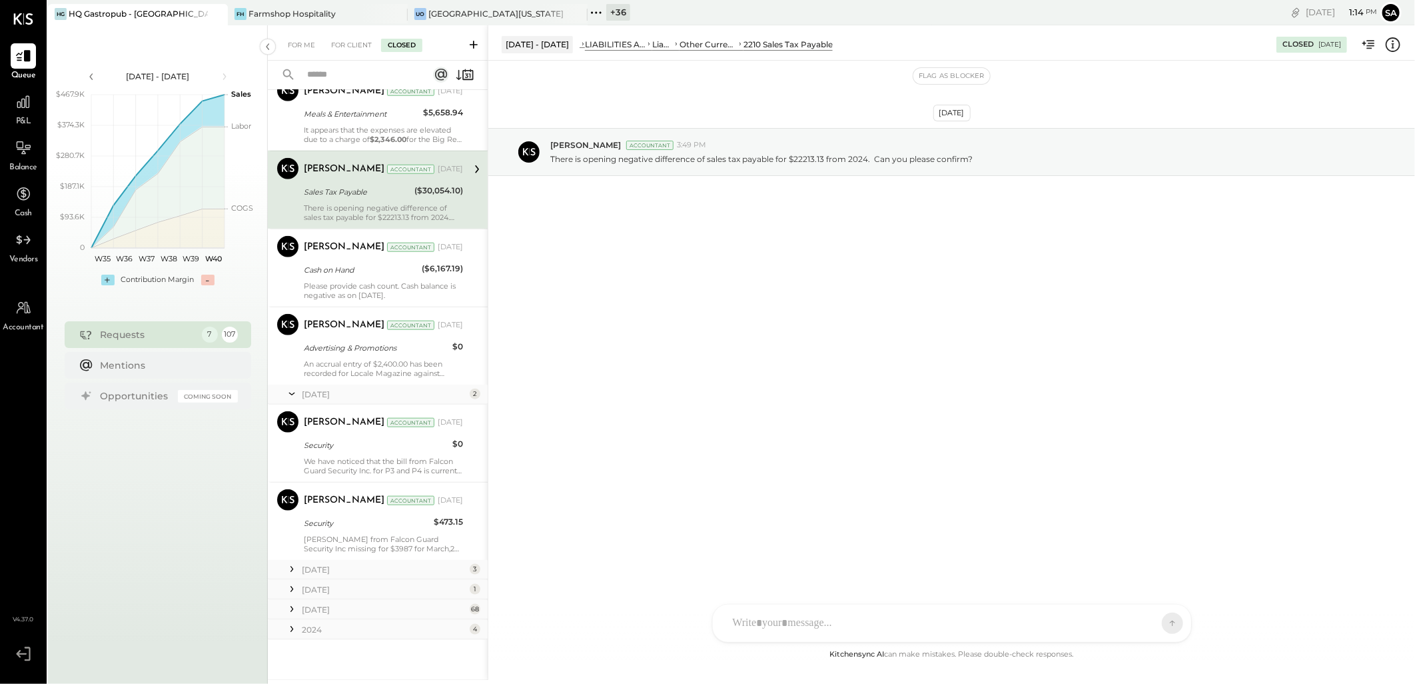
click at [289, 568] on icon at bounding box center [291, 568] width 13 height 13
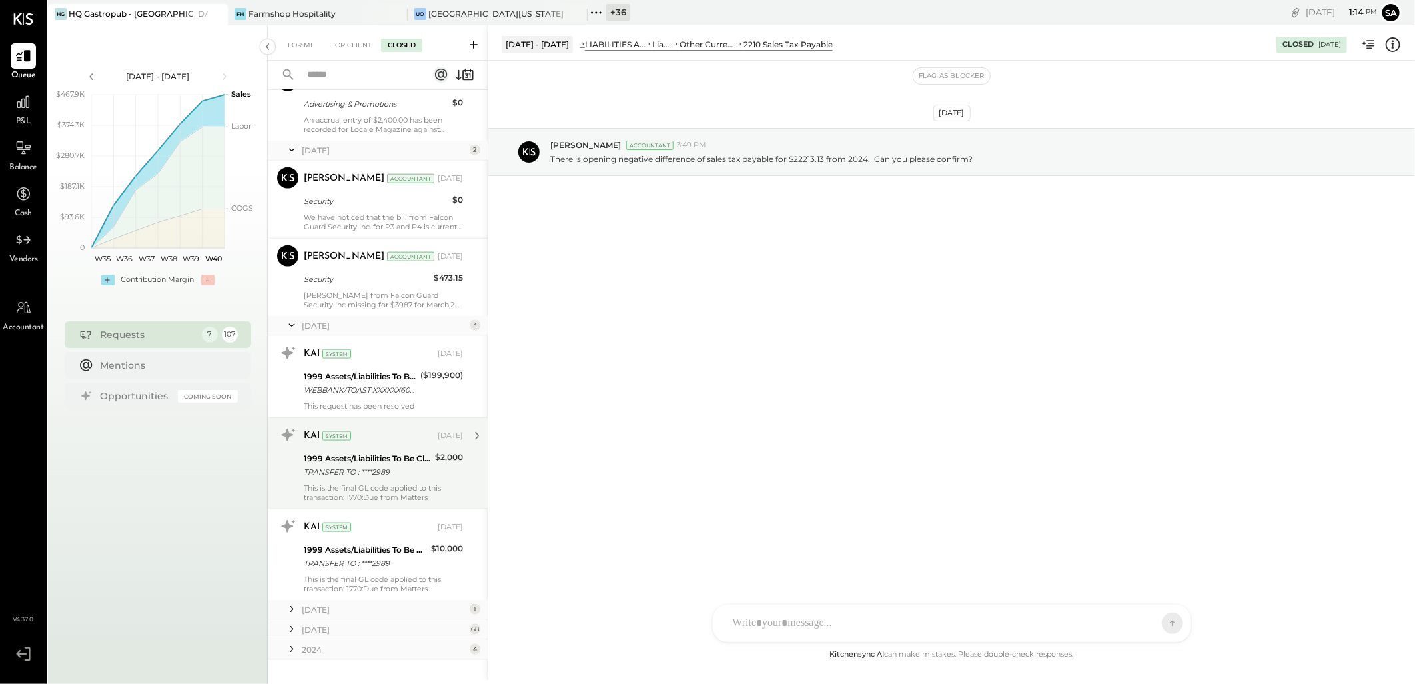
scroll to position [1021, 0]
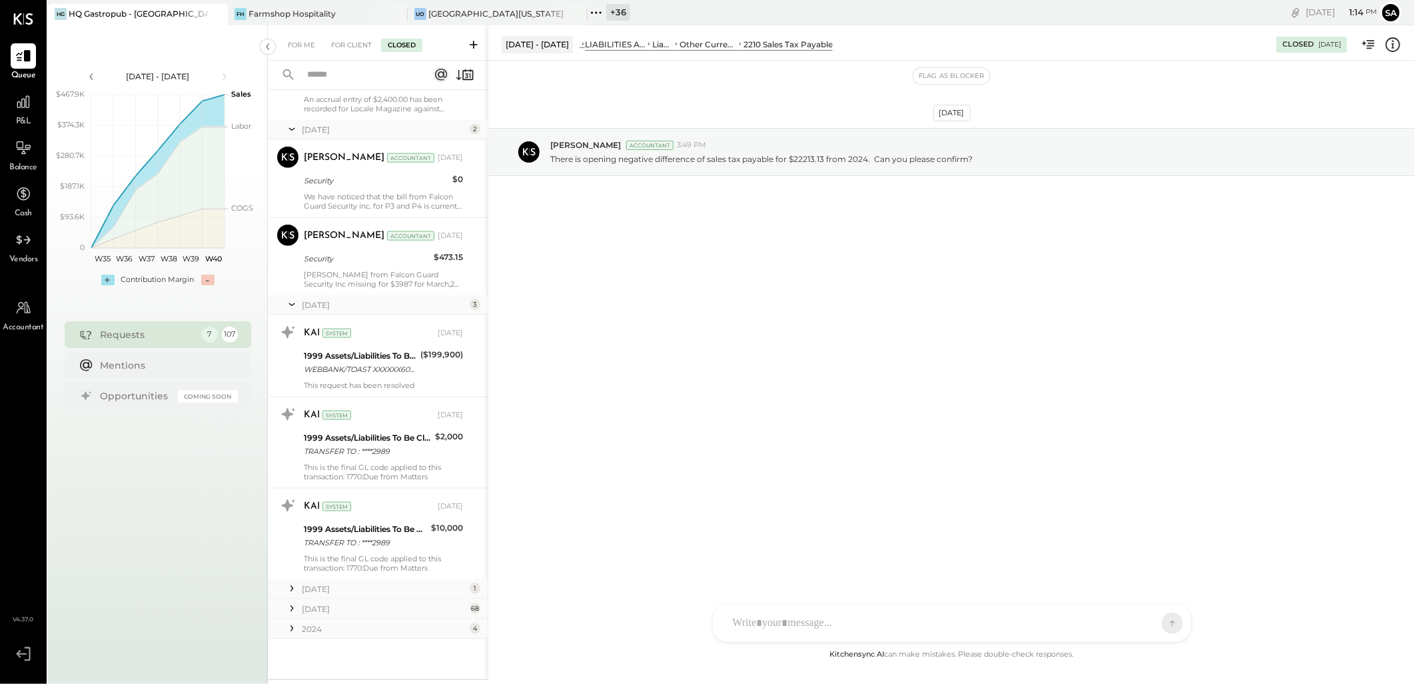
click at [292, 590] on icon at bounding box center [291, 588] width 13 height 13
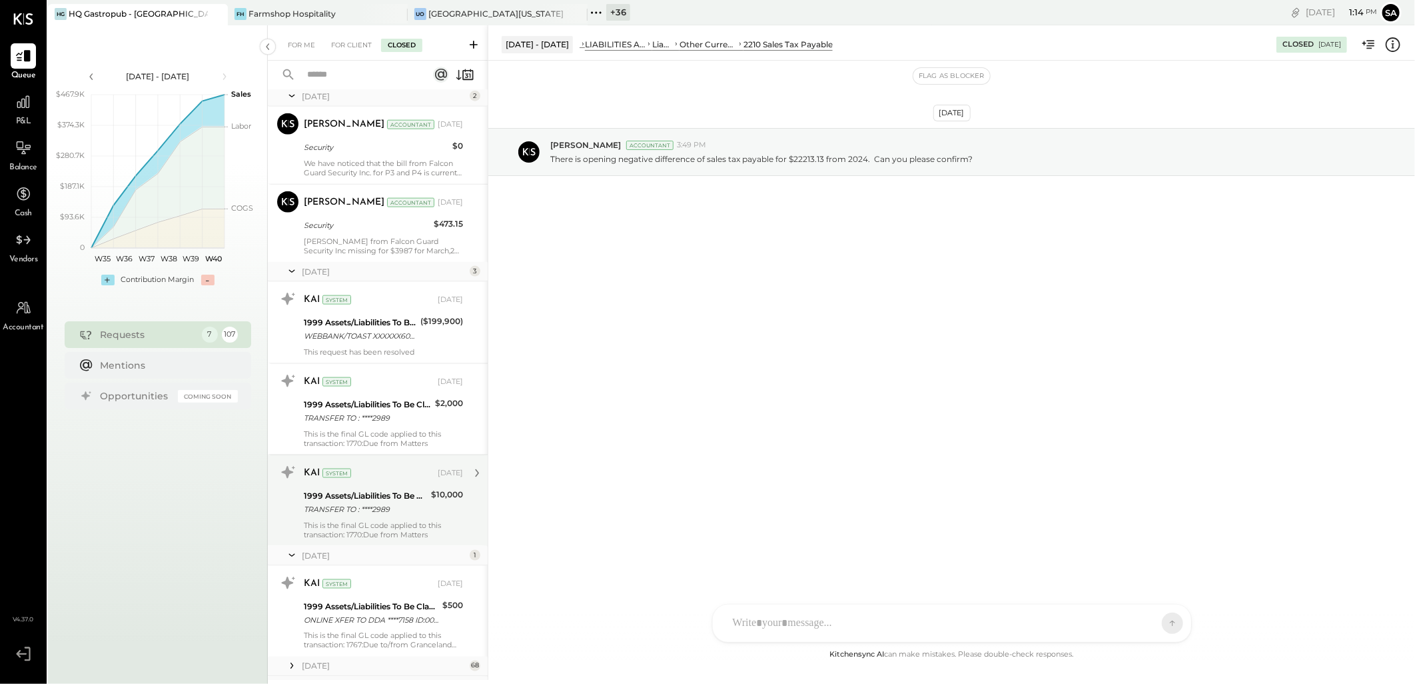
scroll to position [1111, 0]
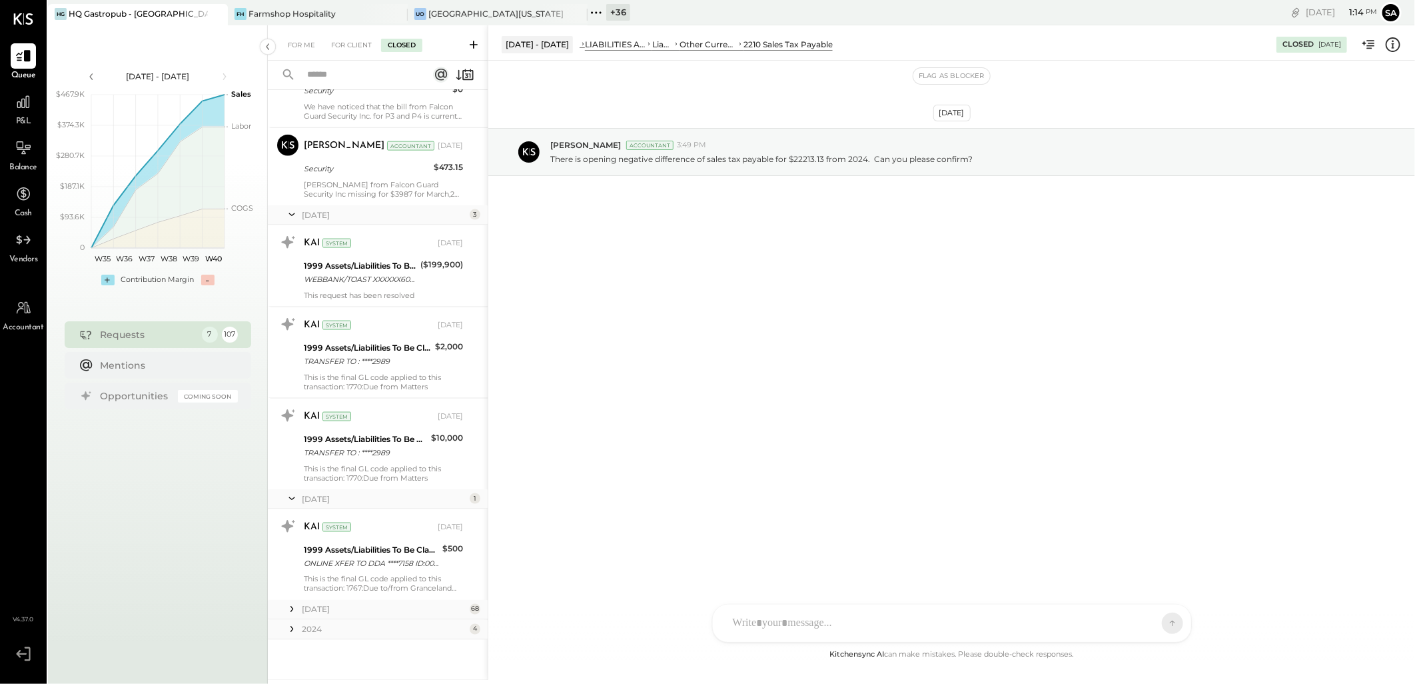
click at [285, 608] on icon at bounding box center [291, 608] width 13 height 13
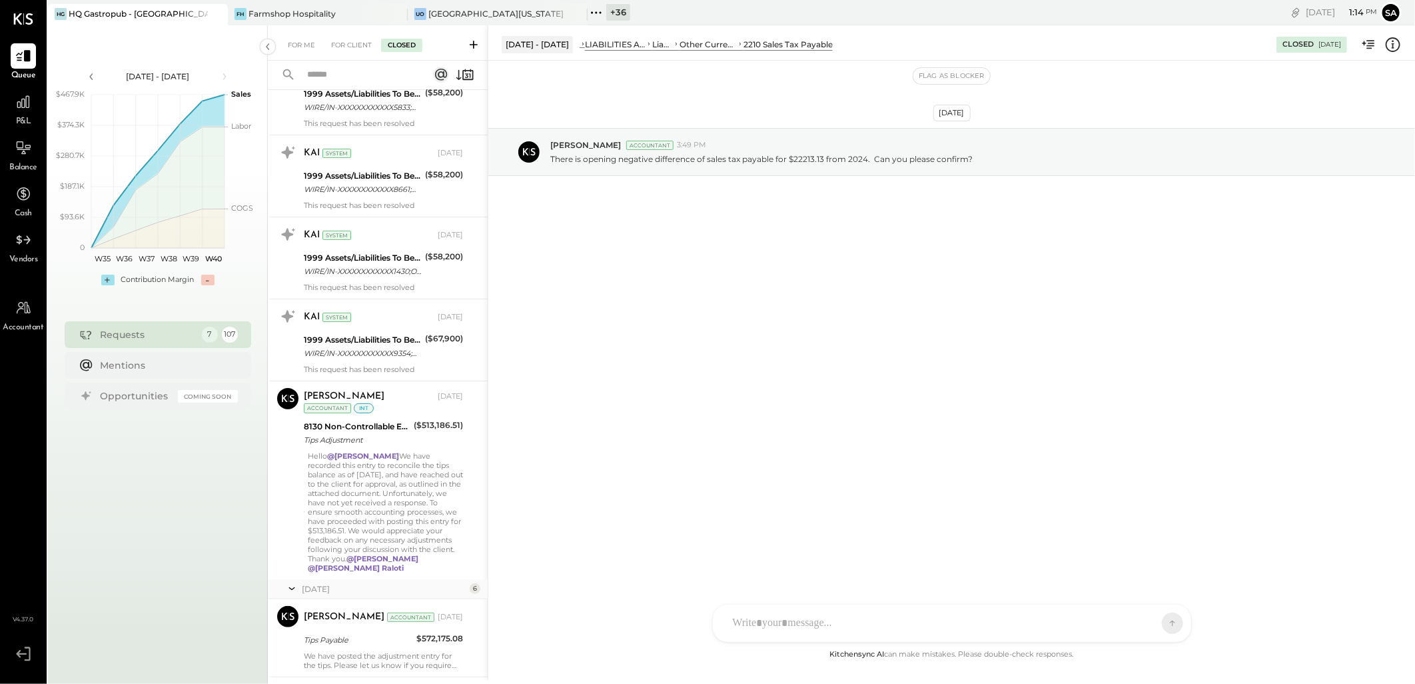
scroll to position [0, 0]
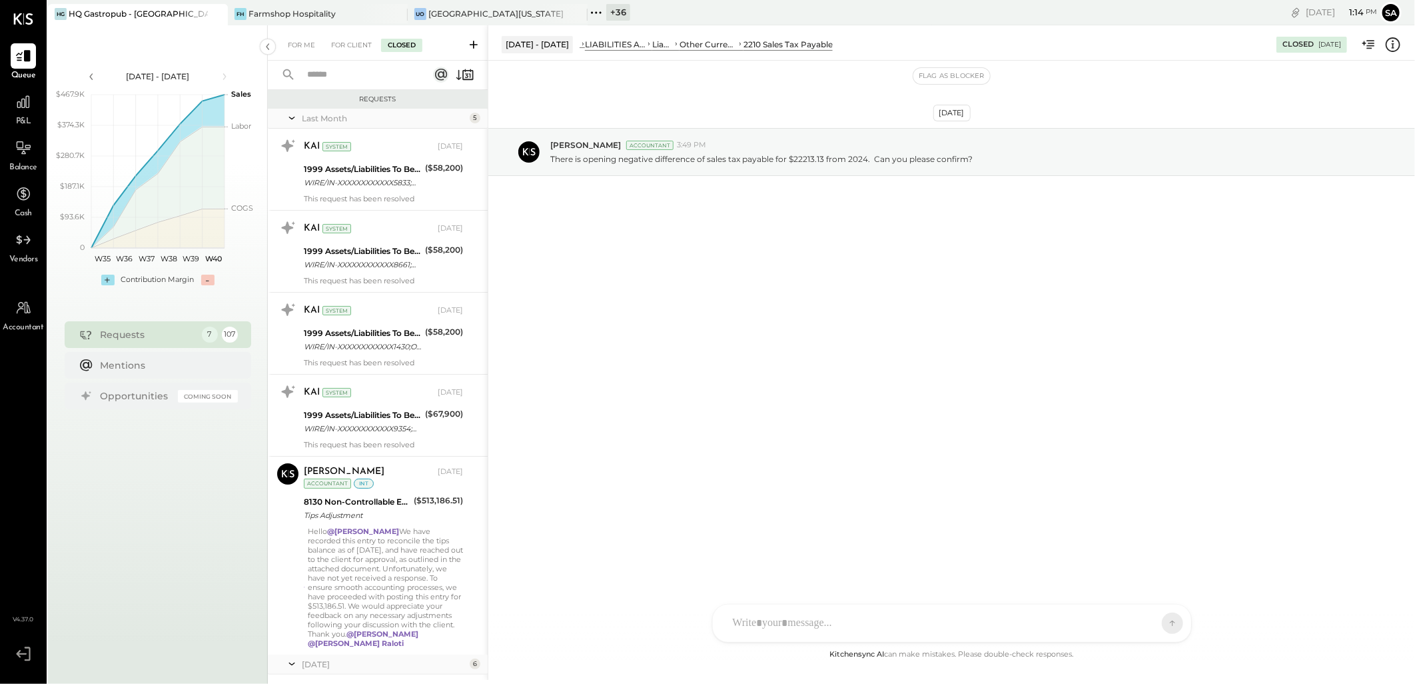
click at [318, 75] on input "text" at bounding box center [359, 75] width 121 height 22
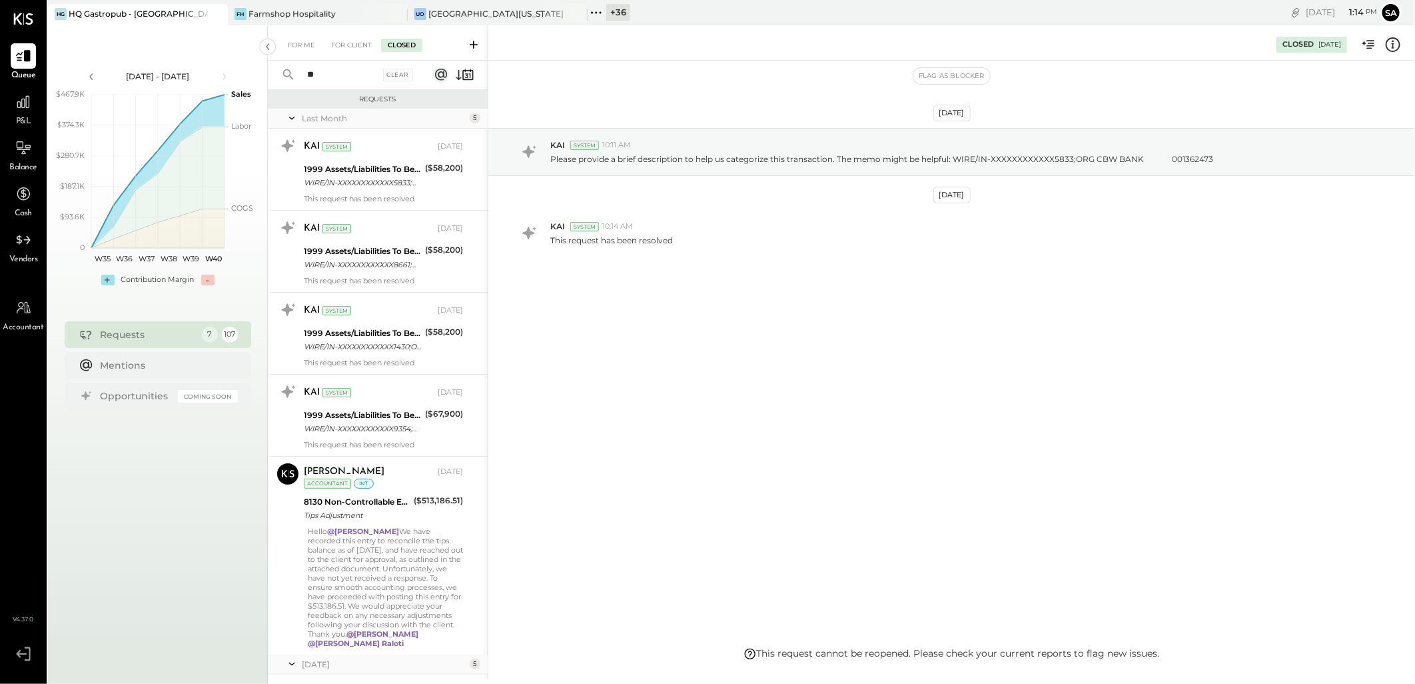
type input "*"
click at [296, 44] on div "For Me" at bounding box center [301, 45] width 41 height 13
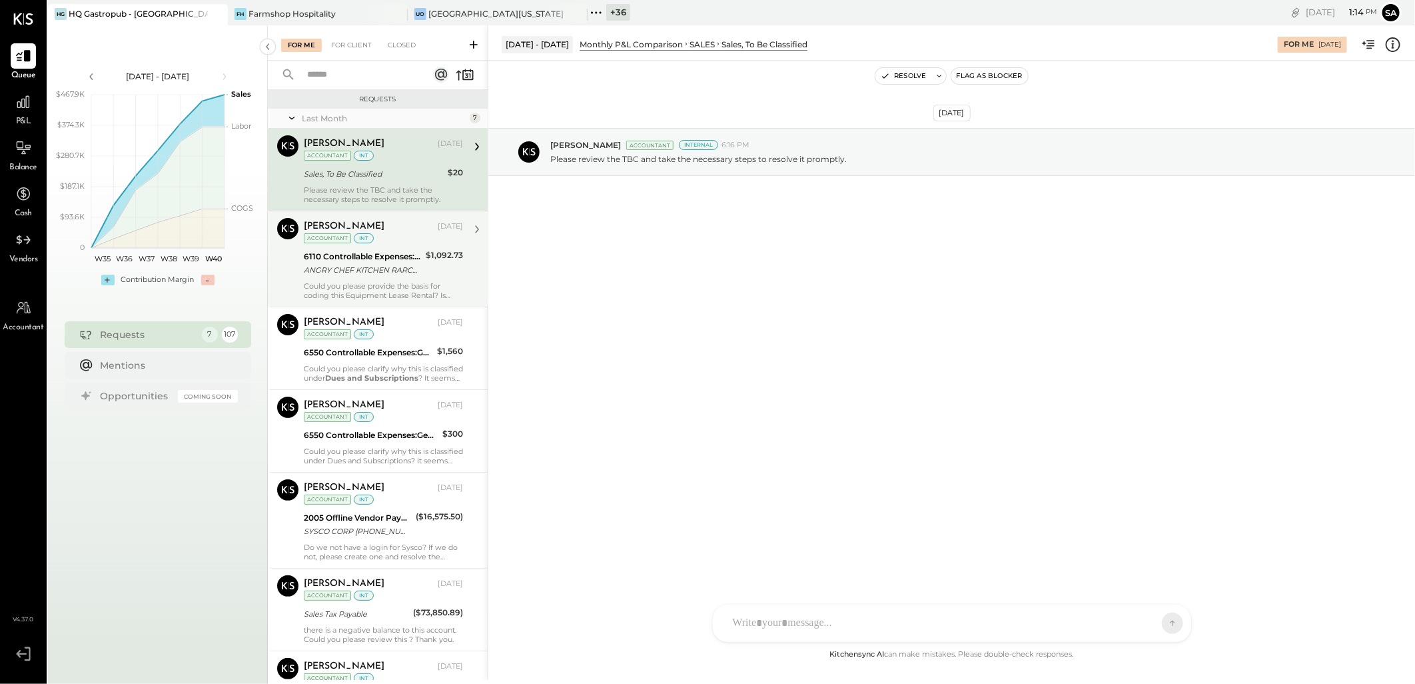
click at [368, 272] on div "ANGRY CHEF KITCHEN RARCADIA CA" at bounding box center [363, 269] width 118 height 13
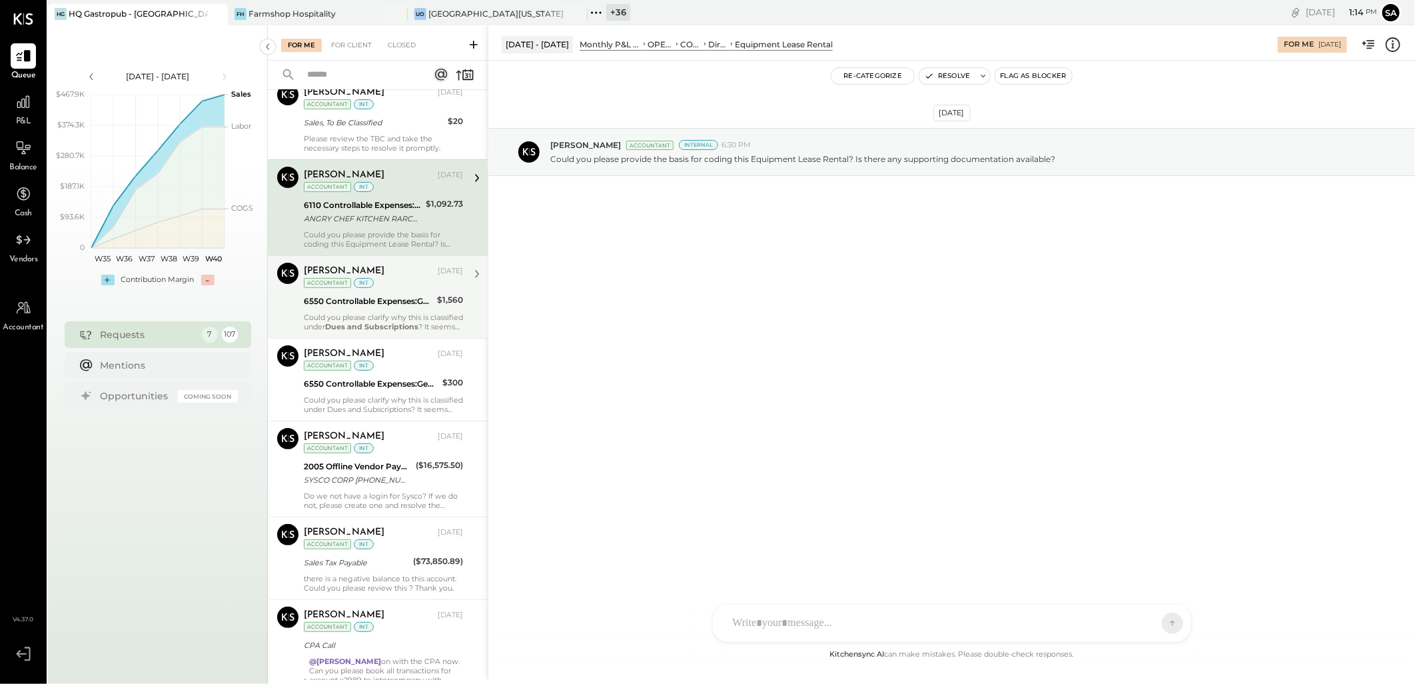
scroll to position [123, 0]
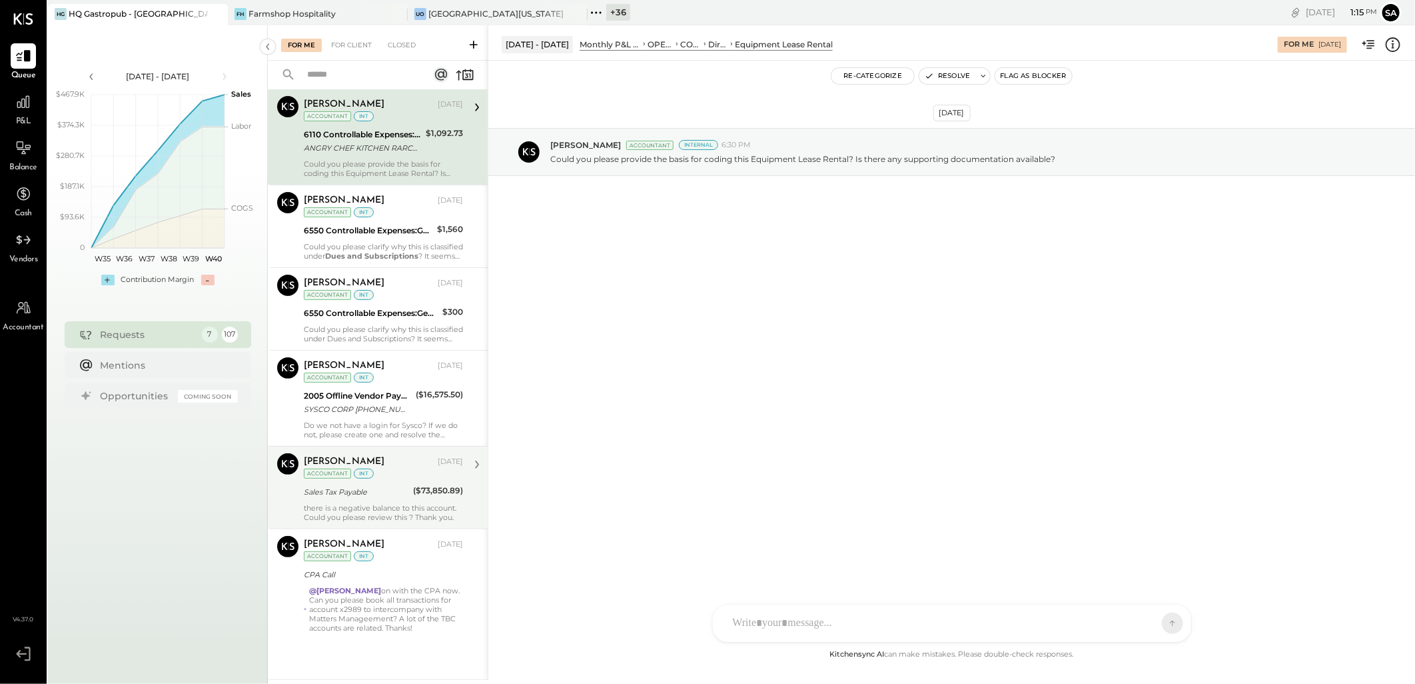
click at [413, 506] on div "there is a negative balance to this account. Could you please review this ? Tha…" at bounding box center [383, 512] width 159 height 19
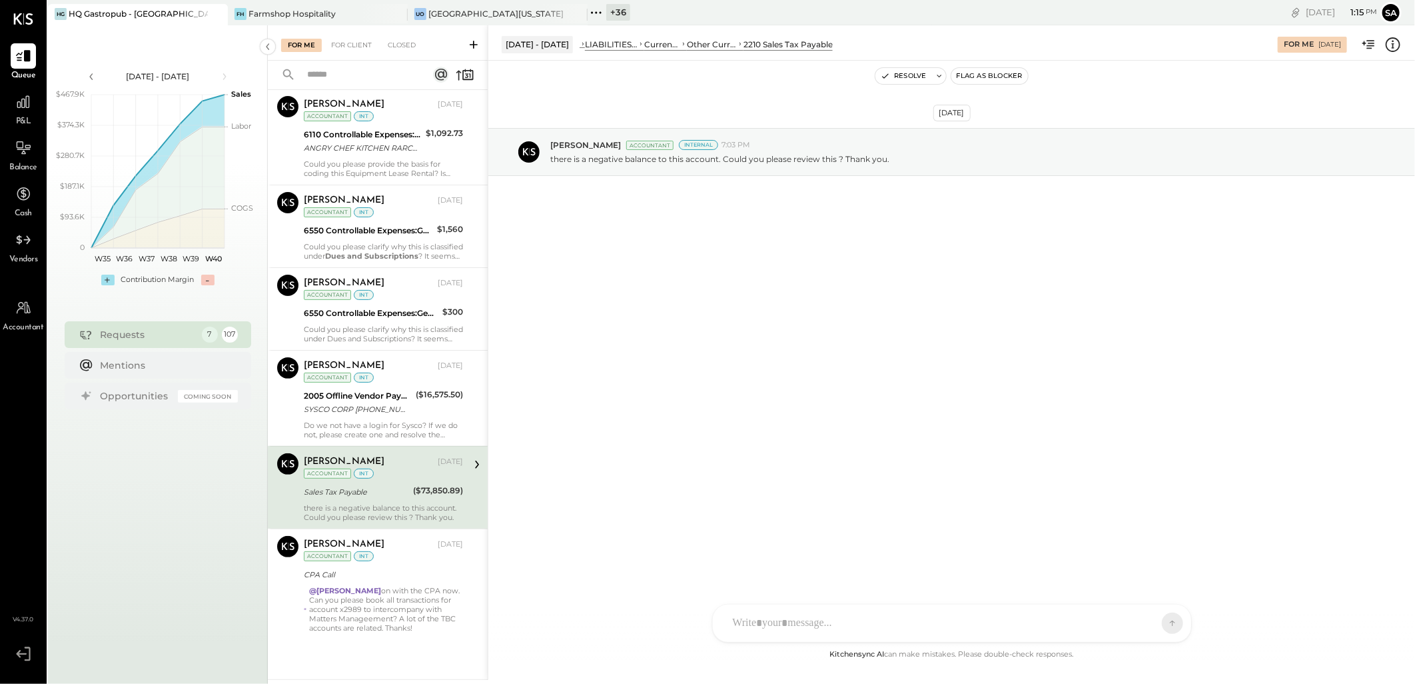
click at [1394, 49] on icon at bounding box center [1393, 44] width 17 height 17
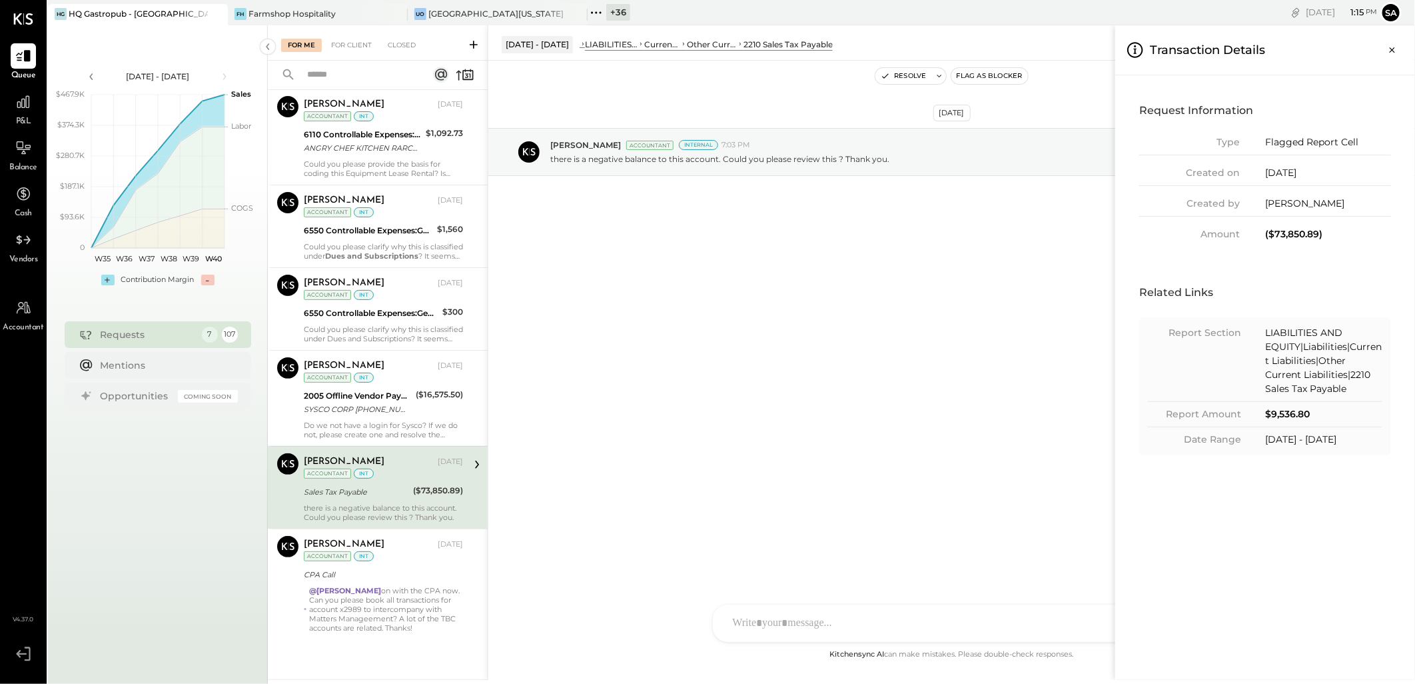
click at [939, 378] on div "For Me For Client Closed Requests Last Month 7 Ajay Prajapati Accountant Ajay P…" at bounding box center [841, 352] width 1147 height 654
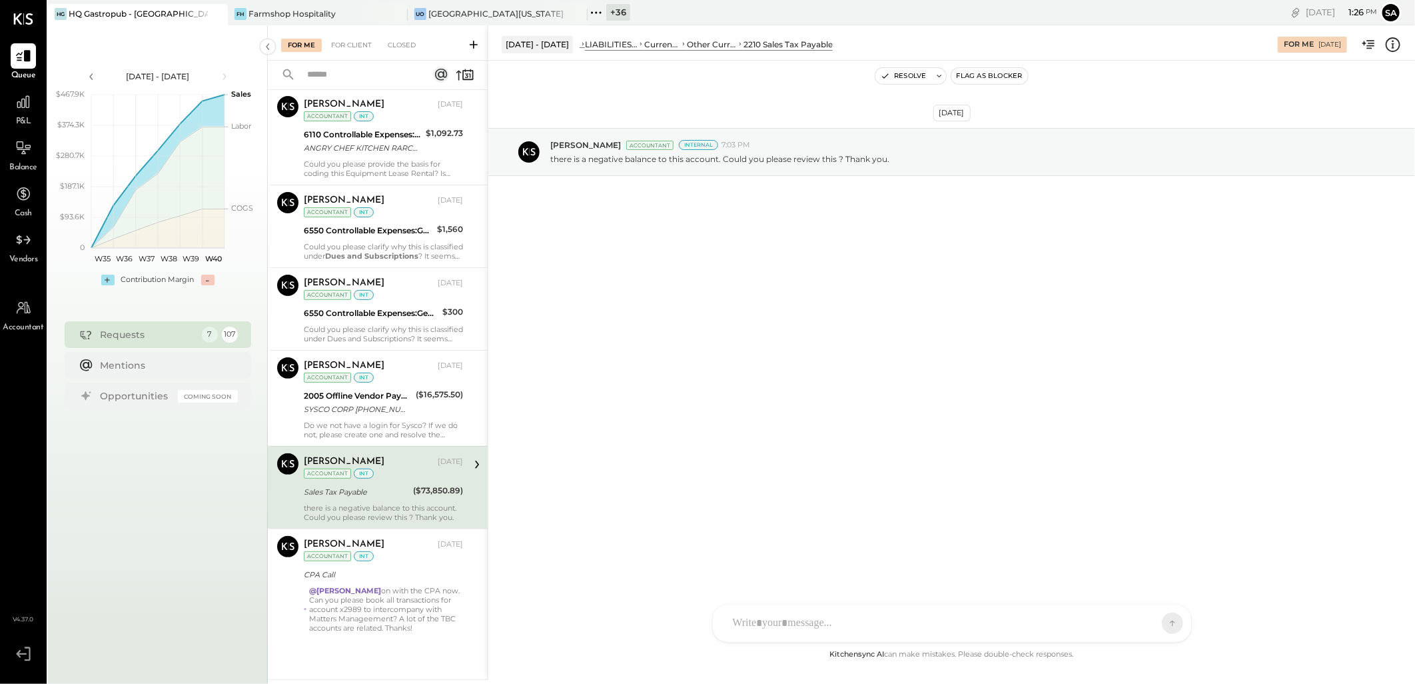
click at [856, 413] on div "Sep 18th, 2025 Ajay Prajapati Accountant Internal 7:03 PM there is a negative b…" at bounding box center [951, 354] width 927 height 586
